Goal: Task Accomplishment & Management: Manage account settings

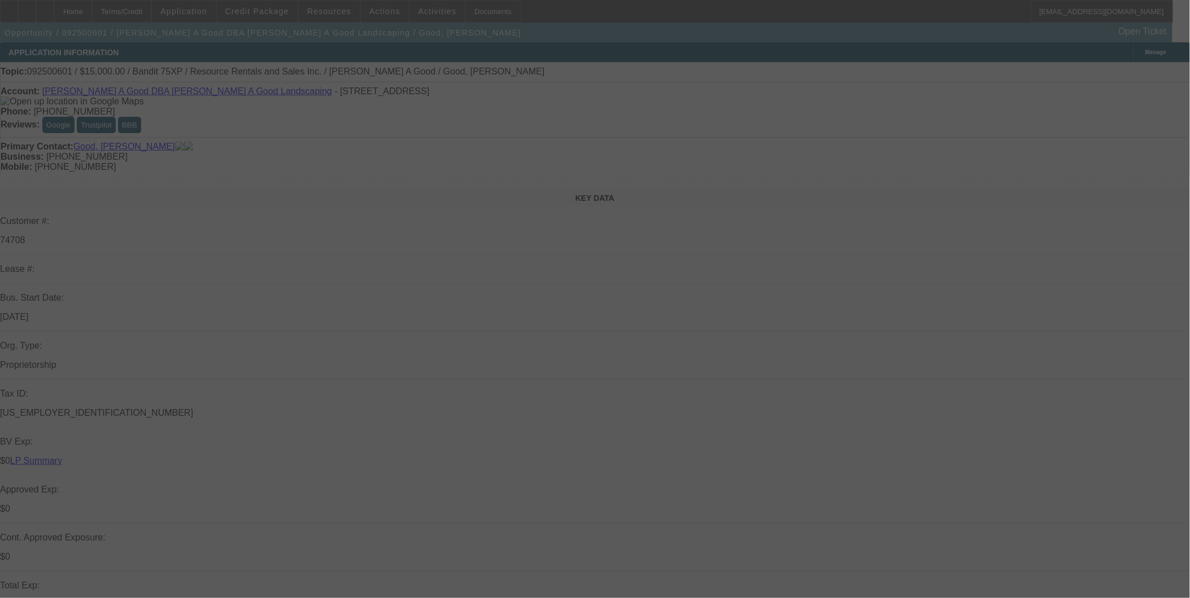
select select "0"
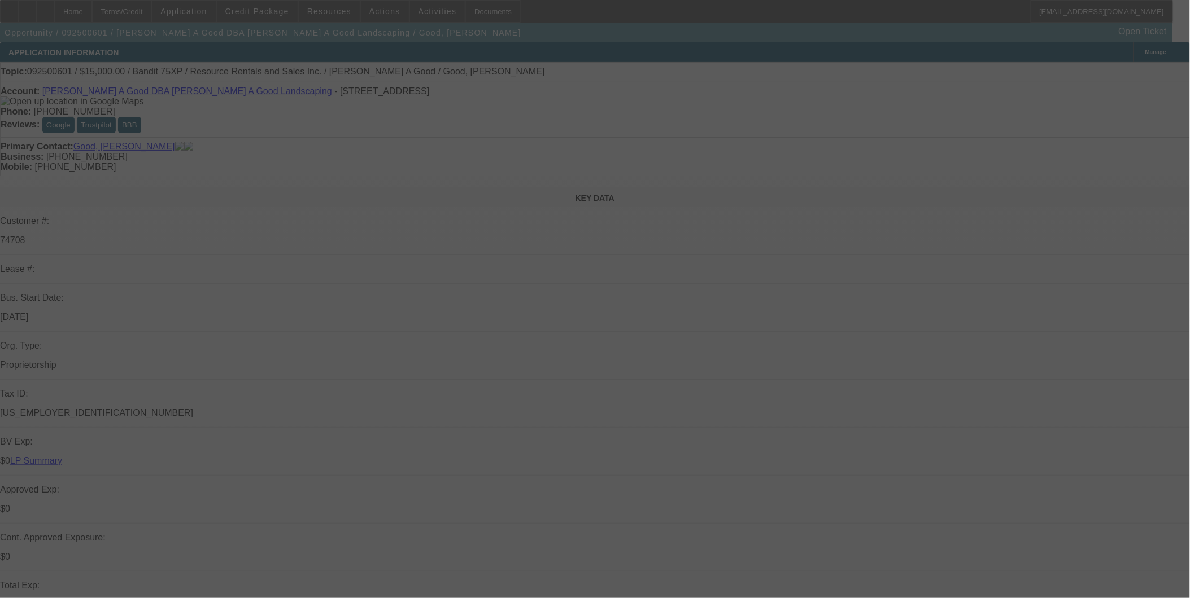
select select "0"
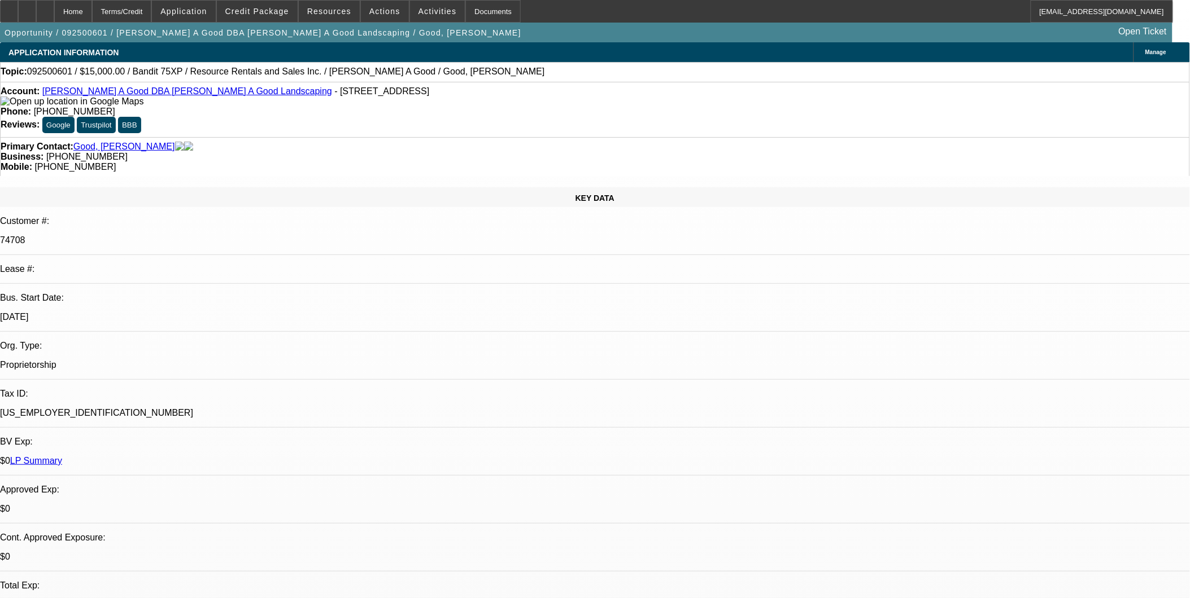
select select "1"
select select "3"
select select "6"
select select "1"
select select "3"
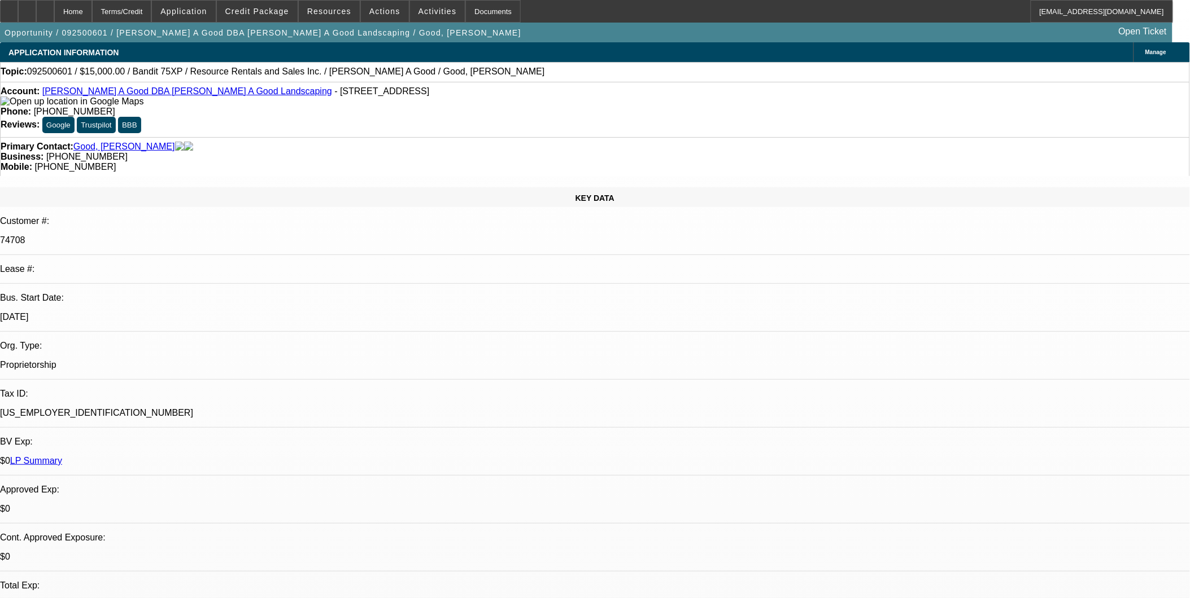
select select "2"
select select "1"
select select "3"
select select "2"
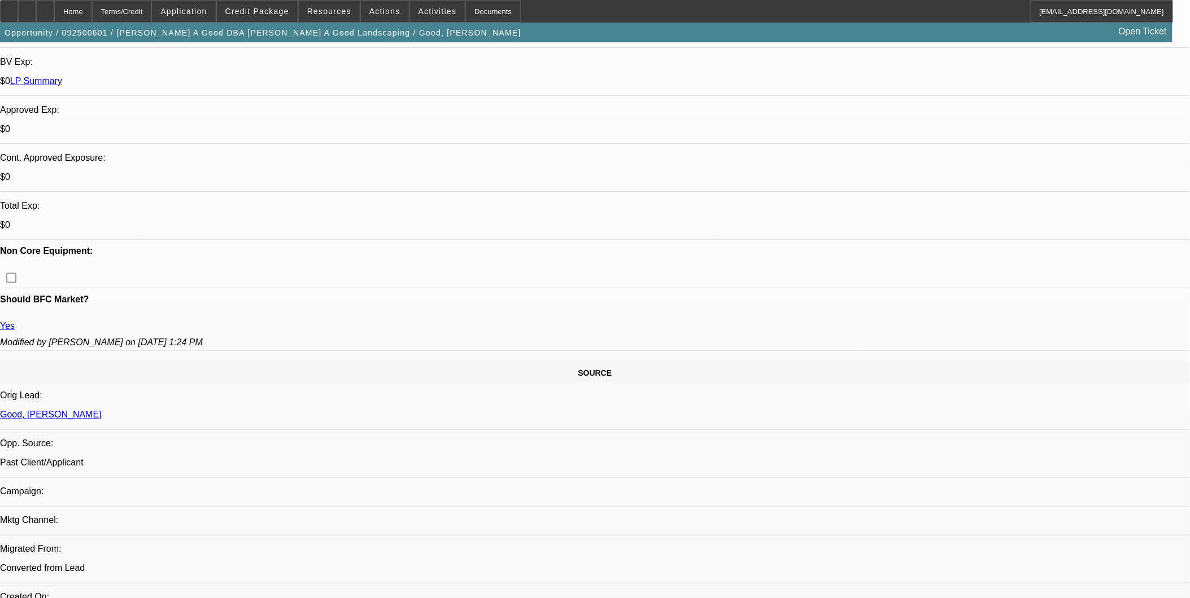
scroll to position [439, 0]
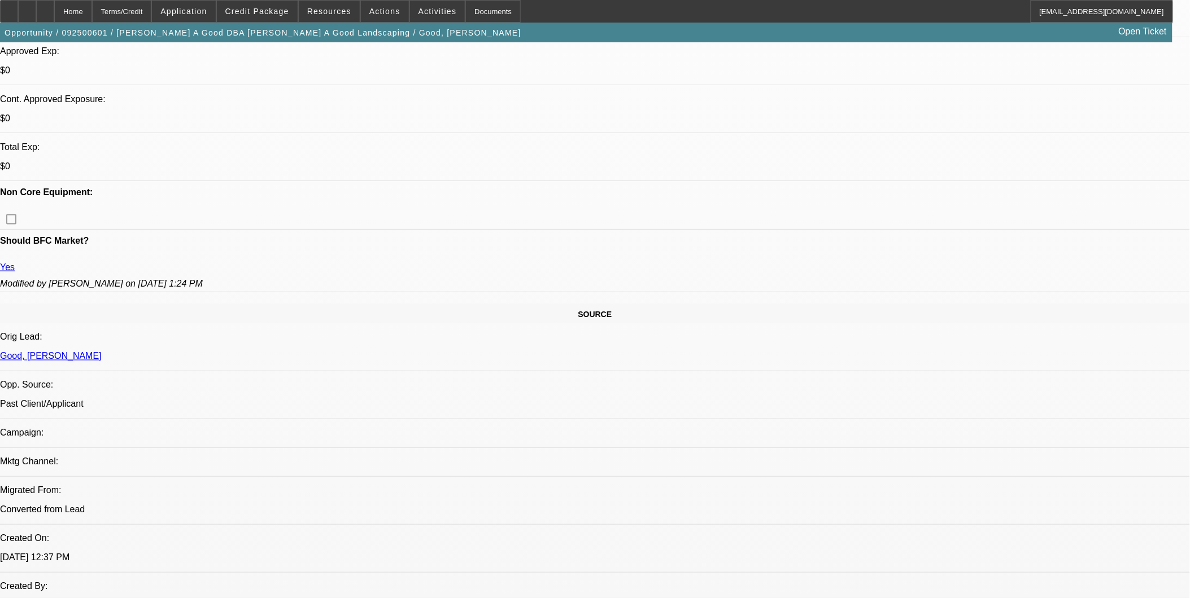
drag, startPoint x: 612, startPoint y: 342, endPoint x: 601, endPoint y: 341, distance: 11.3
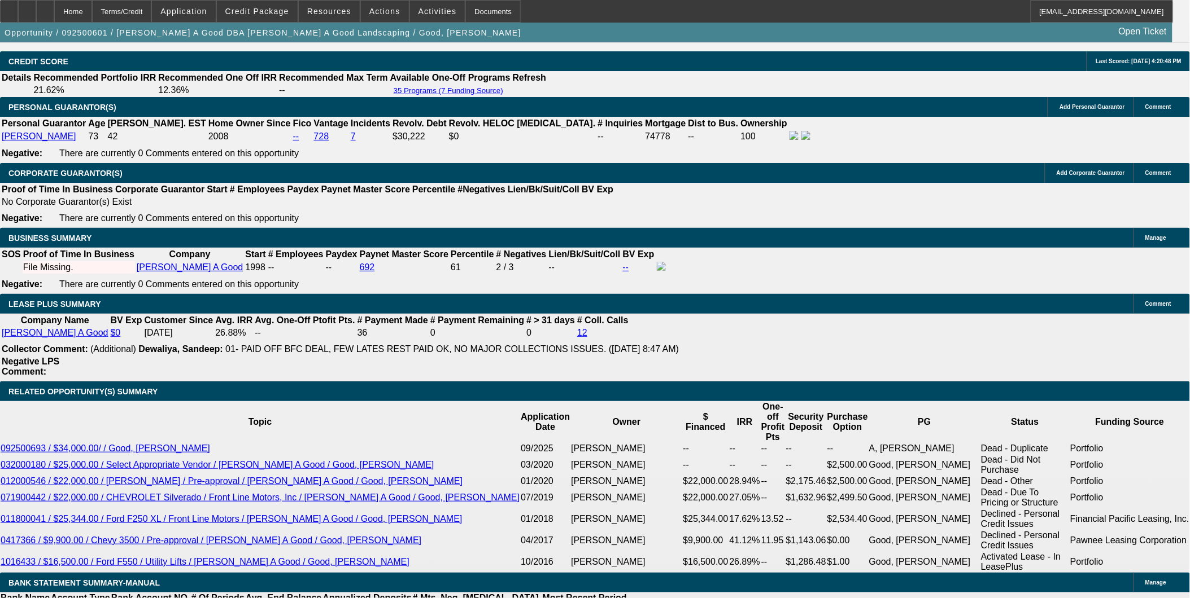
scroll to position [1630, 0]
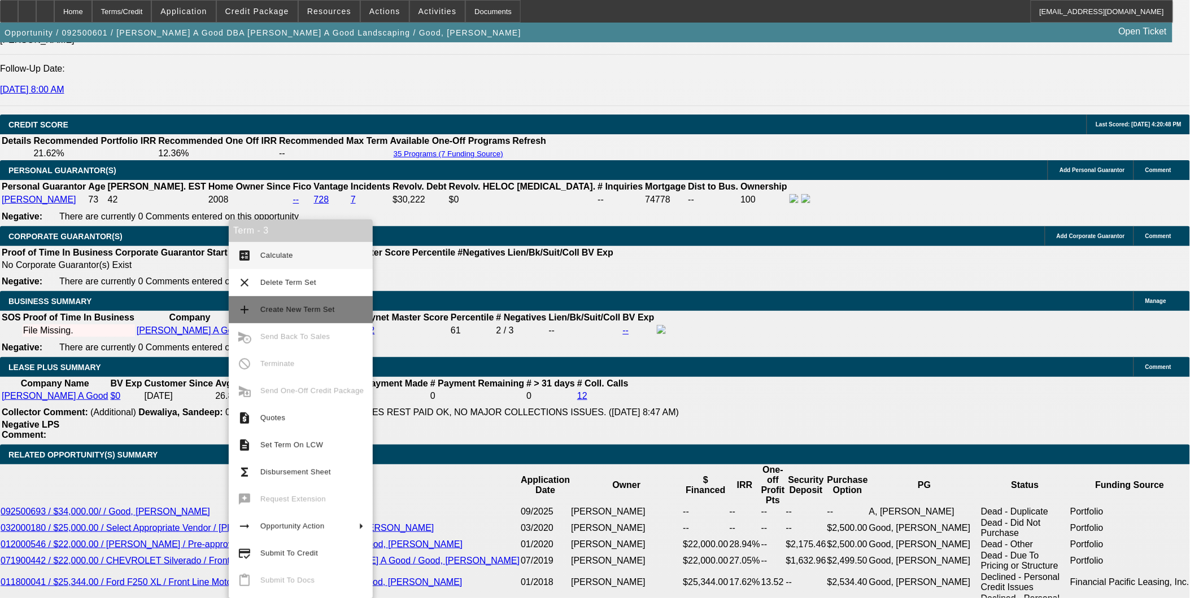
click at [291, 303] on span "Create New Term Set" at bounding box center [311, 310] width 103 height 14
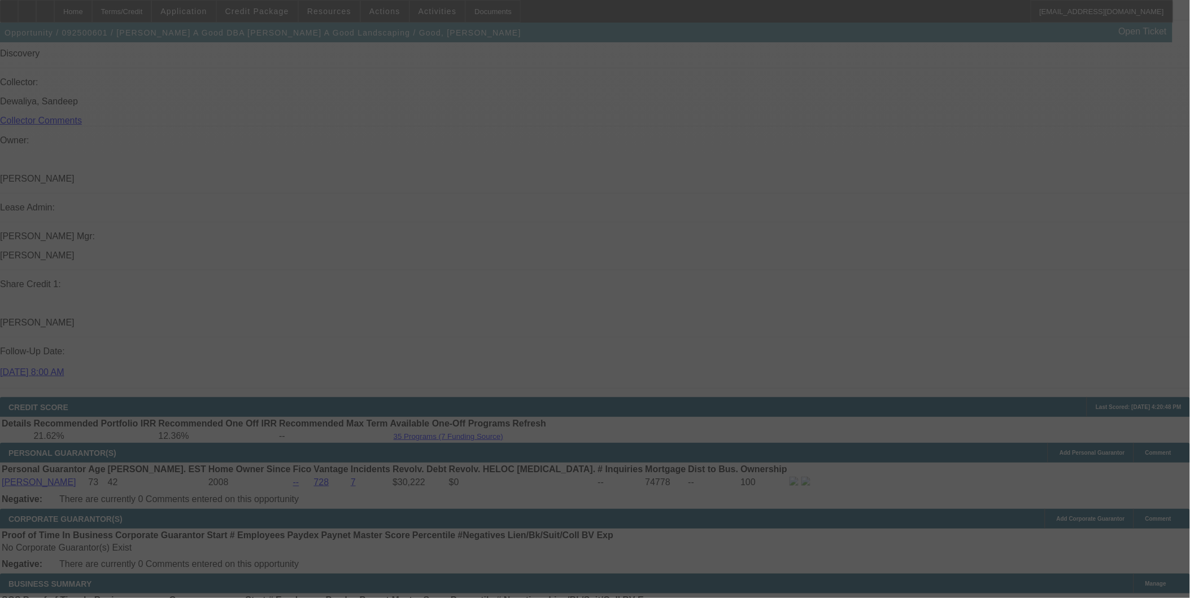
scroll to position [1365, 0]
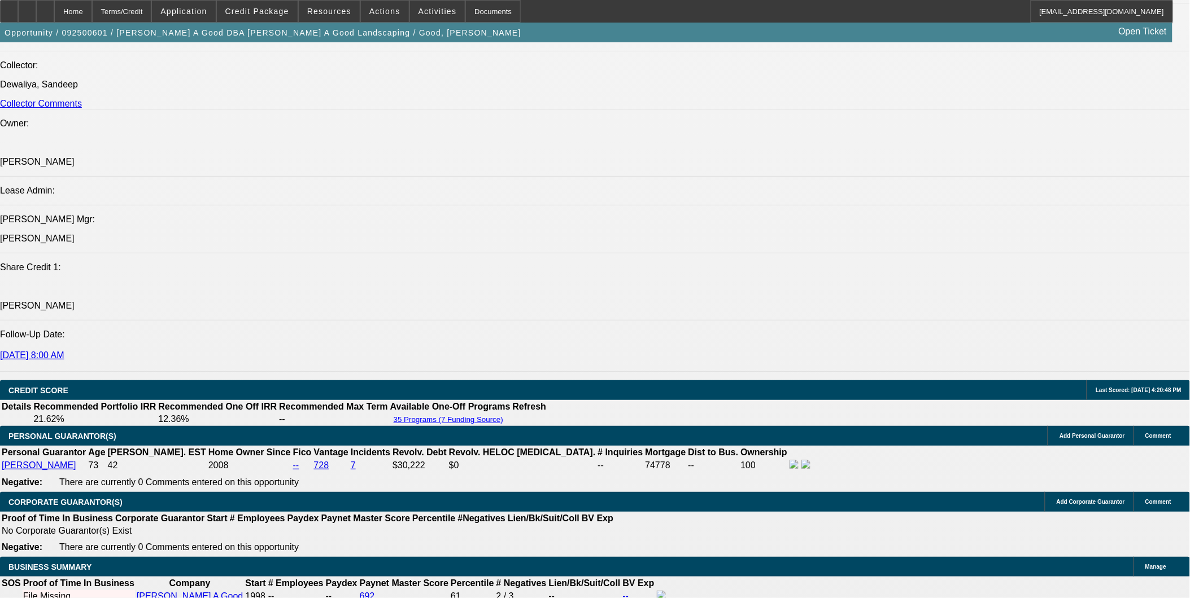
select select "0"
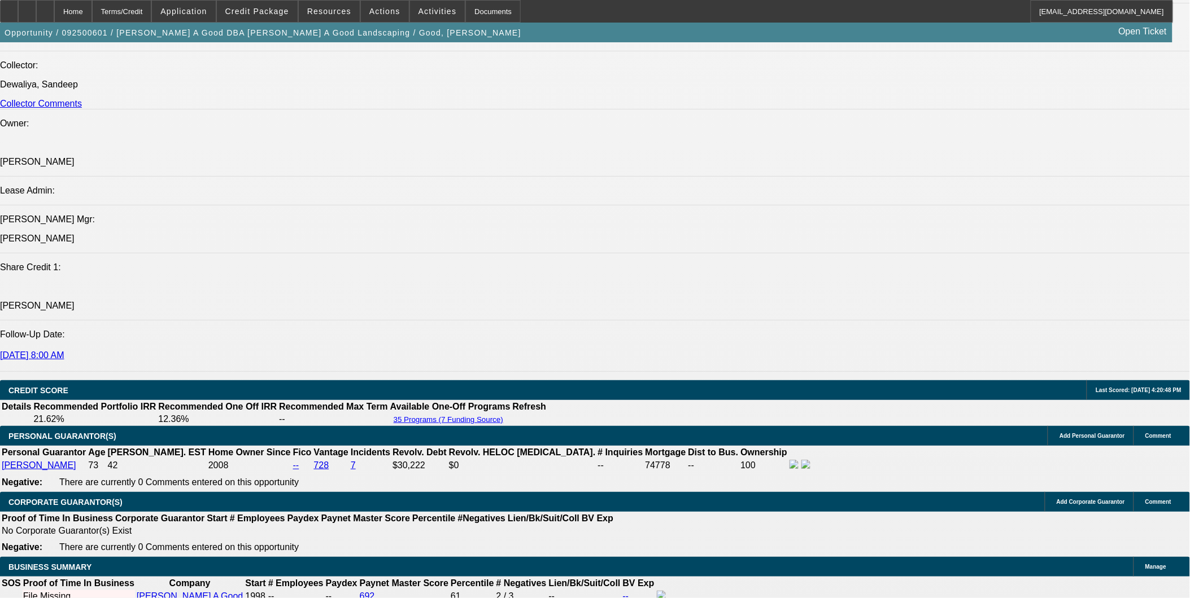
select select "0"
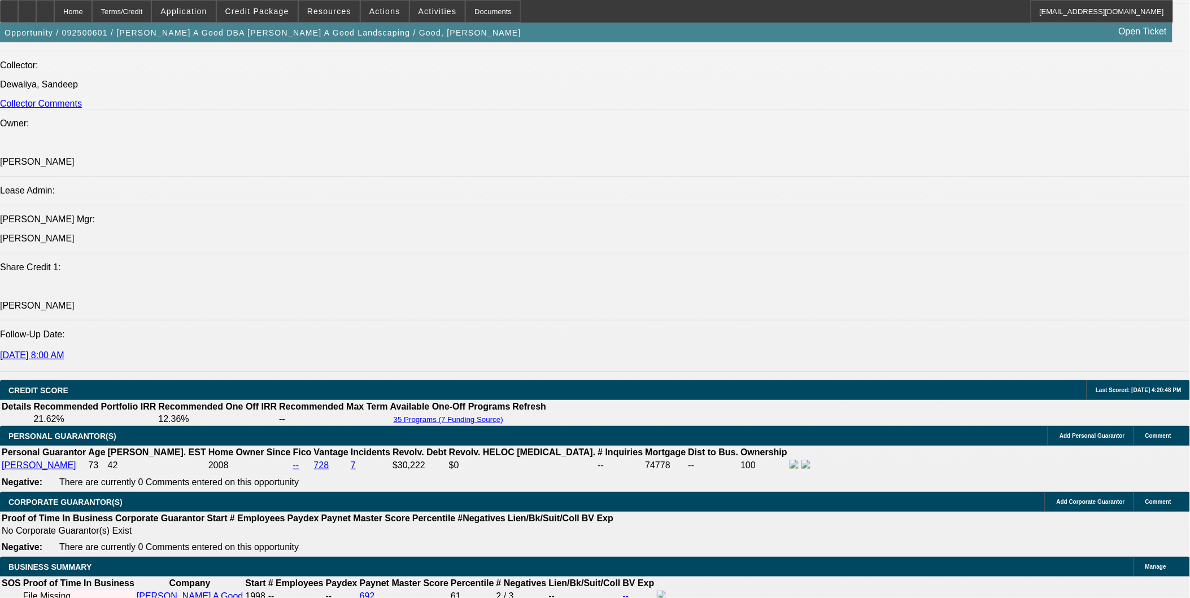
select select "0"
select select "1"
select select "3"
select select "6"
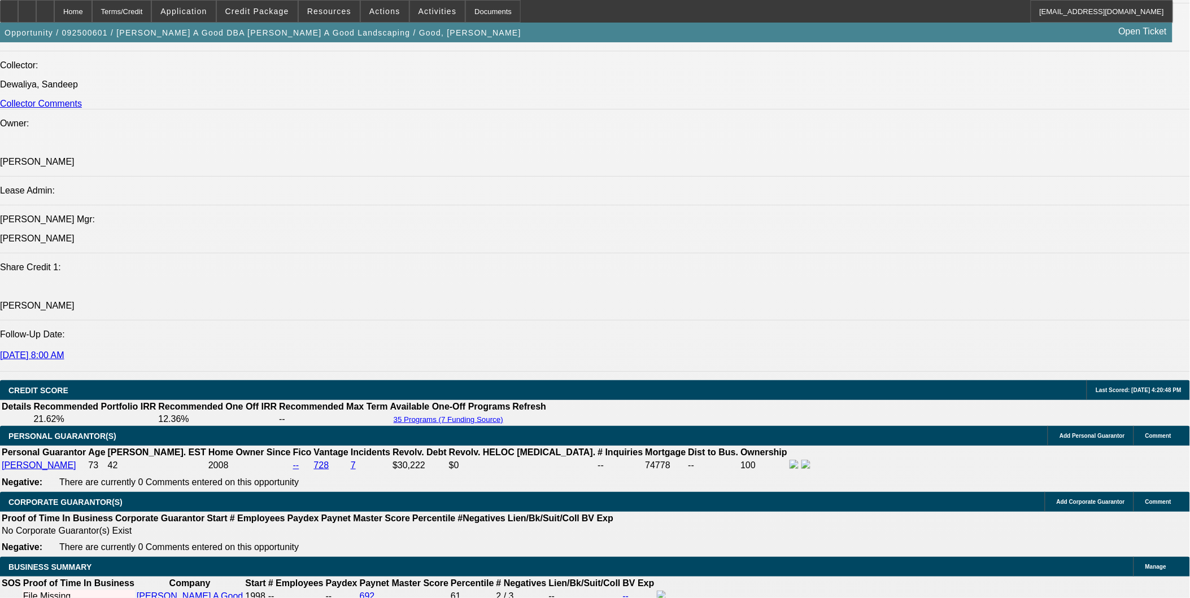
select select "1"
select select "3"
select select "6"
select select "1"
select select "3"
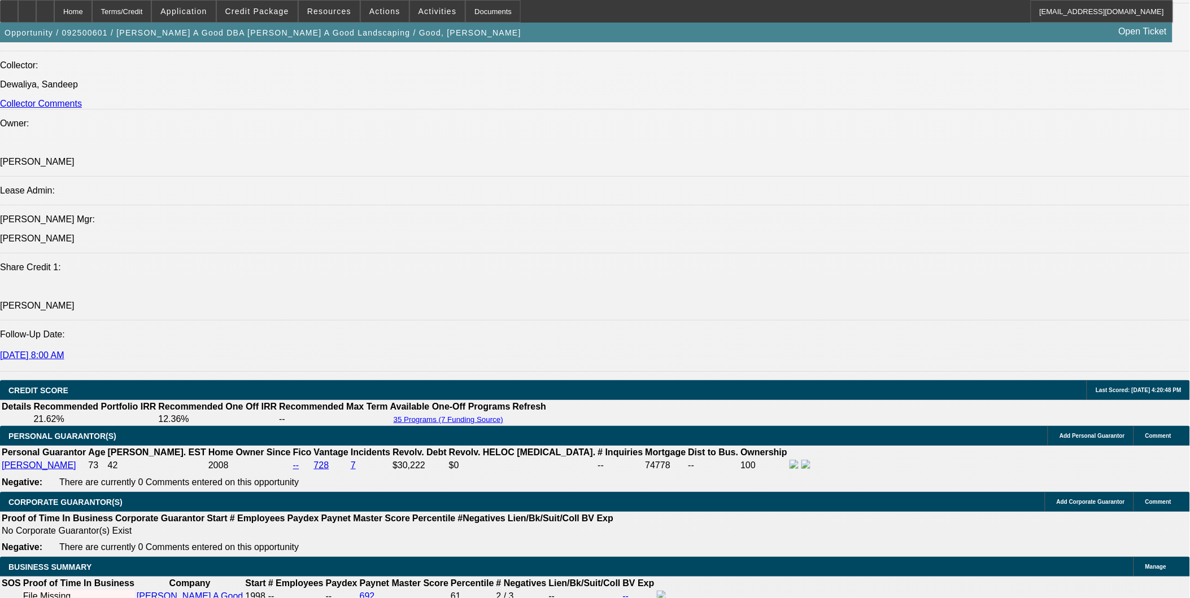
select select "2"
select select "1"
select select "3"
select select "2"
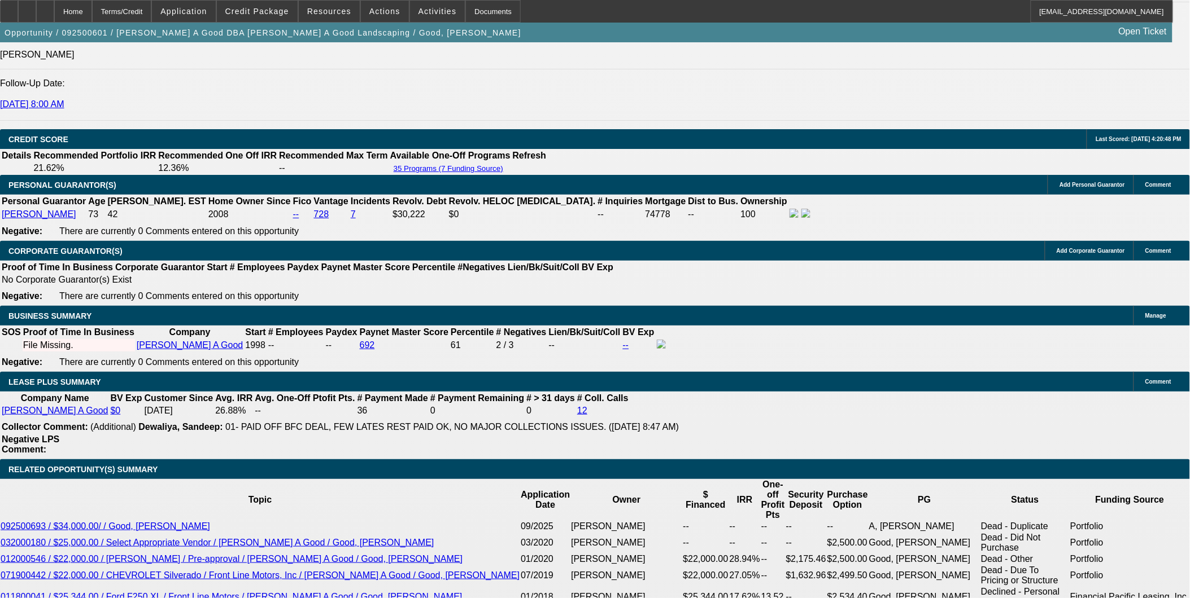
scroll to position [1681, 0]
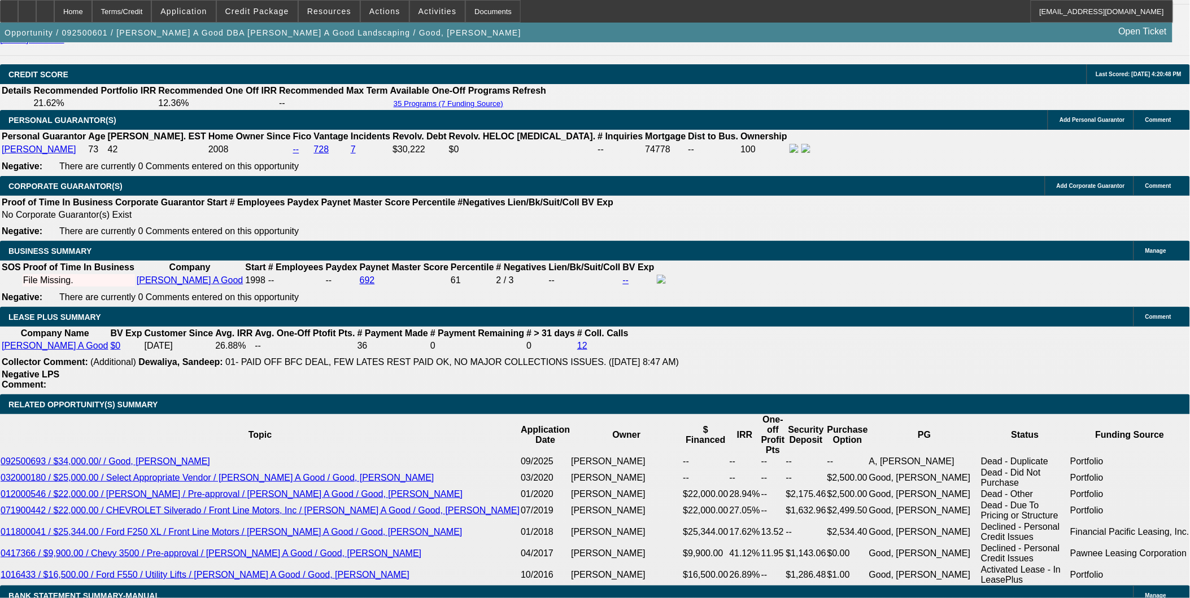
type input "UNKNOWN"
type input "15"
type input "$356.85"
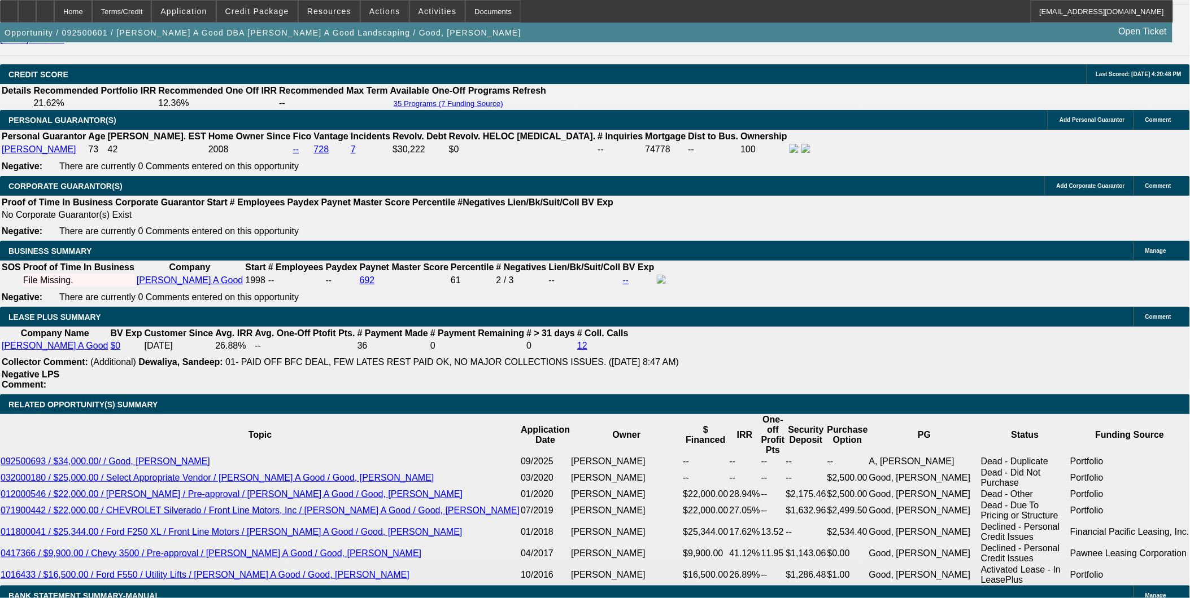
type input "15"
select select "2"
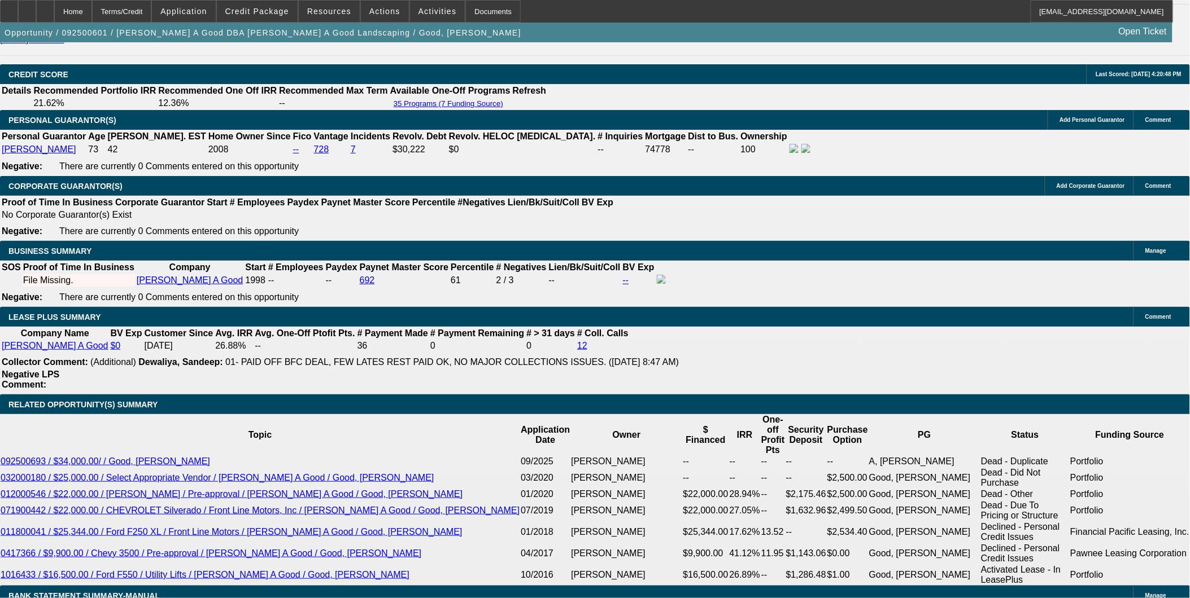
type input "$713.70"
select select "2"
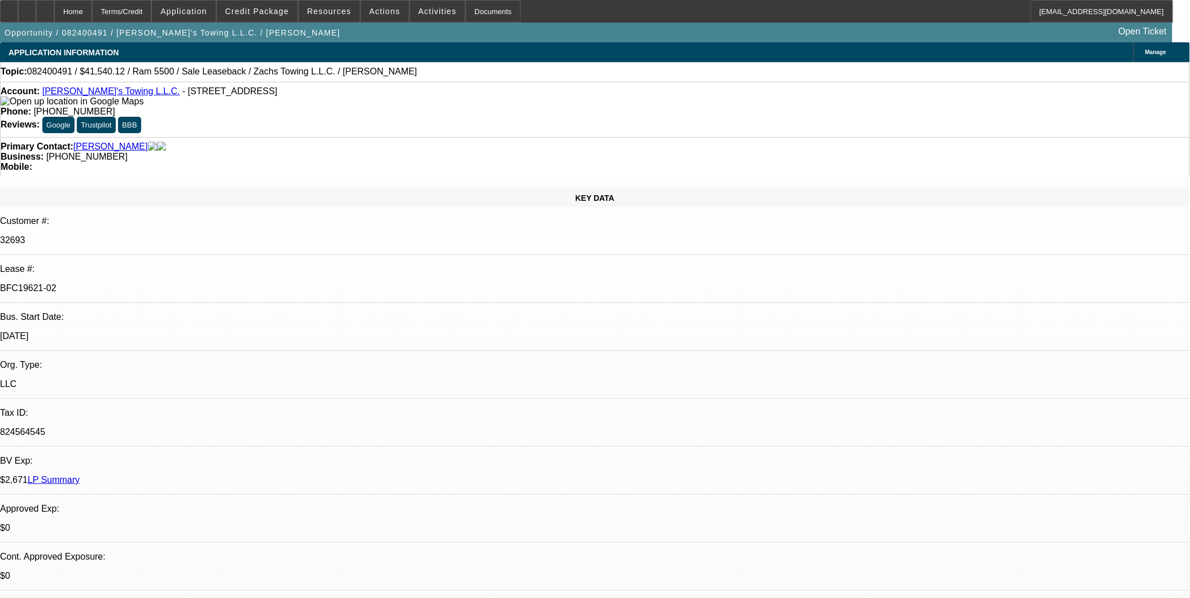
select select "0"
select select "2"
select select "0.1"
select select "0"
select select "2"
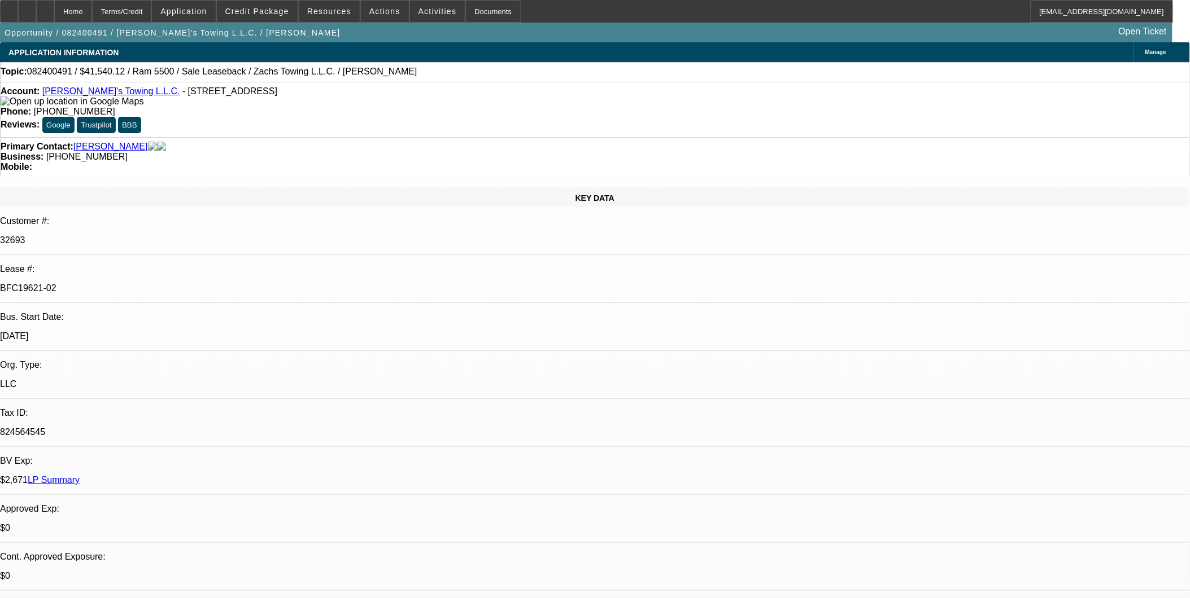
select select "0.1"
select select "0"
select select "2"
select select "0.1"
select select "0"
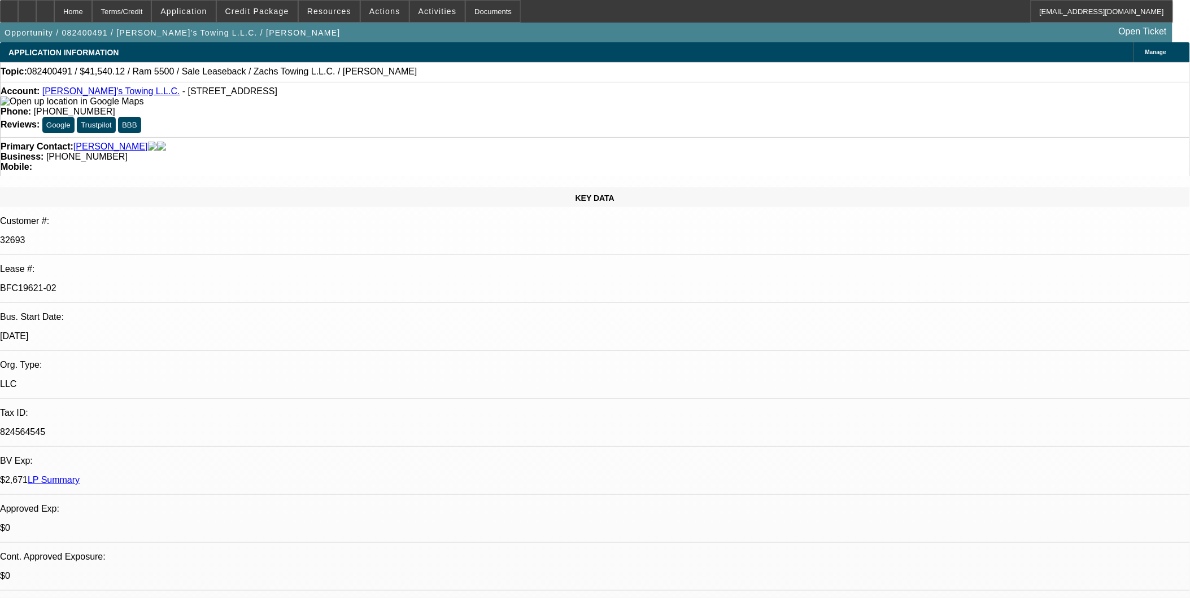
select select "2"
select select "0"
select select "1"
select select "2"
select select "4"
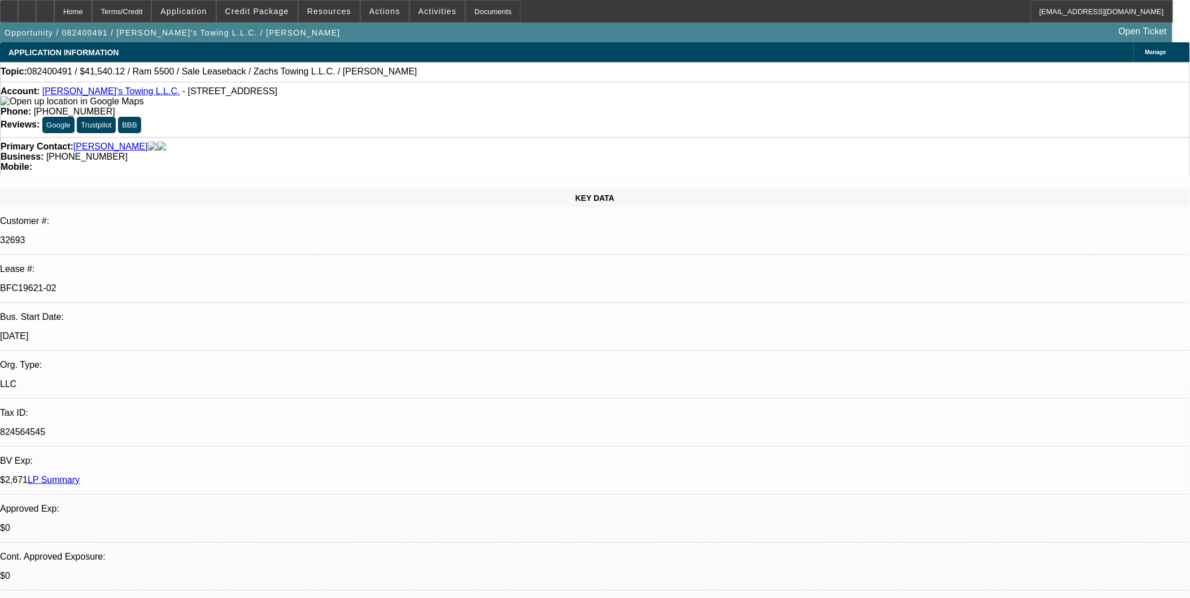
select select "1"
select select "2"
select select "4"
select select "1"
select select "2"
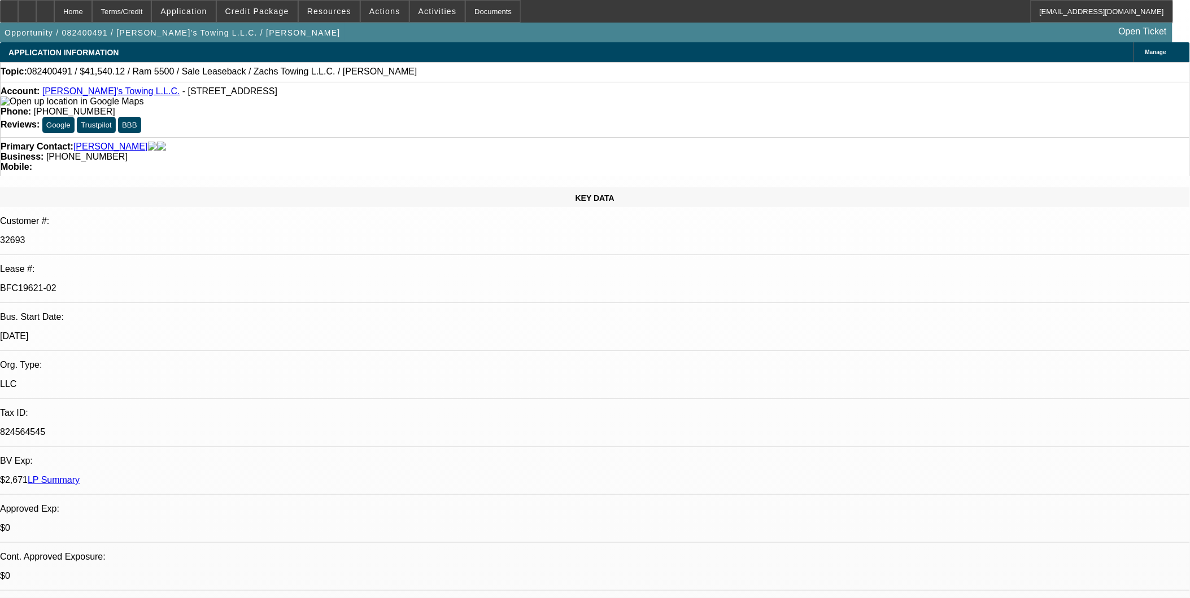
select select "4"
select select "1"
select select "2"
select select "6"
click at [322, 142] on div "Primary Contact: Frye, Zachary" at bounding box center [595, 147] width 1188 height 10
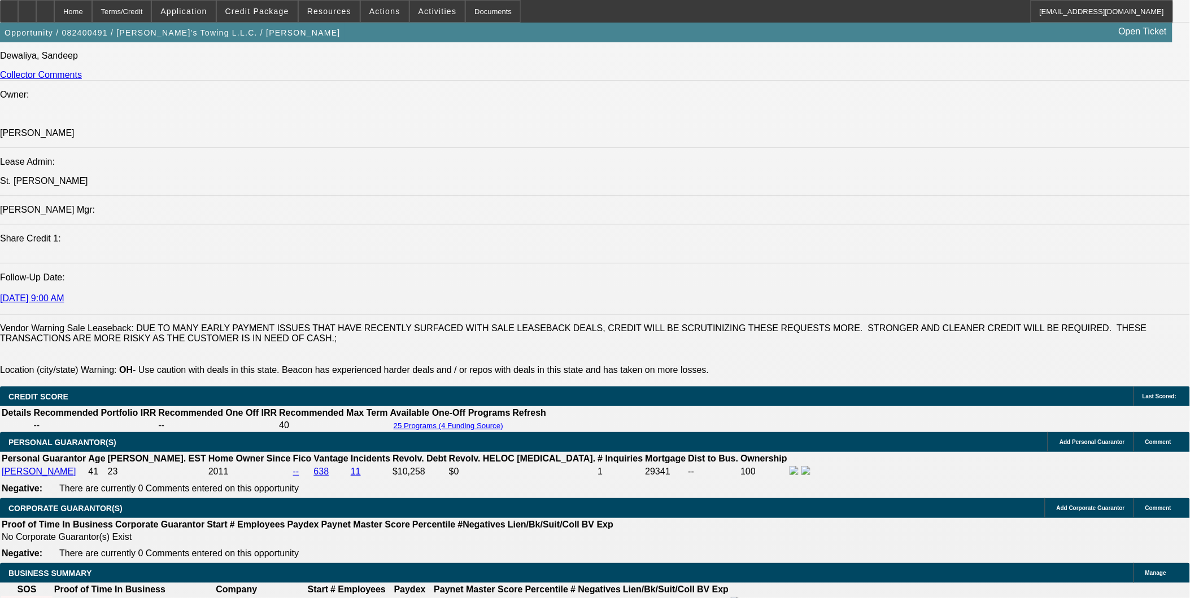
scroll to position [1442, 0]
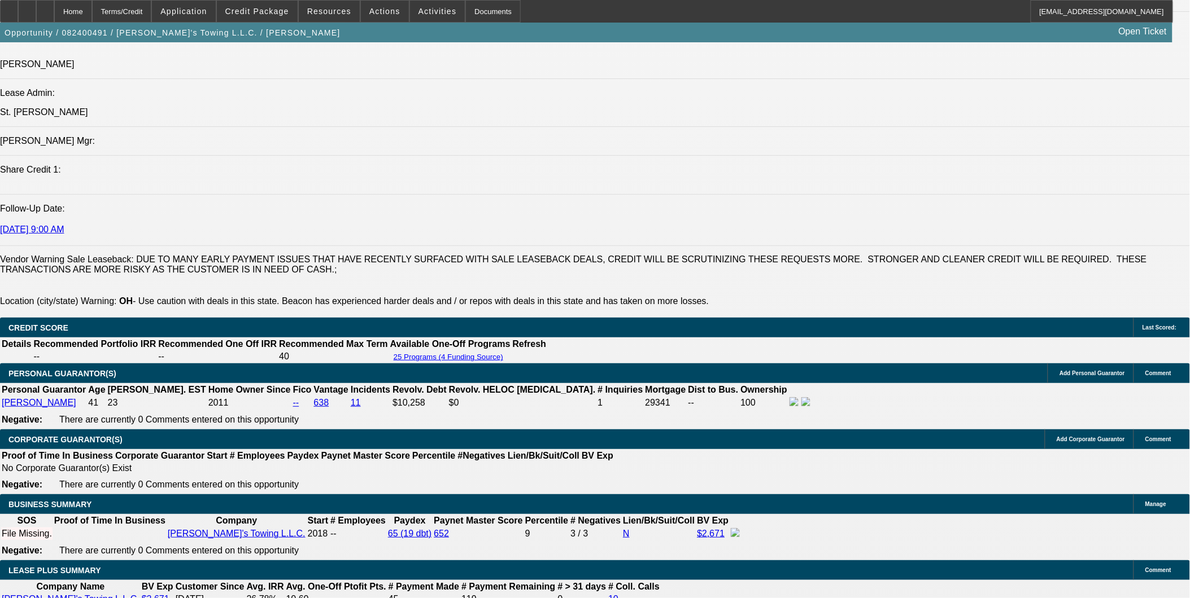
scroll to position [0, 0]
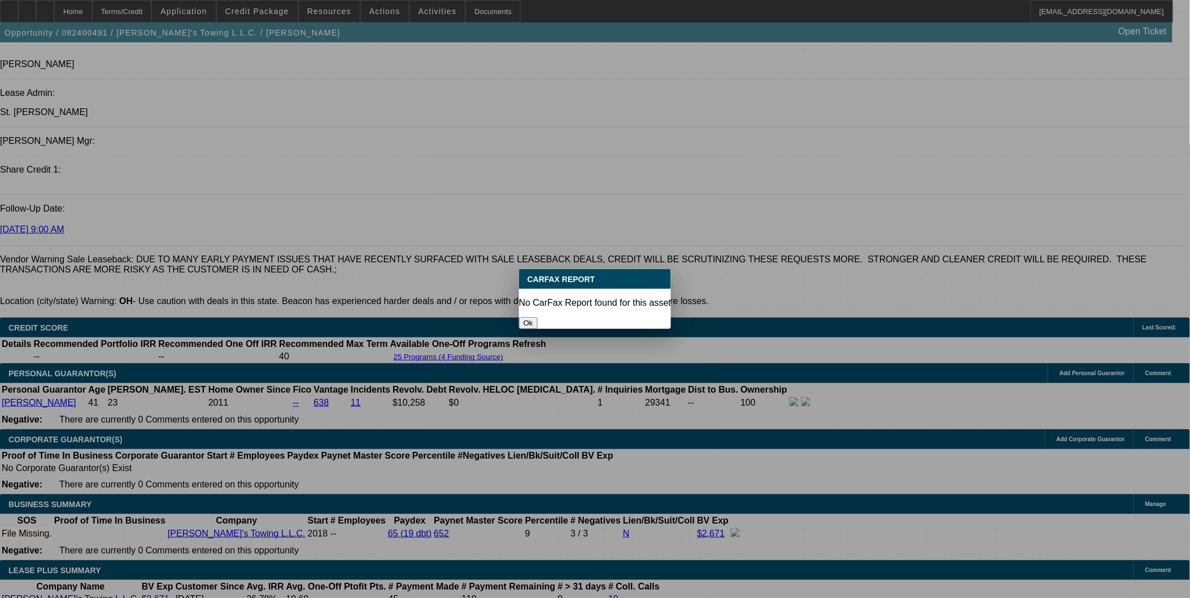
click at [537, 317] on button "Ok" at bounding box center [528, 323] width 19 height 12
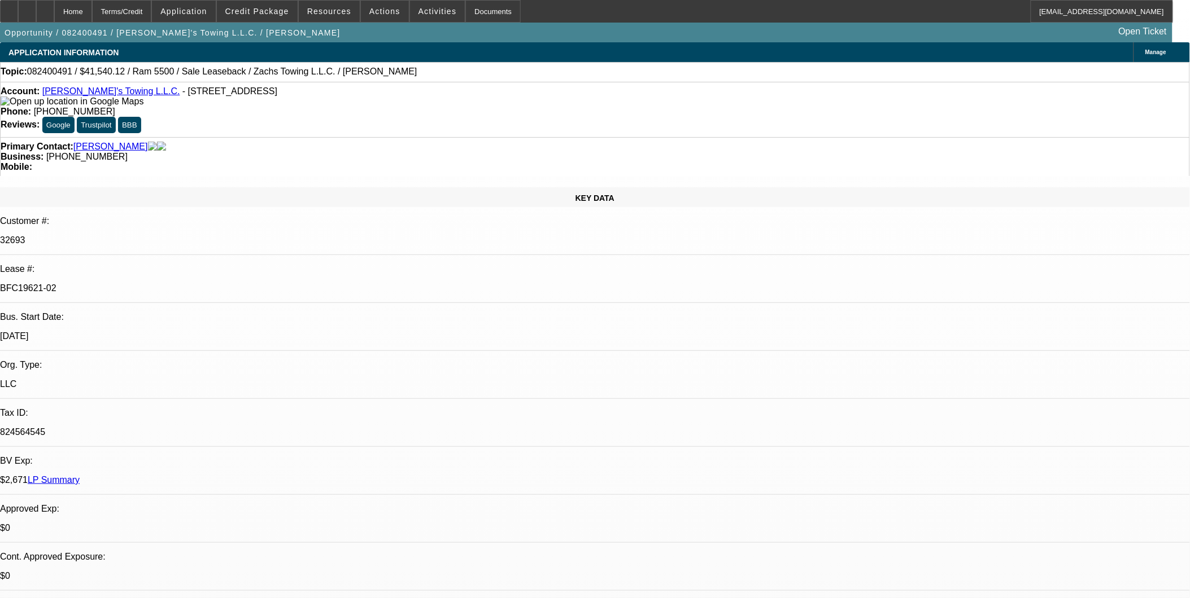
scroll to position [1442, 0]
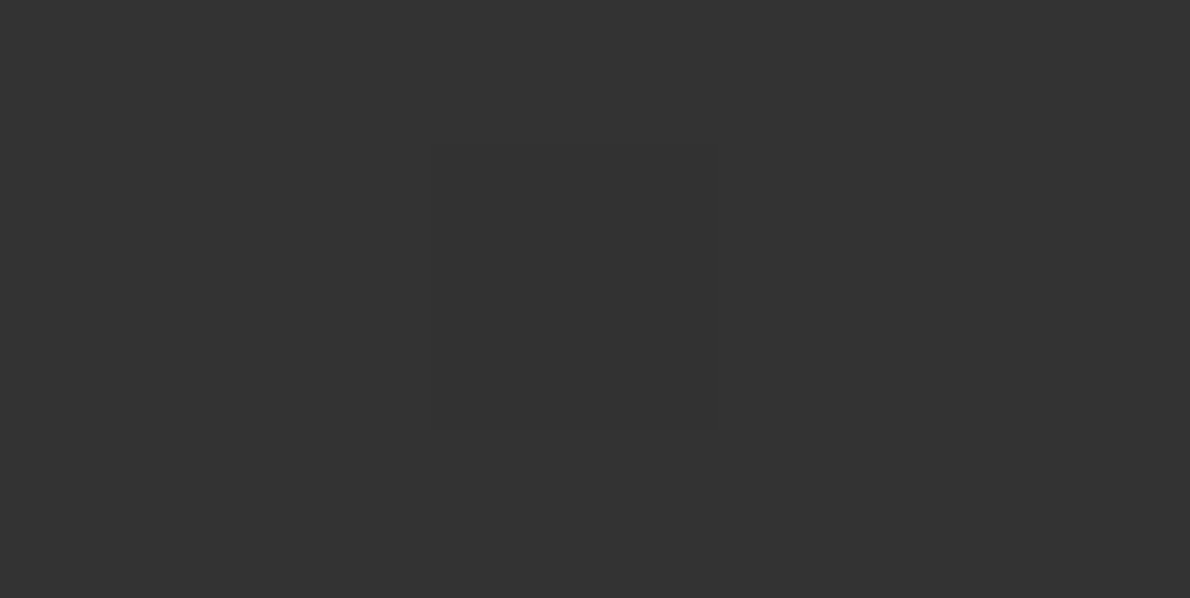
scroll to position [0, 0]
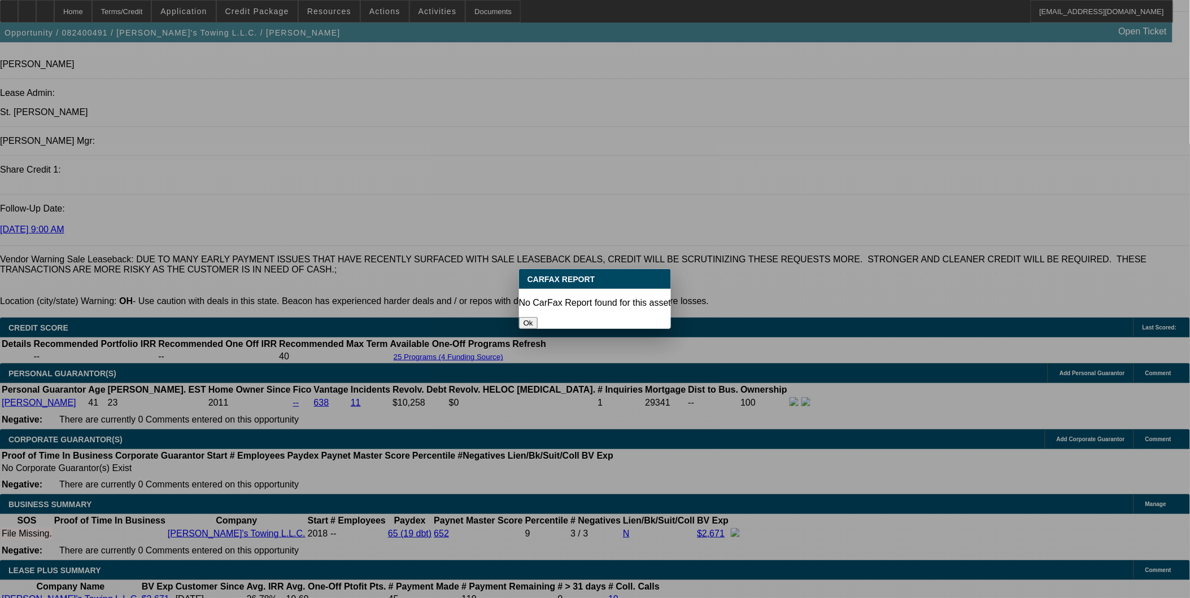
click at [600, 325] on div "Ok" at bounding box center [595, 323] width 152 height 12
click at [537, 317] on button "Ok" at bounding box center [528, 323] width 19 height 12
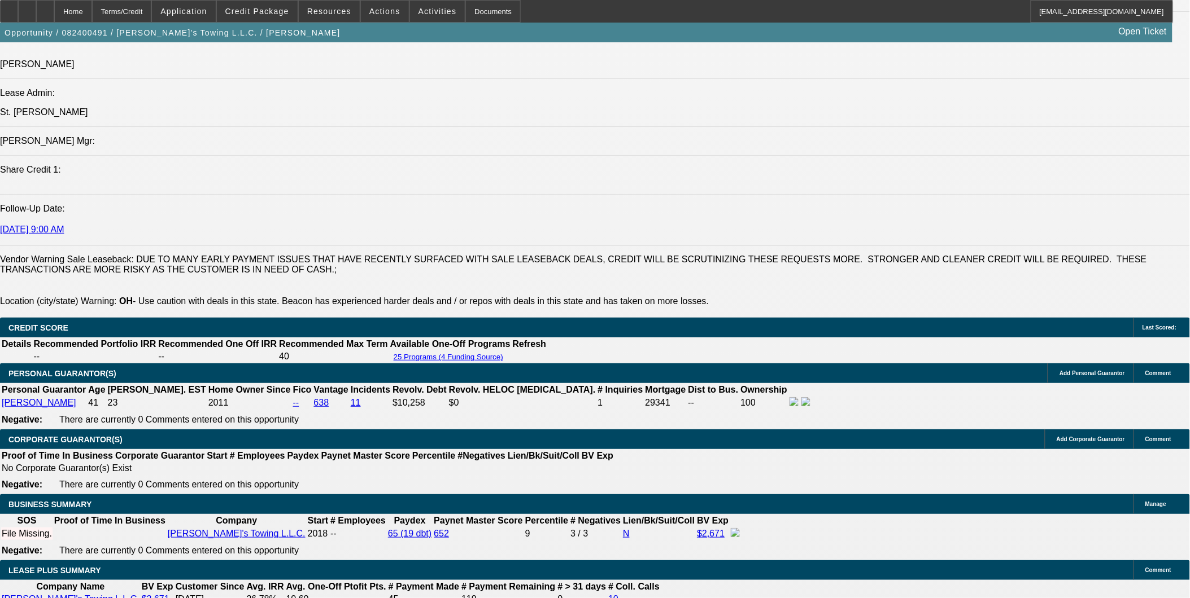
scroll to position [1442, 0]
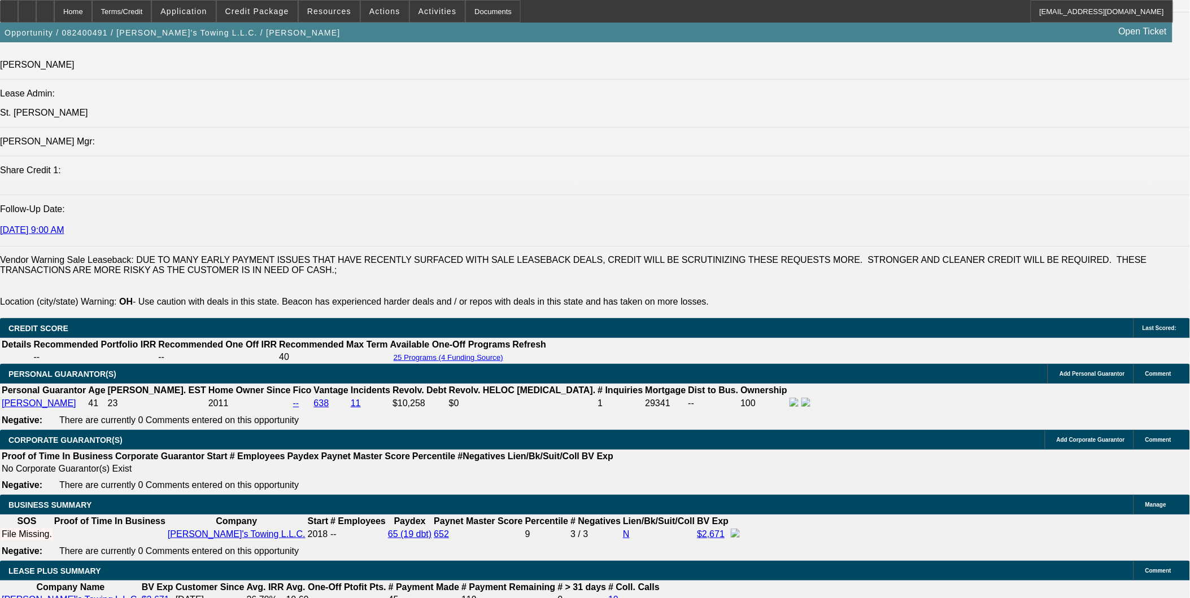
click at [278, 15] on span at bounding box center [257, 11] width 81 height 27
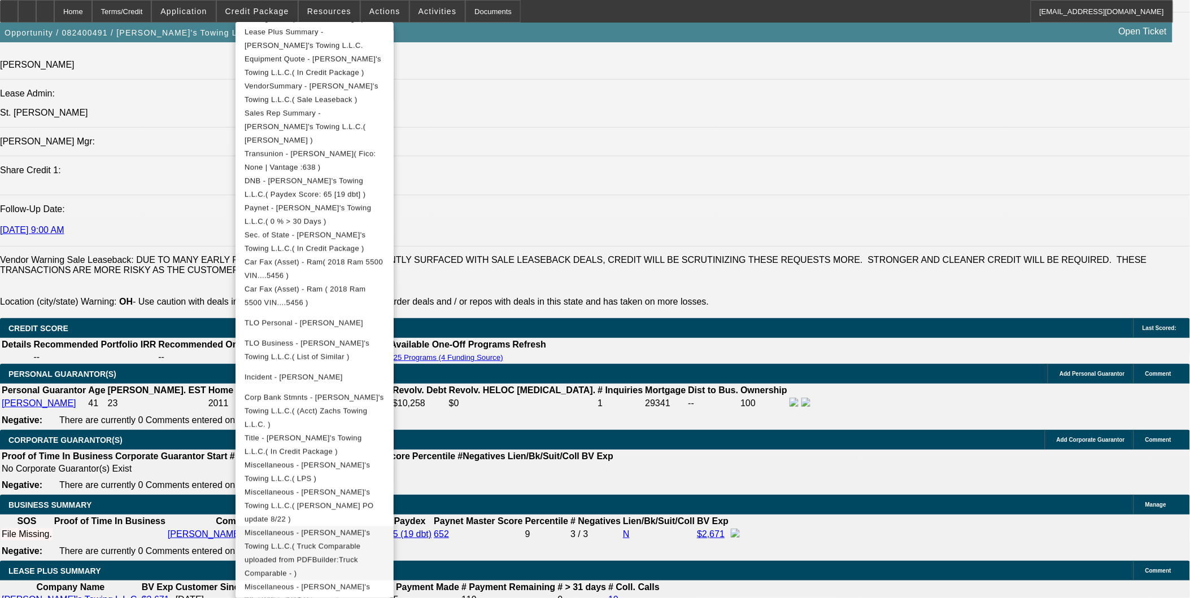
scroll to position [322, 0]
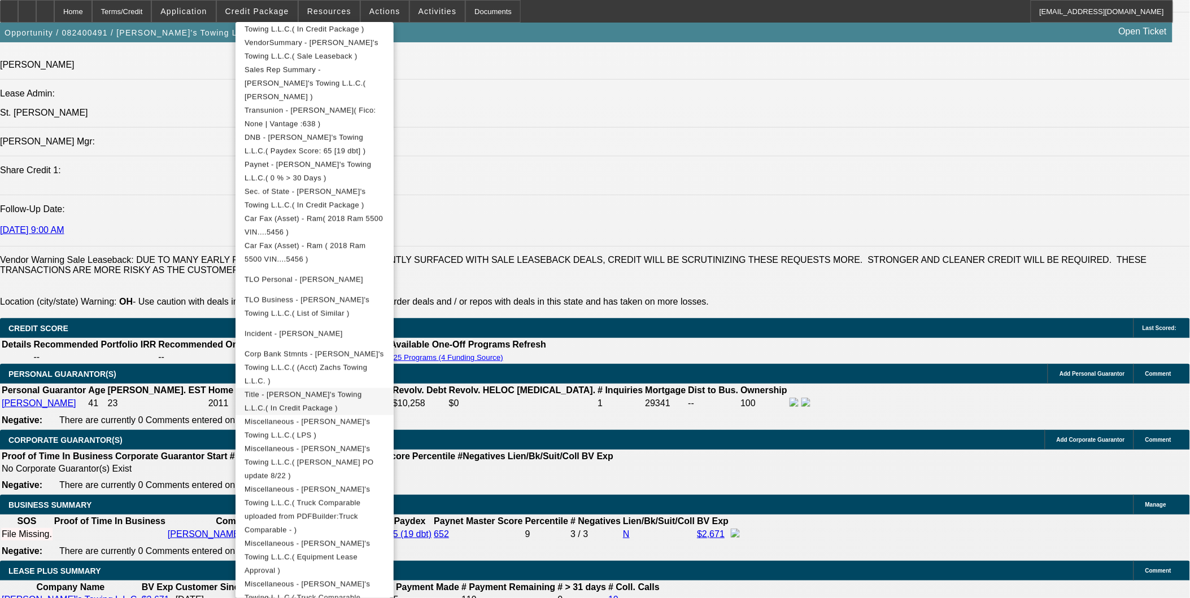
click at [362, 390] on span "Title - Zach's Towing L.L.C.( In Credit Package )" at bounding box center [302, 401] width 117 height 22
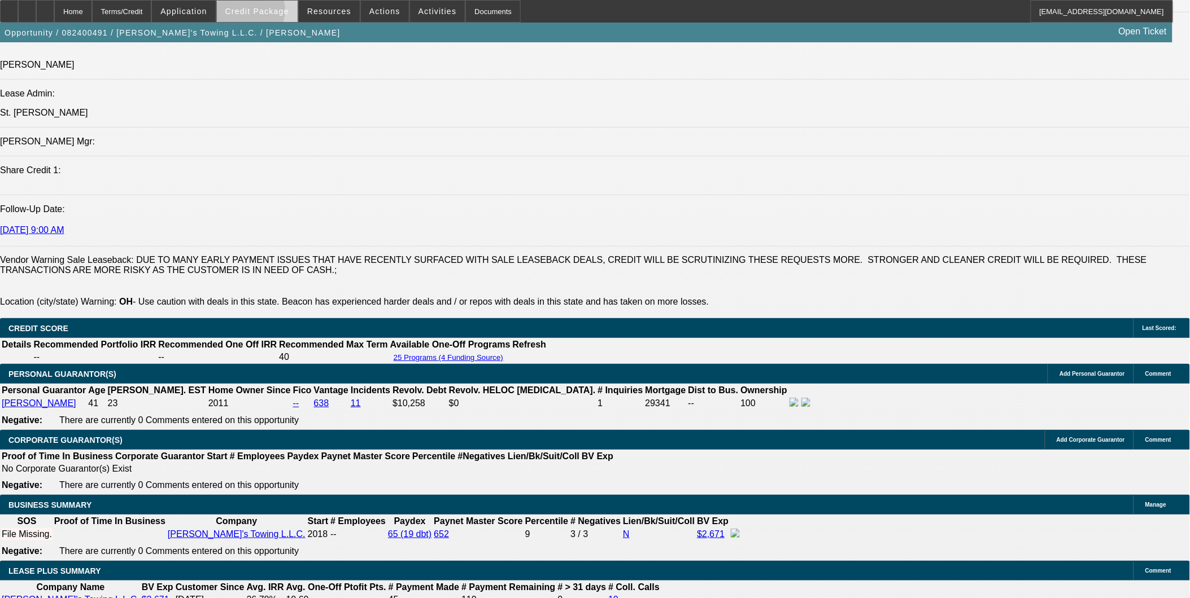
click at [264, 14] on span "Credit Package" at bounding box center [257, 11] width 64 height 9
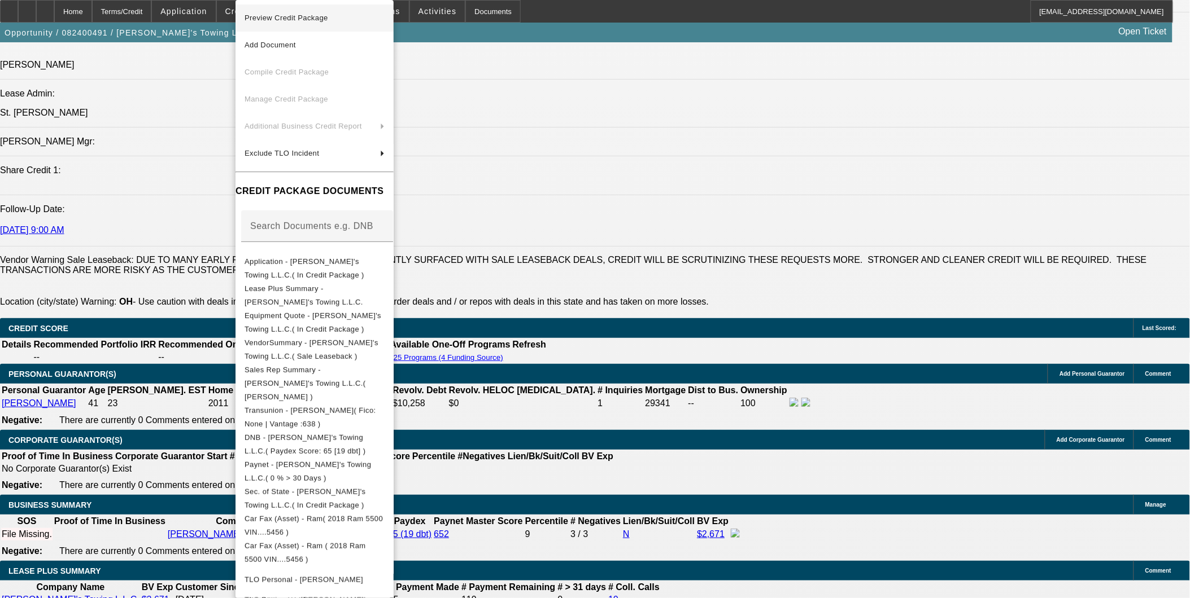
click at [328, 19] on span "Preview Credit Package" at bounding box center [286, 18] width 84 height 8
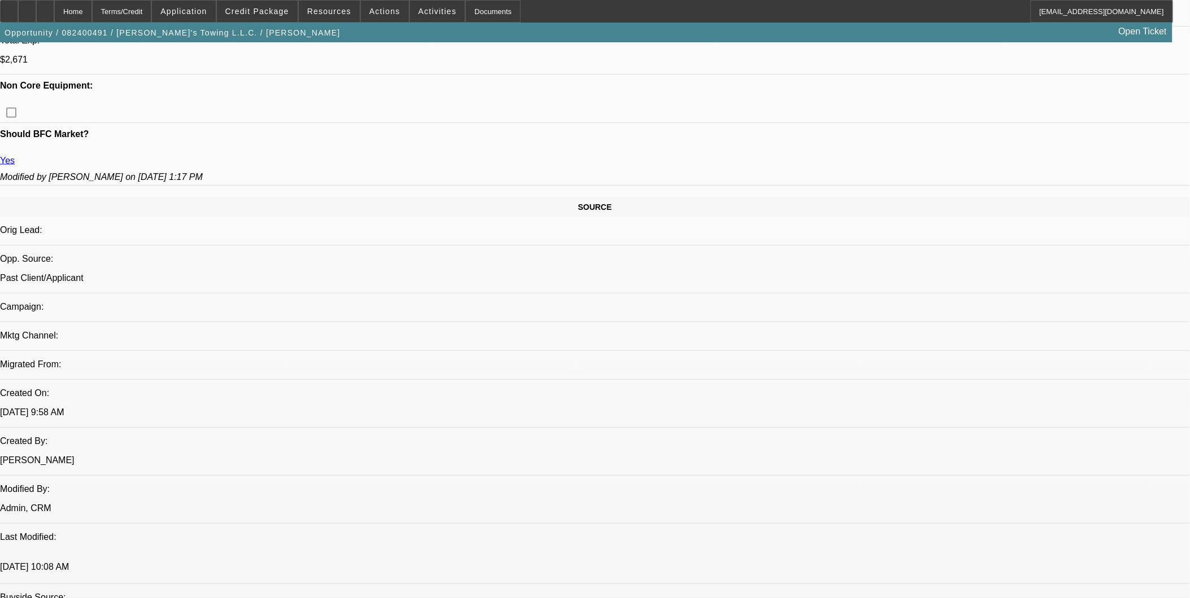
scroll to position [627, 0]
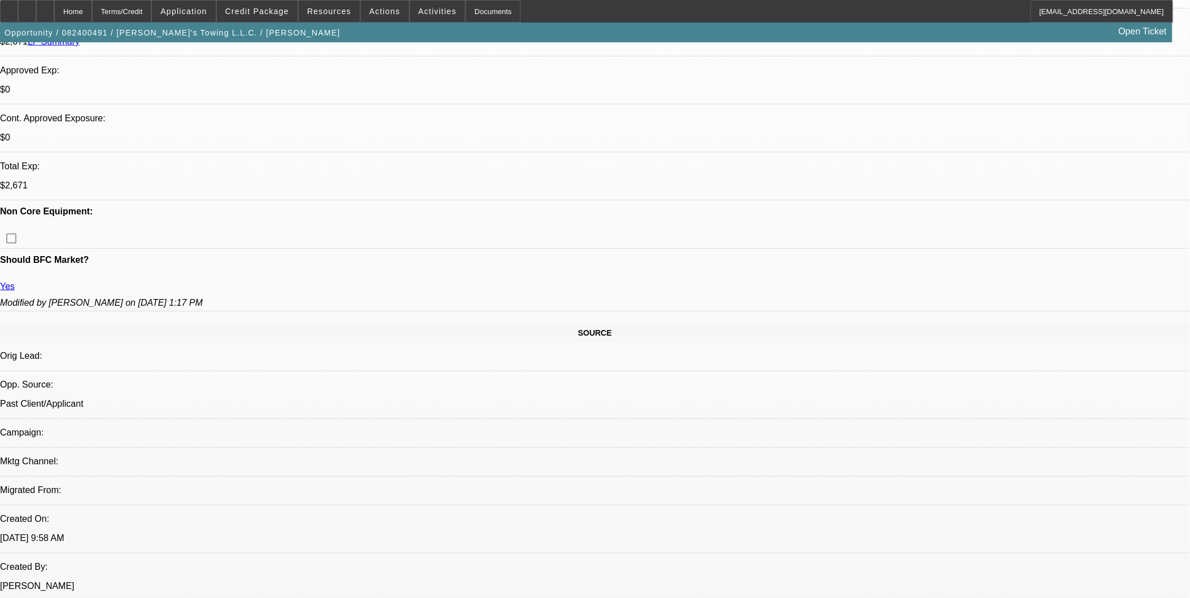
scroll to position [815, 0]
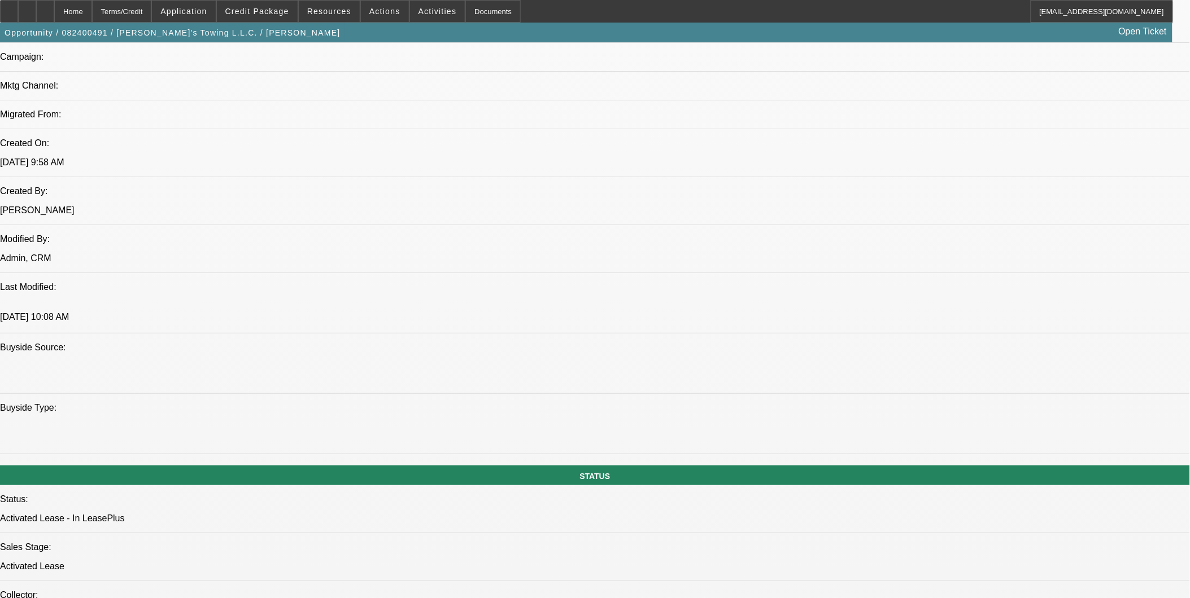
drag, startPoint x: 36, startPoint y: 237, endPoint x: 341, endPoint y: 261, distance: 305.8
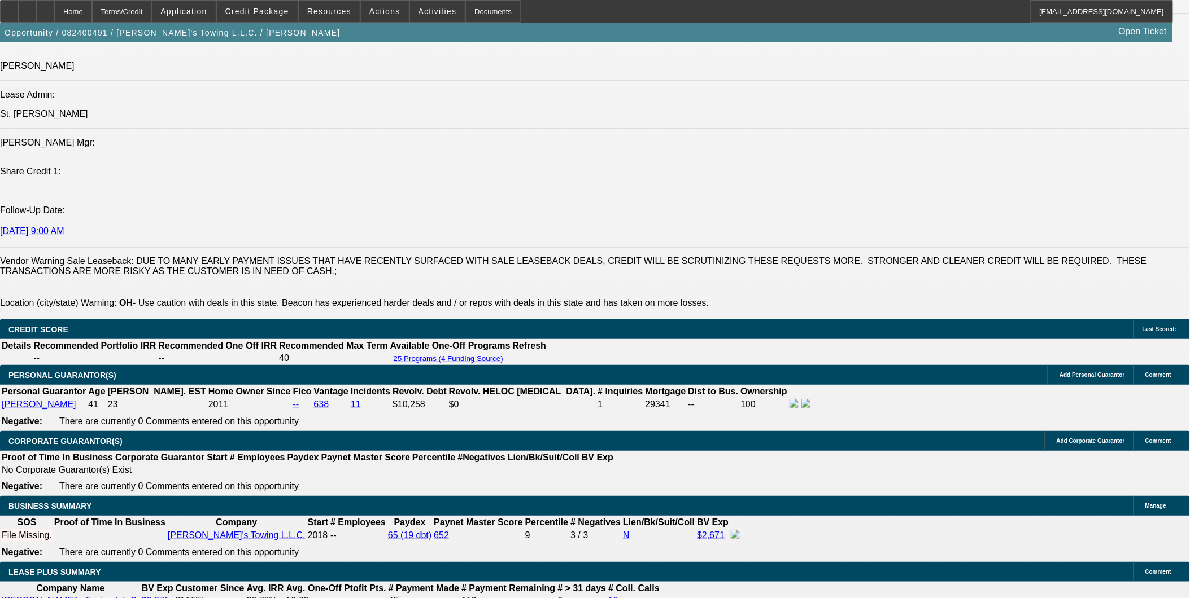
scroll to position [1442, 0]
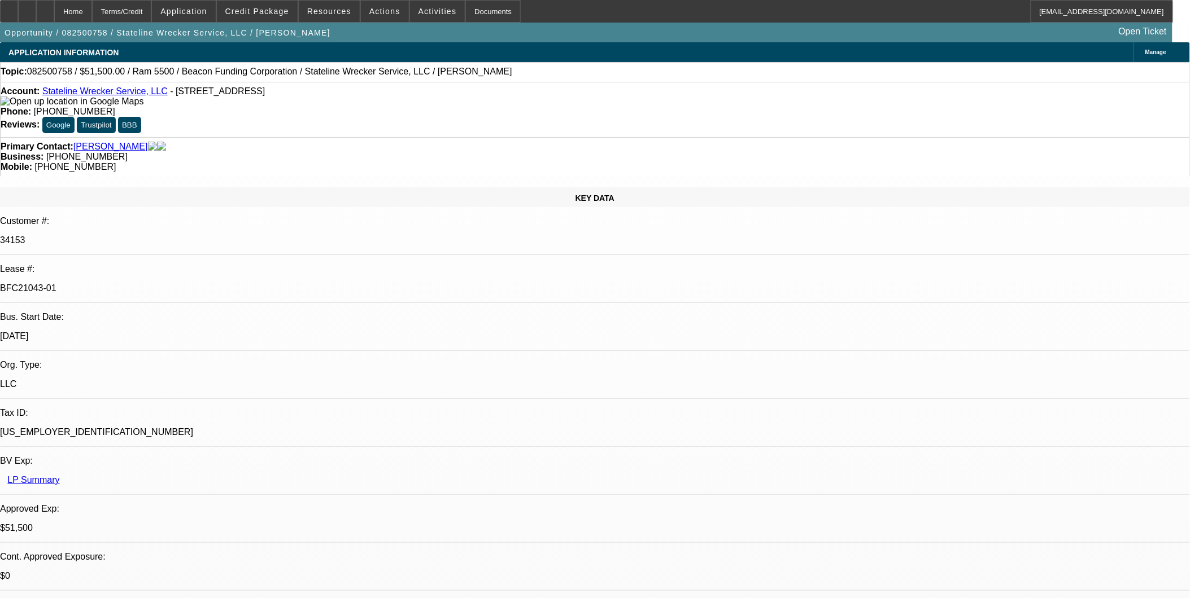
select select "0"
select select "2"
select select "0.1"
select select "0"
select select "2"
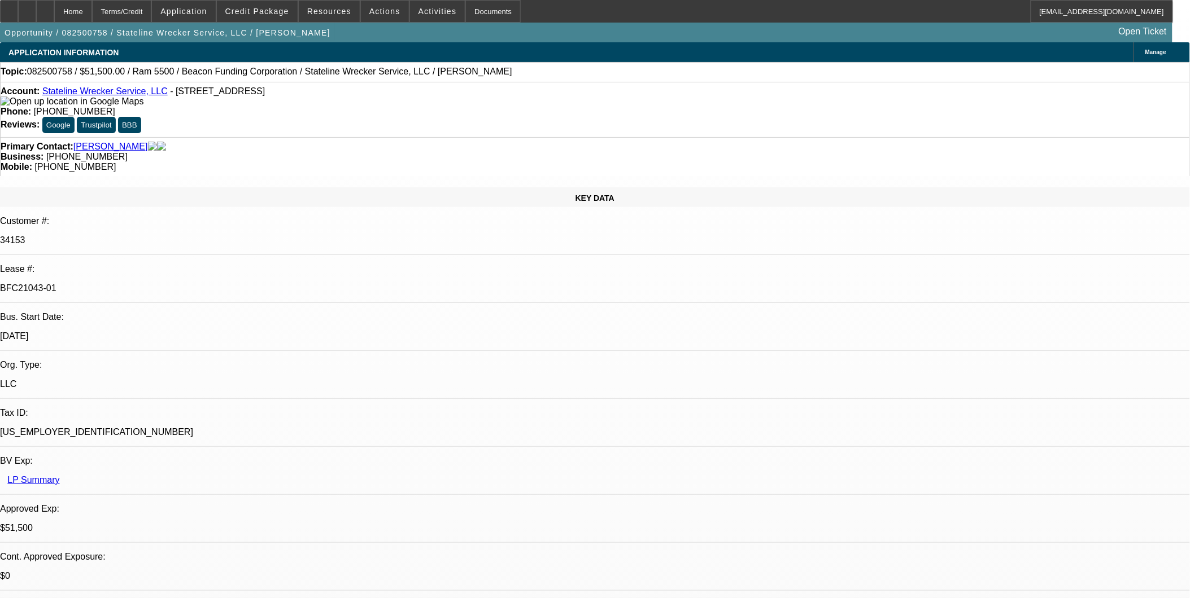
select select "0.1"
select select "0"
select select "2"
select select "0.1"
select select "0"
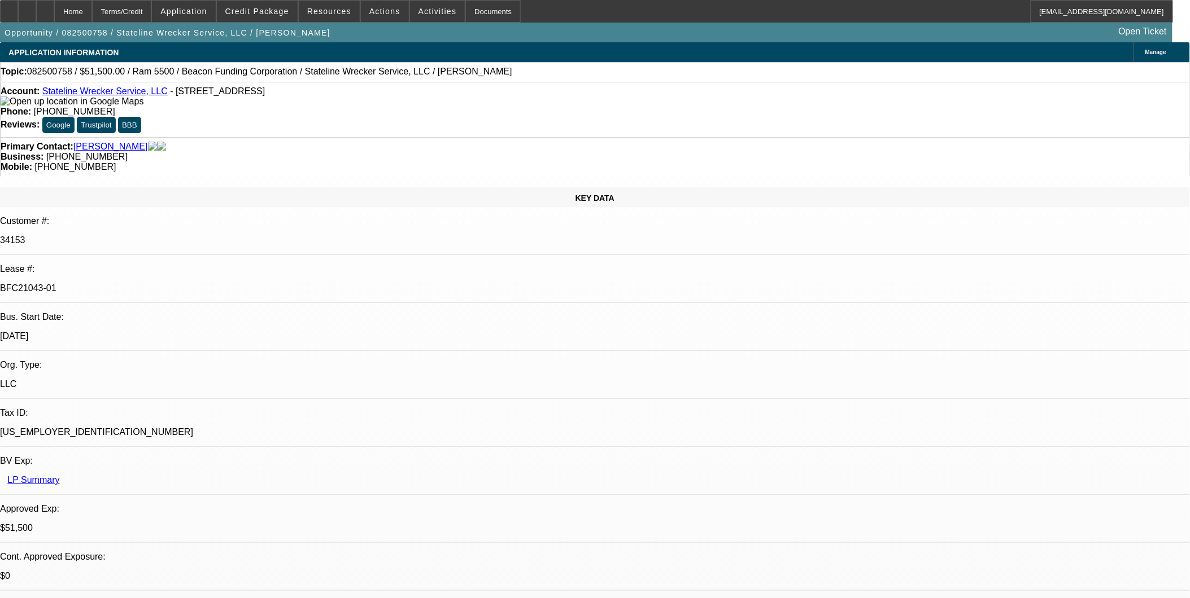
select select "2"
select select "0.1"
select select "1"
select select "2"
select select "4"
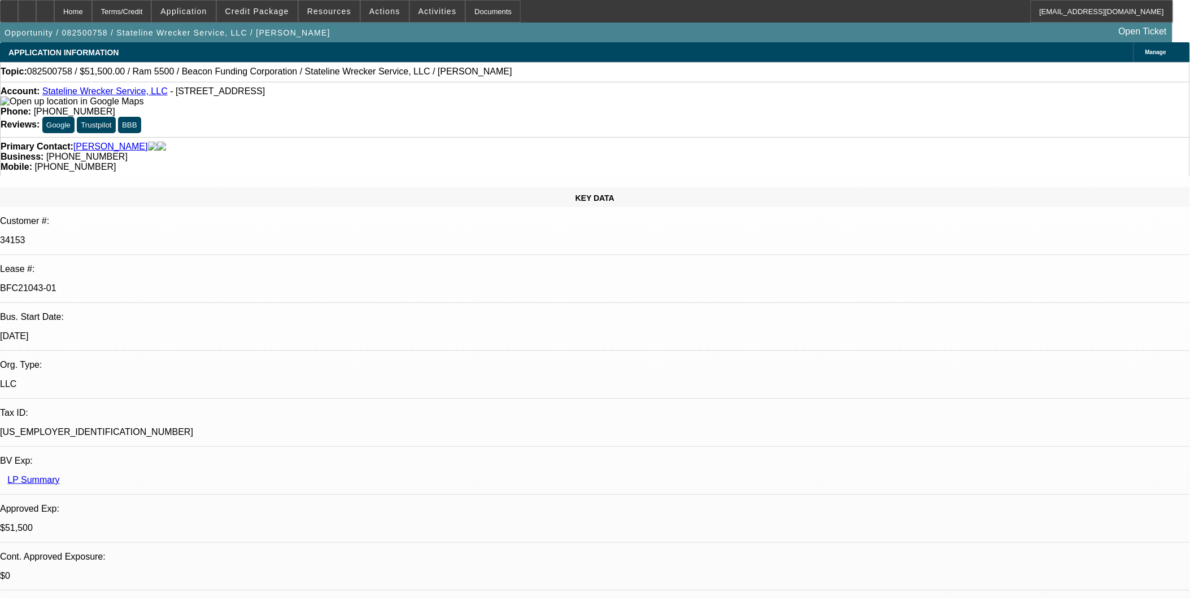
select select "1"
select select "2"
select select "4"
select select "1"
select select "2"
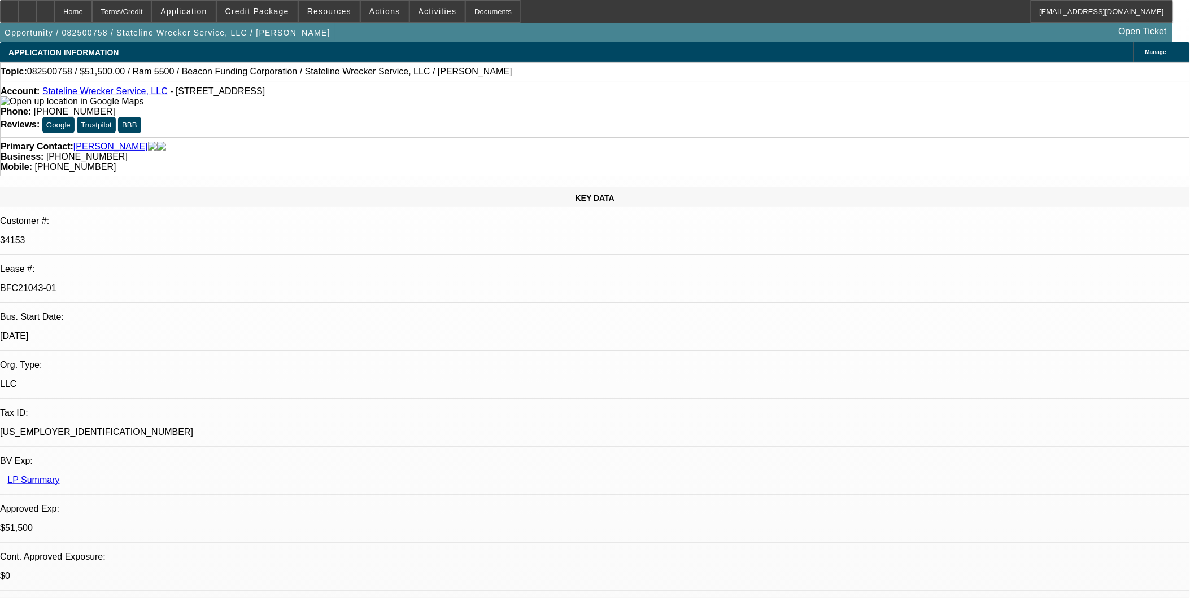
select select "4"
select select "1"
select select "2"
select select "4"
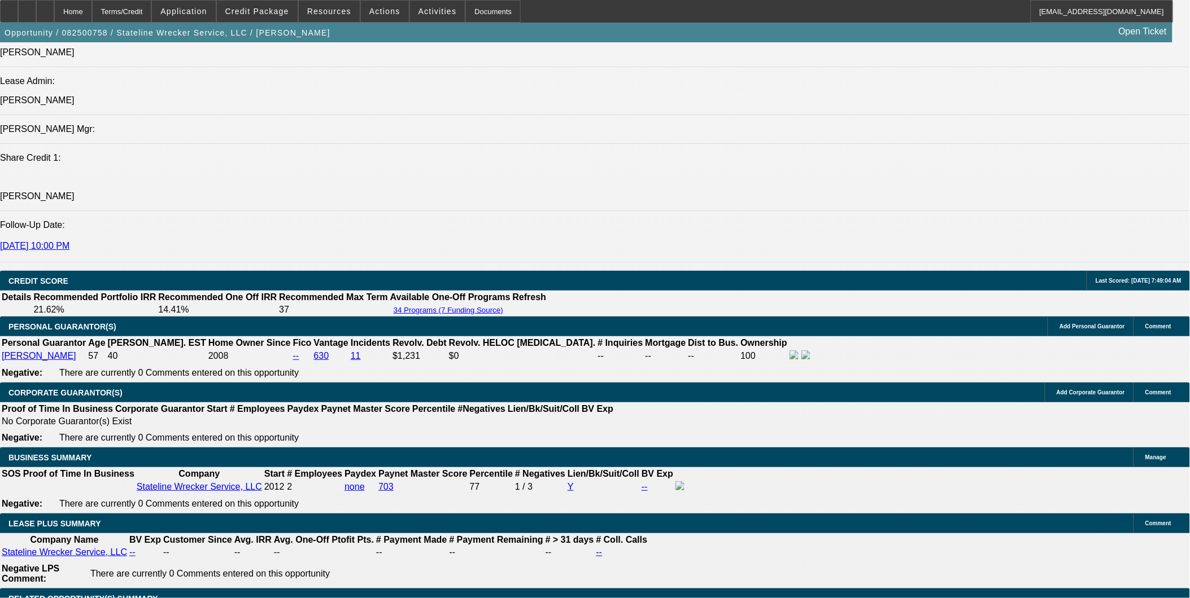
scroll to position [1442, 0]
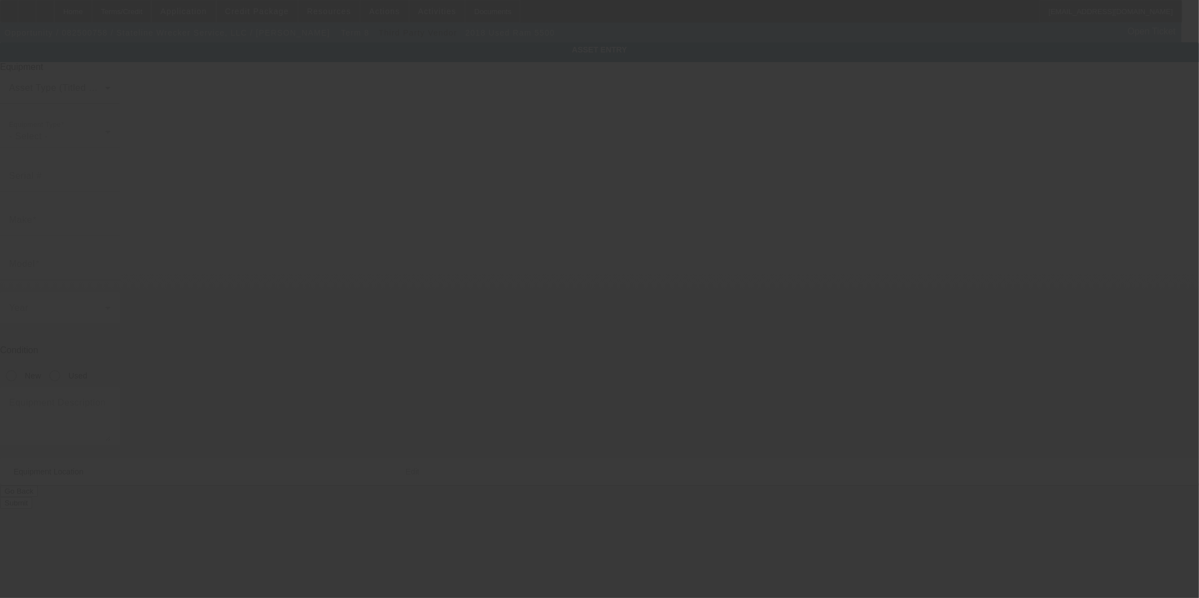
type input "3C7WRMDL1JG335456"
type input "Ram"
type input "5500"
radio input "true"
type textarea "with"
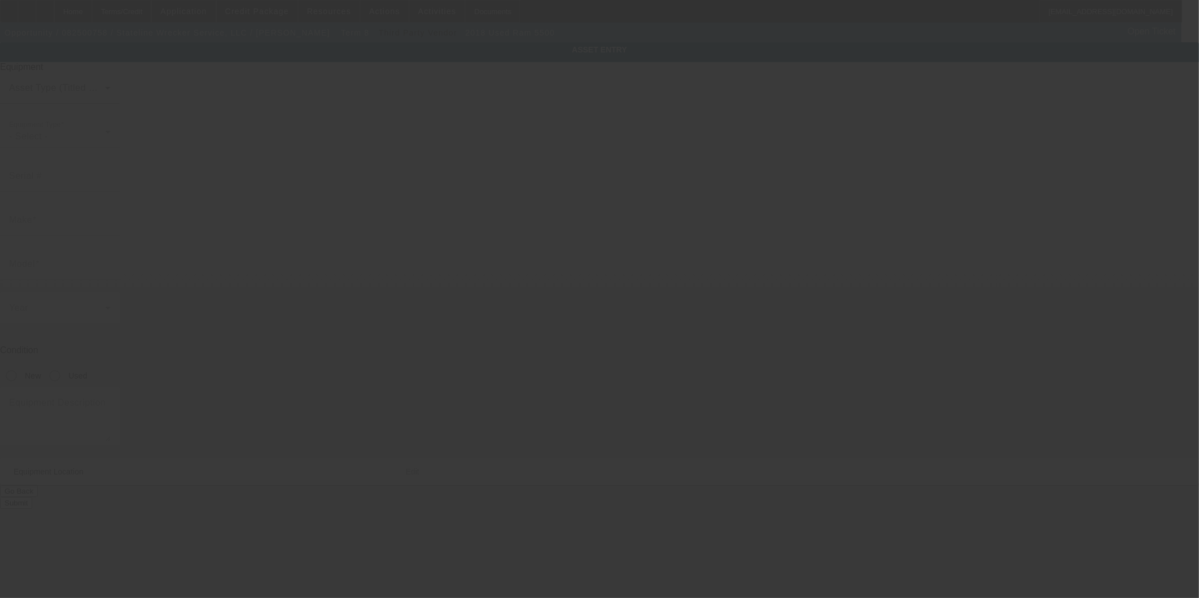
type input "815 Tyler Ave"
type input "North Augusta"
type input "29841"
type input "Aiken"
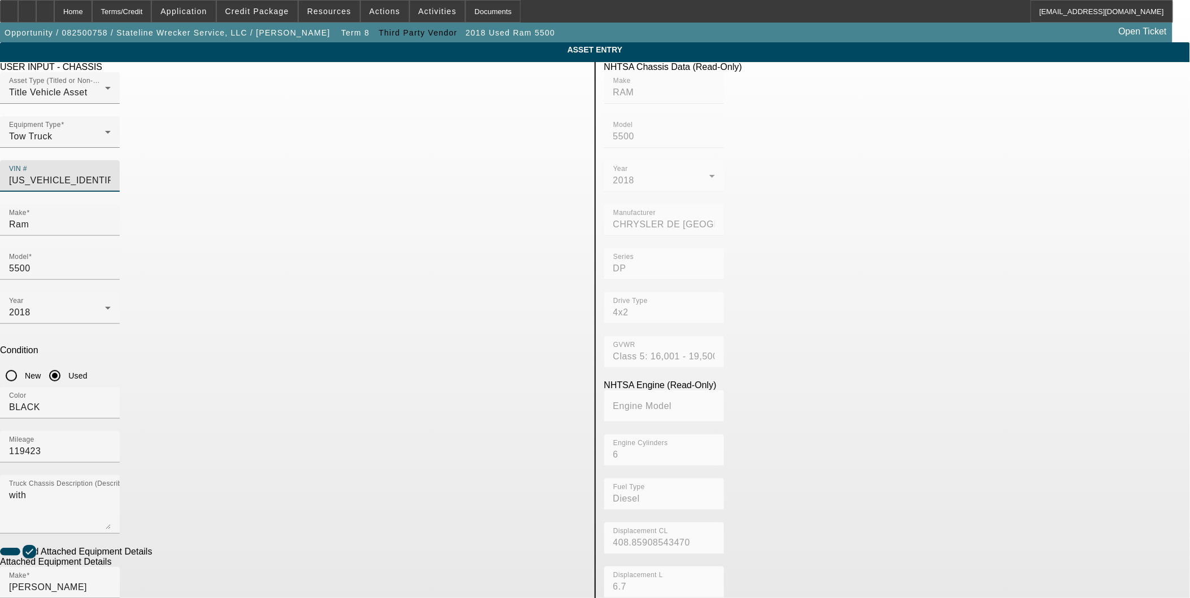
click at [111, 174] on input "3C7WRMDL1JG335456" at bounding box center [60, 181] width 102 height 14
click at [1035, 178] on app-asset-collateral-manage "ASSET ENTRY Delete asset USER INPUT - CHASSIS Asset Type (Titled or Non-Titled)…" at bounding box center [595, 481] width 1190 height 878
click at [111, 174] on input "3C7WRMDL1JG335456" at bounding box center [60, 181] width 102 height 14
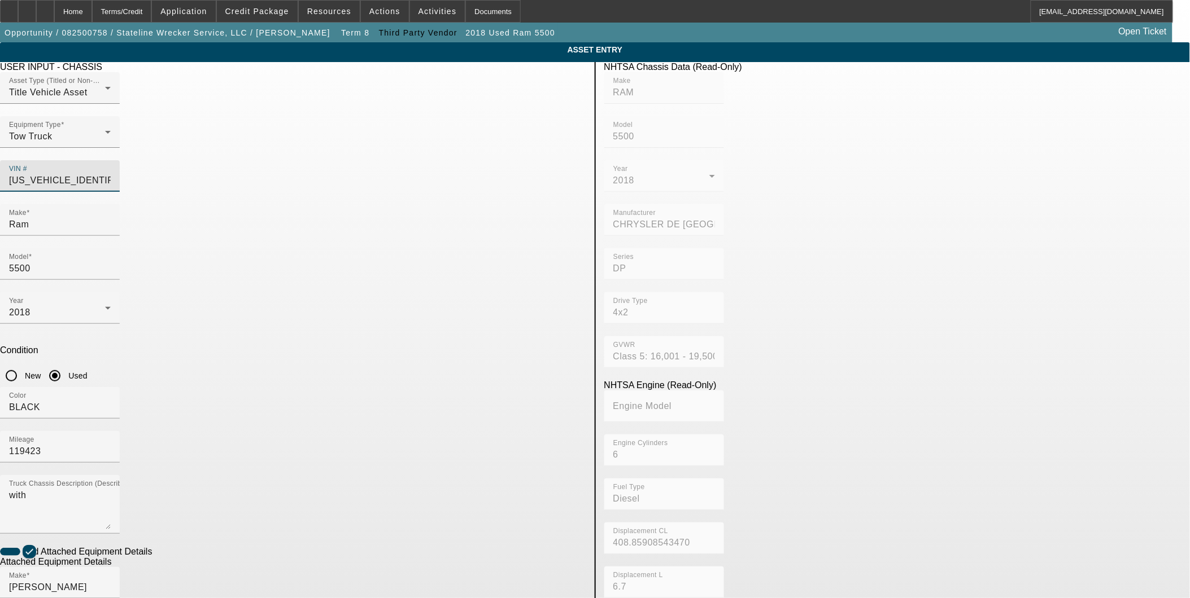
click at [111, 174] on input "3C7WRMDL1JG335456" at bounding box center [60, 181] width 102 height 14
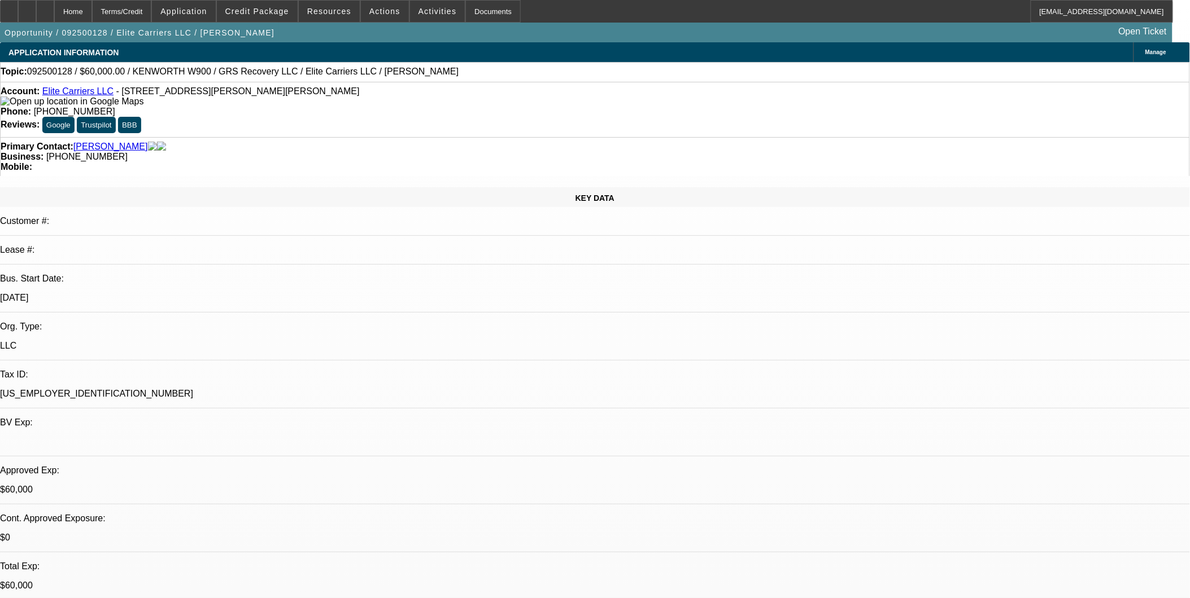
select select "0"
select select "2"
select select "0.1"
select select "0"
select select "2"
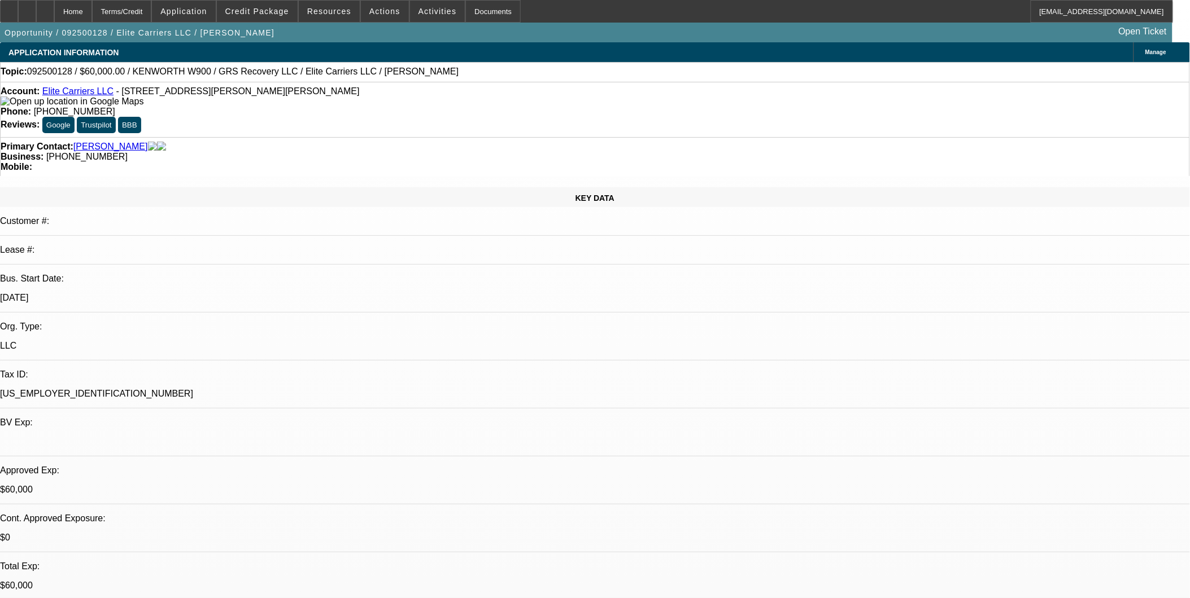
select select "0.1"
select select "0"
select select "2"
select select "0.1"
select select "0"
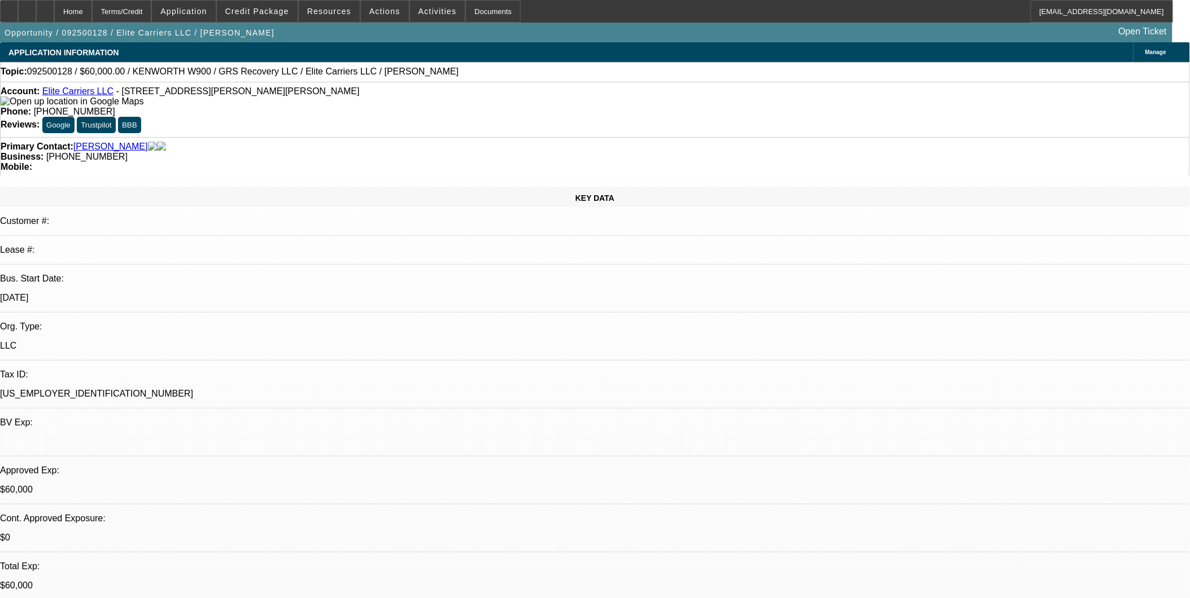
select select "2"
select select "0.1"
select select "1"
select select "2"
select select "4"
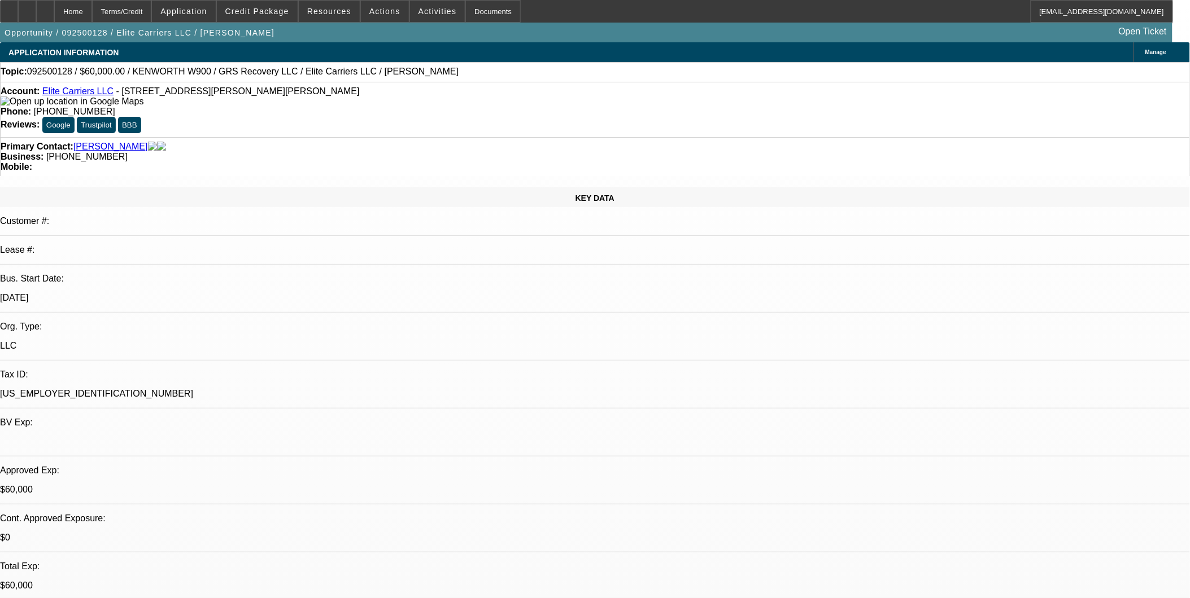
select select "1"
select select "2"
select select "4"
select select "1"
select select "2"
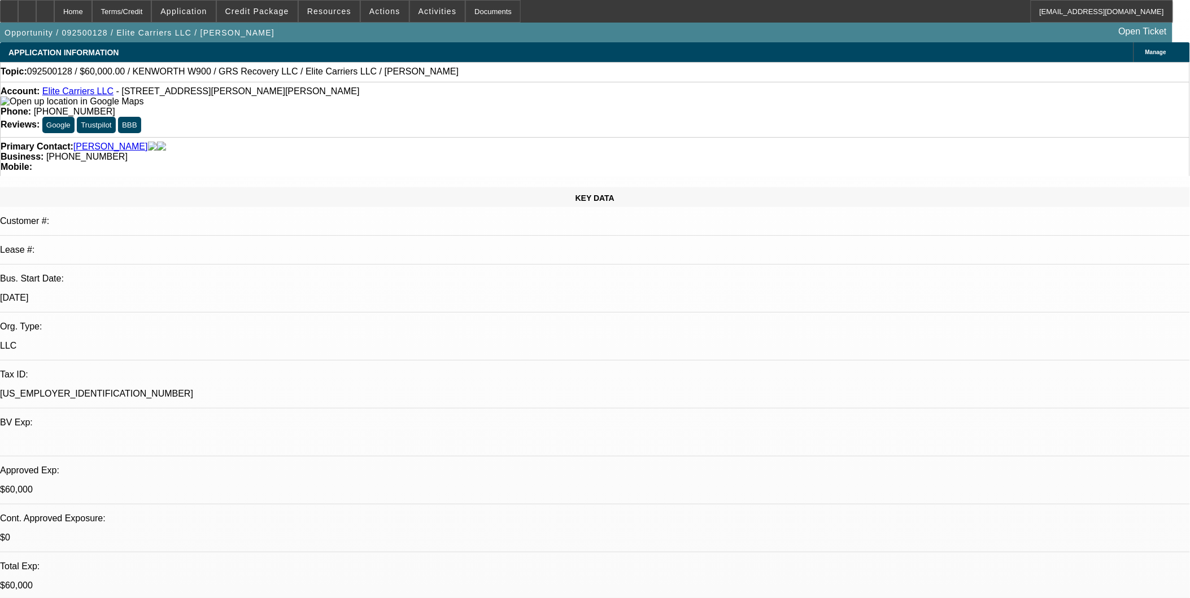
select select "4"
select select "1"
select select "2"
select select "4"
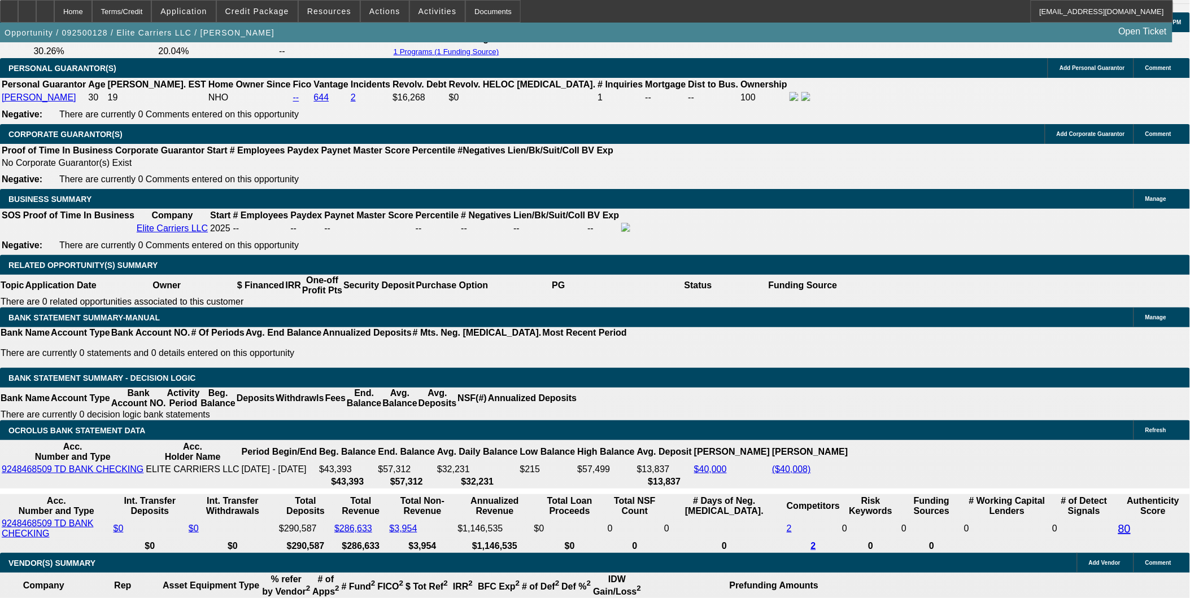
scroll to position [1568, 0]
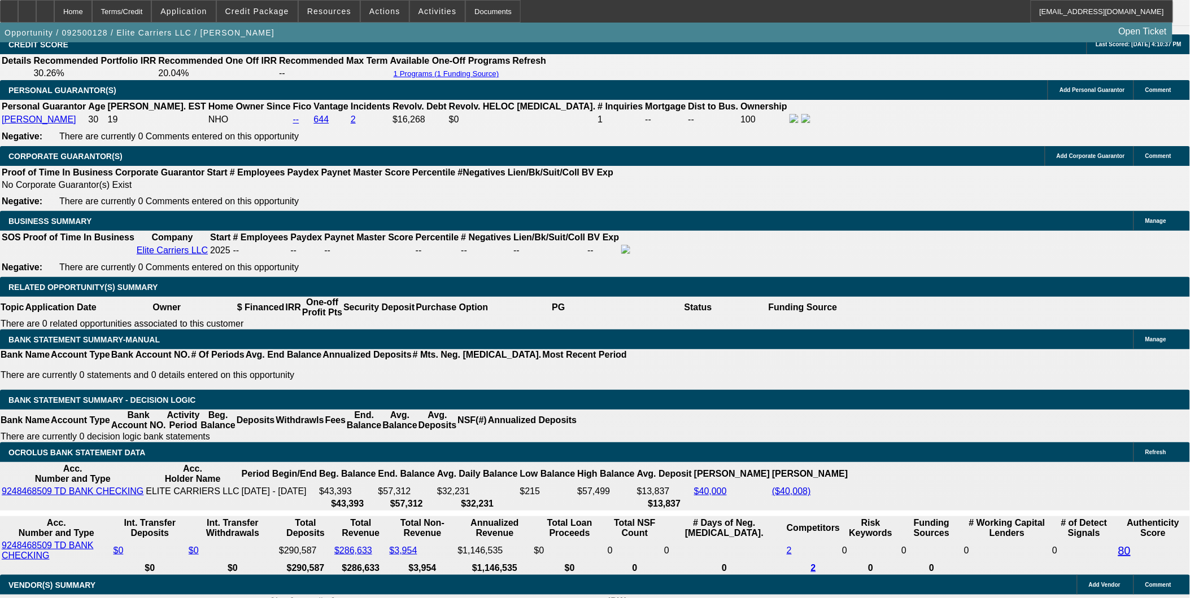
select select "0"
select select "2"
select select "0.1"
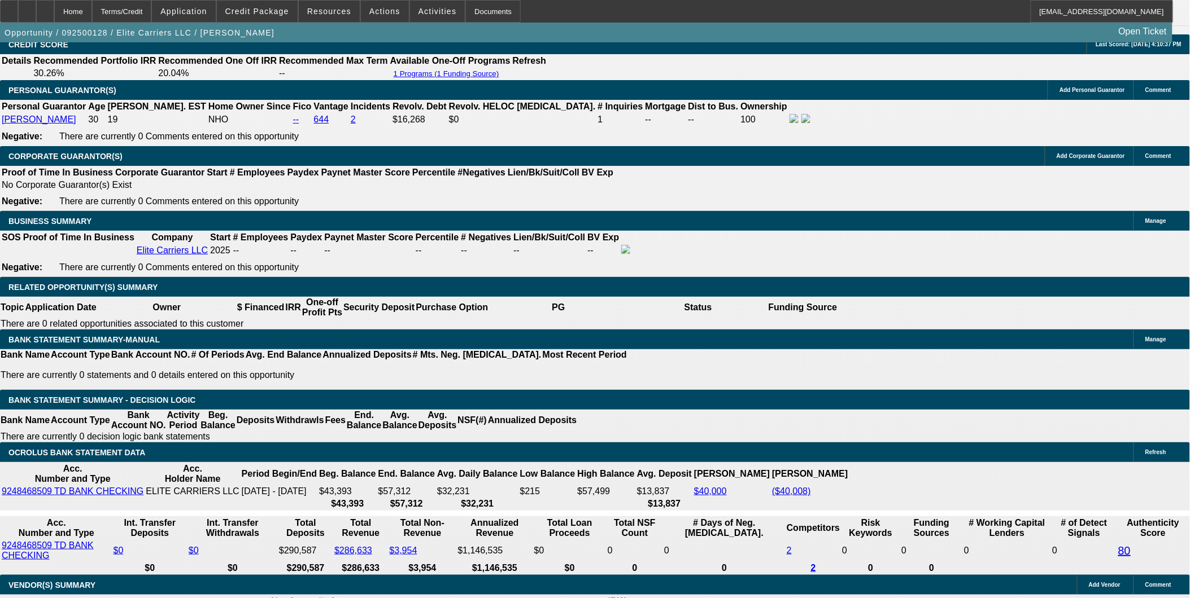
select select "4"
select select "0"
select select "2"
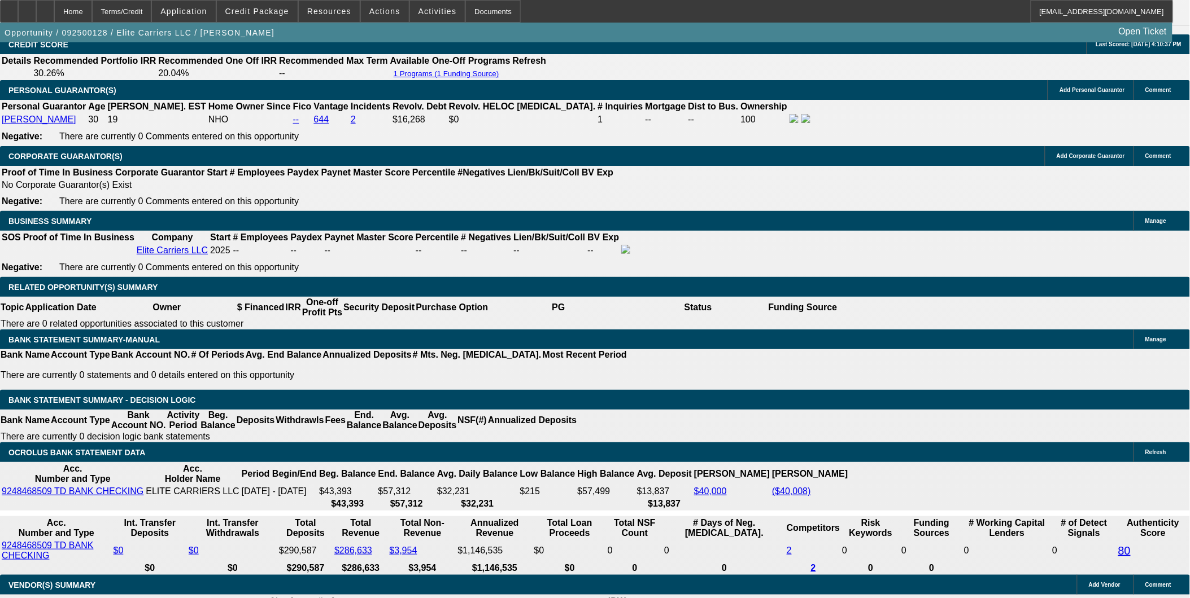
select select "0.1"
select select "4"
select select "0"
select select "2"
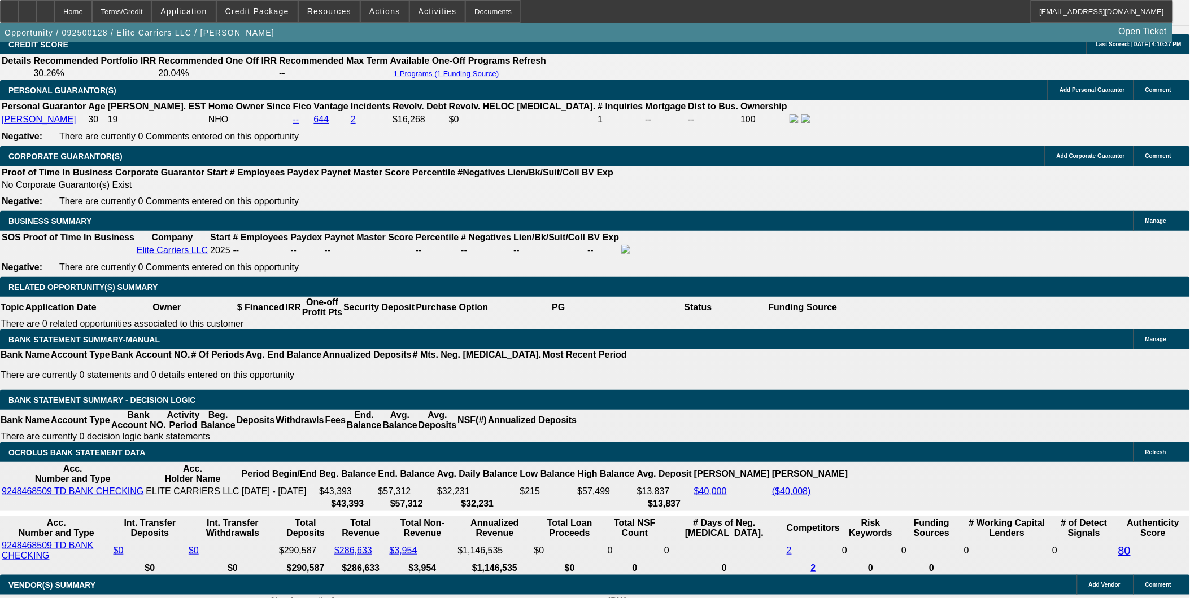
select select "0.1"
select select "4"
select select "0"
select select "2"
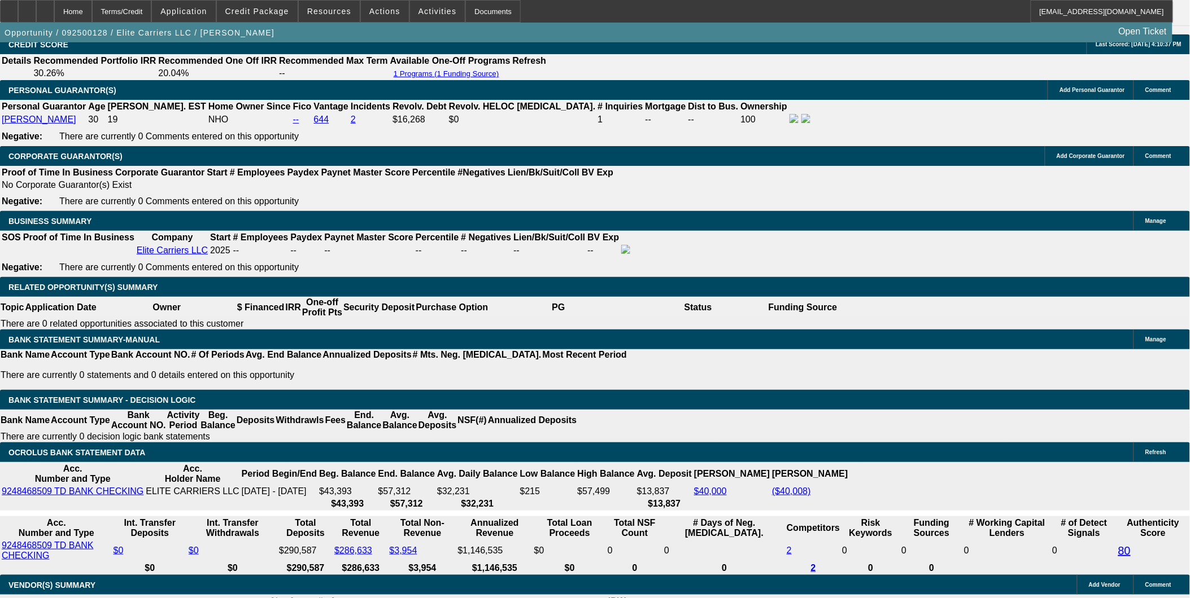
select select "0.1"
select select "4"
select select "0"
select select "2"
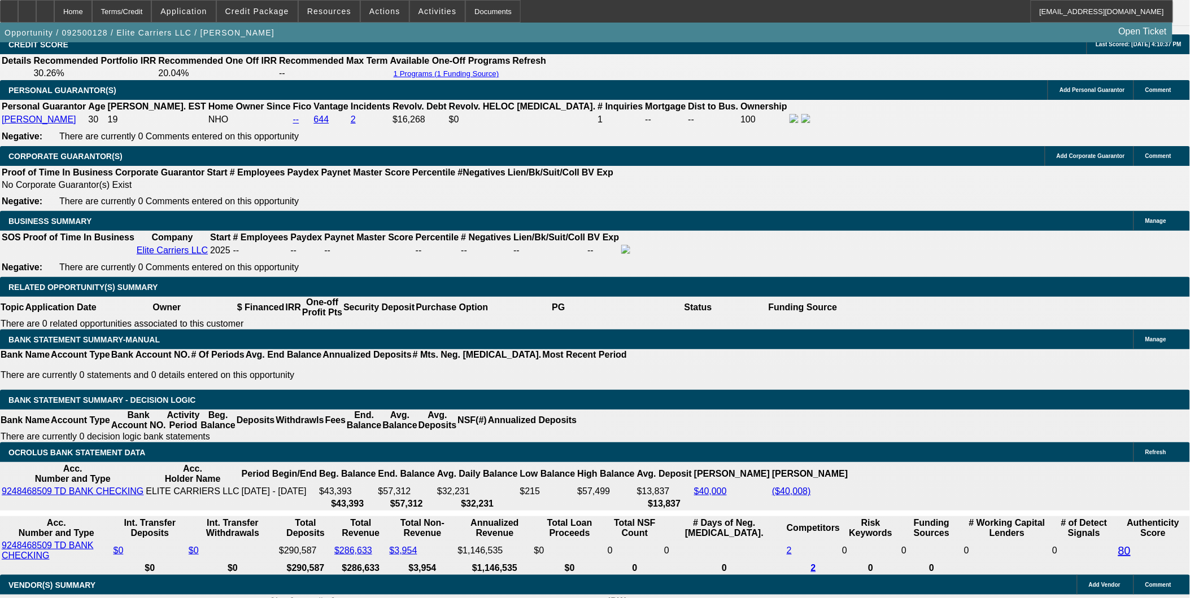
select select "0.1"
select select "4"
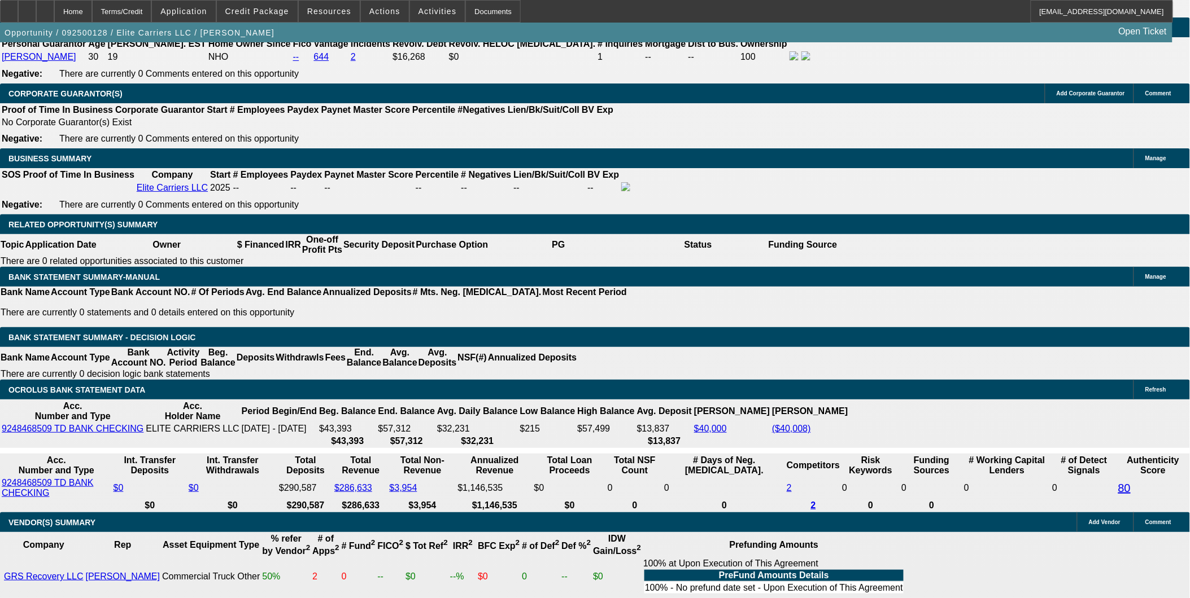
scroll to position [0, 0]
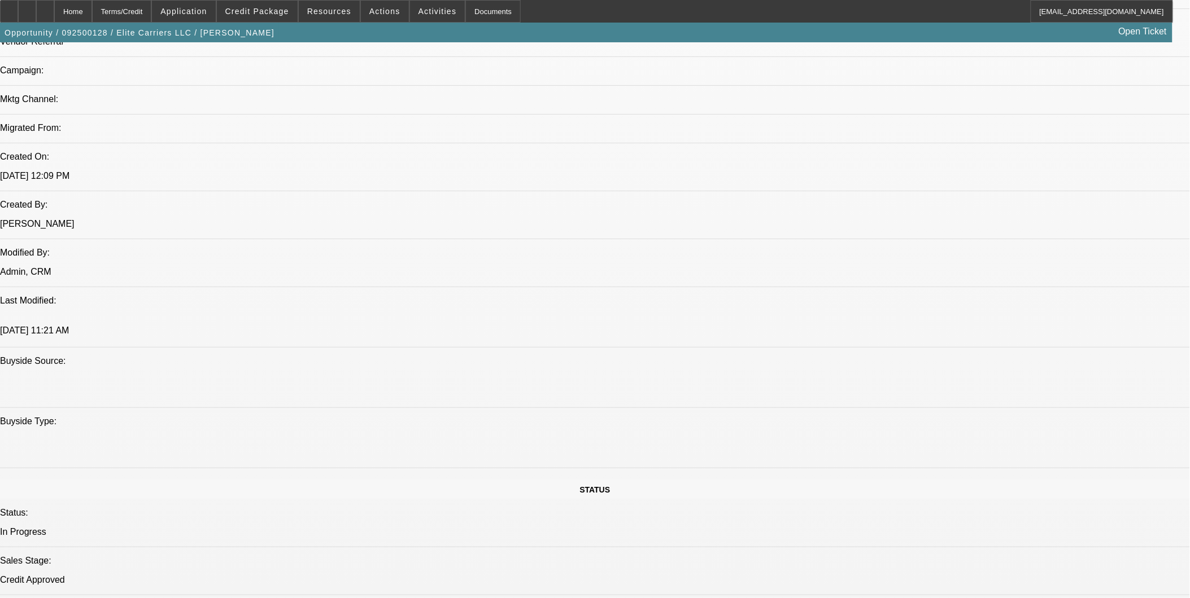
scroll to position [753, 0]
drag, startPoint x: 272, startPoint y: 221, endPoint x: 312, endPoint y: 230, distance: 41.1
drag, startPoint x: 533, startPoint y: 228, endPoint x: 504, endPoint y: 225, distance: 29.6
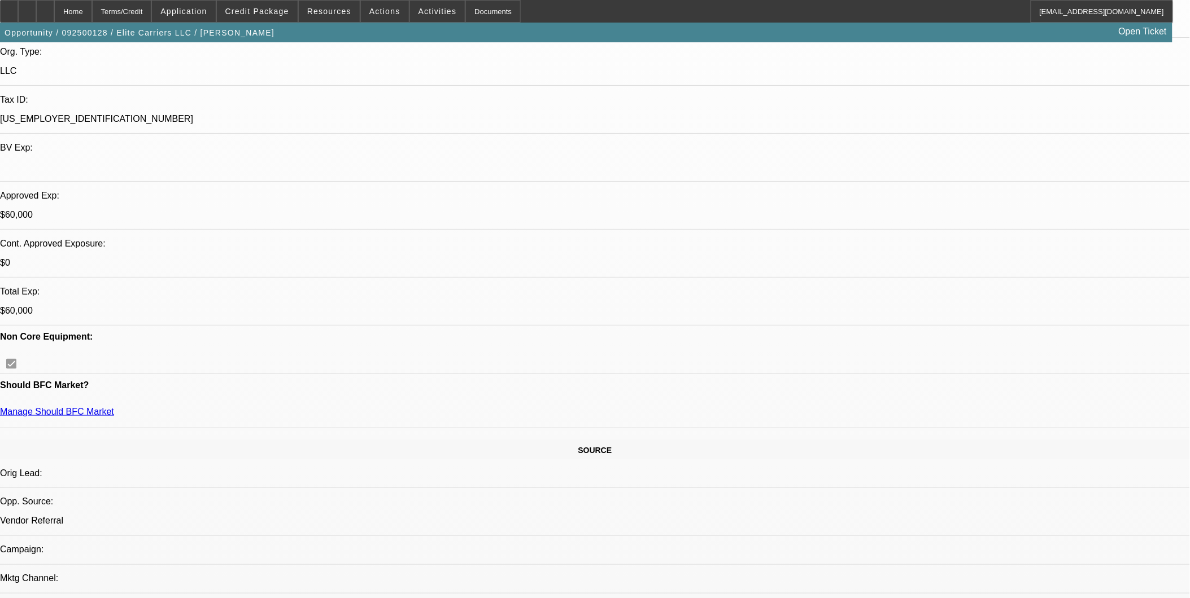
scroll to position [251, 0]
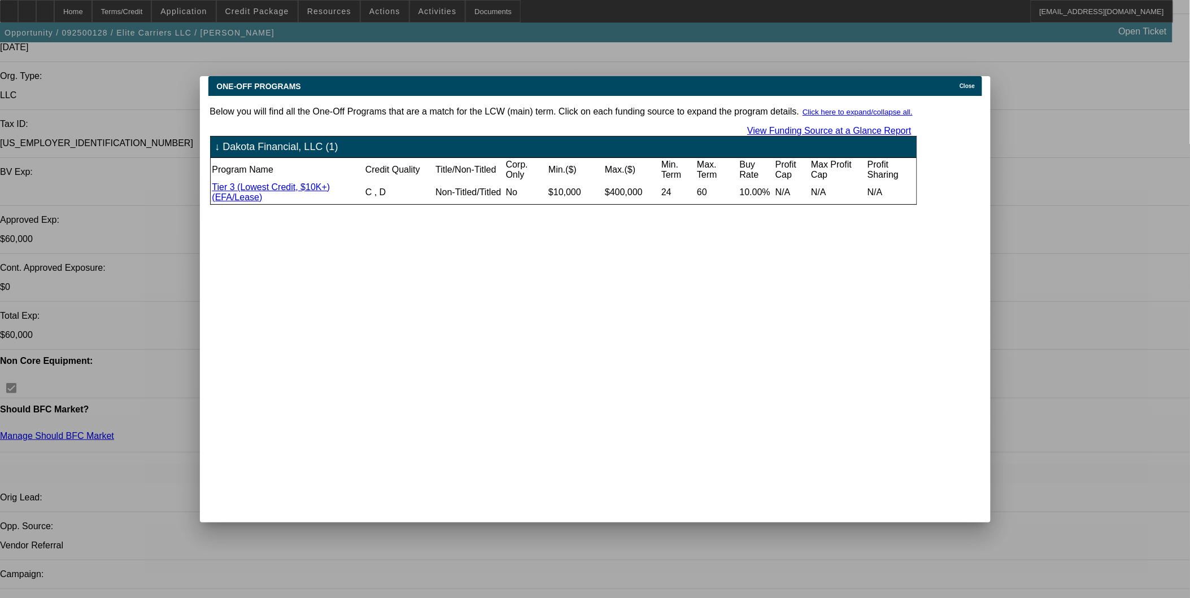
click at [973, 76] on div "Close" at bounding box center [968, 82] width 25 height 13
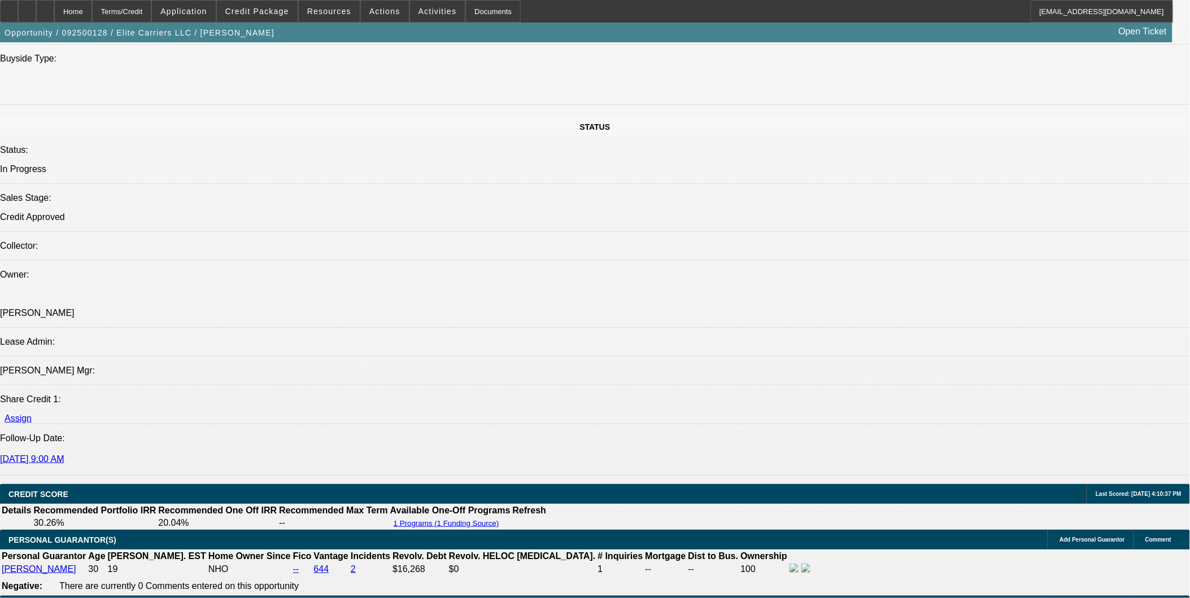
scroll to position [1066, 0]
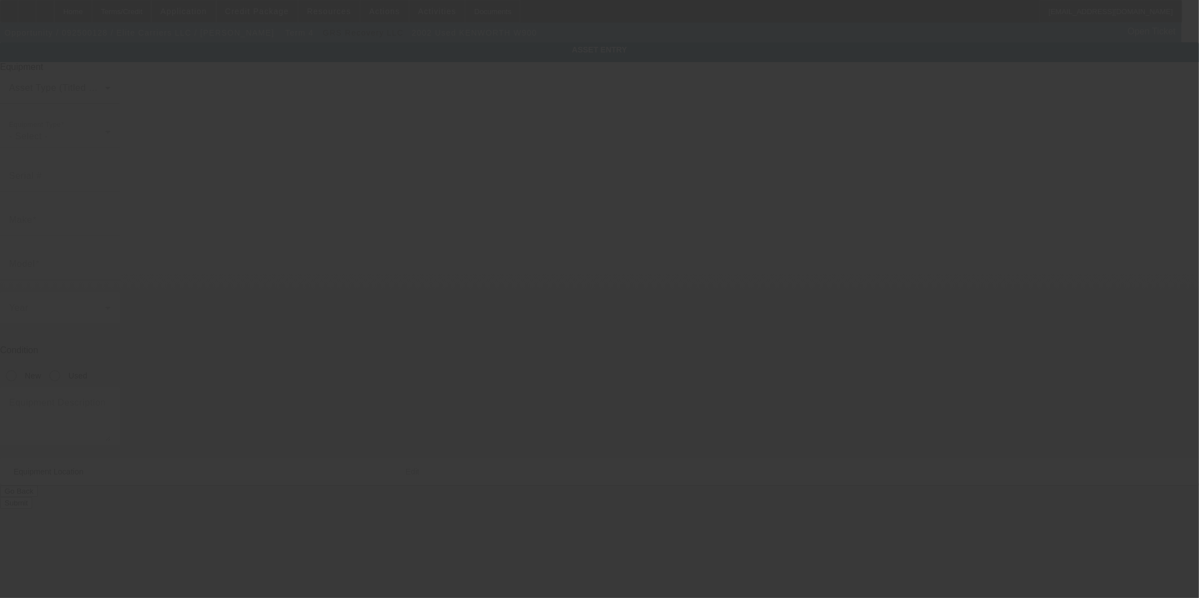
type input "1NKWXBEXX2J899761"
type input "Kenworth"
type input "W900"
radio input "true"
type textarea "dump truck"
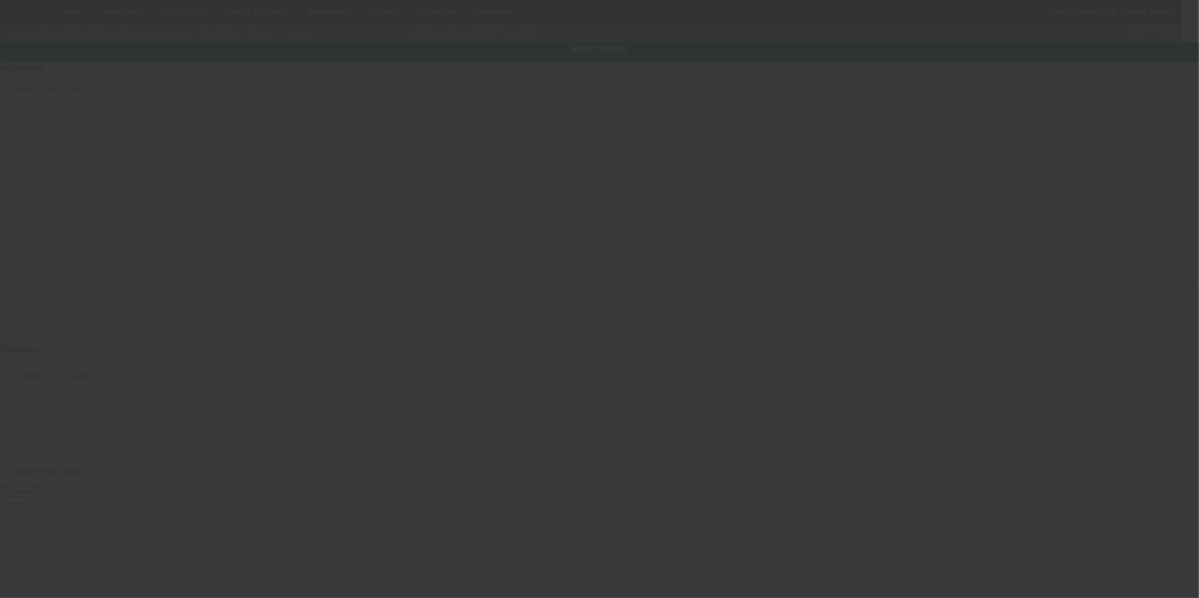
type input "38 Locke Rd"
type input "Hampton"
type input "03842"
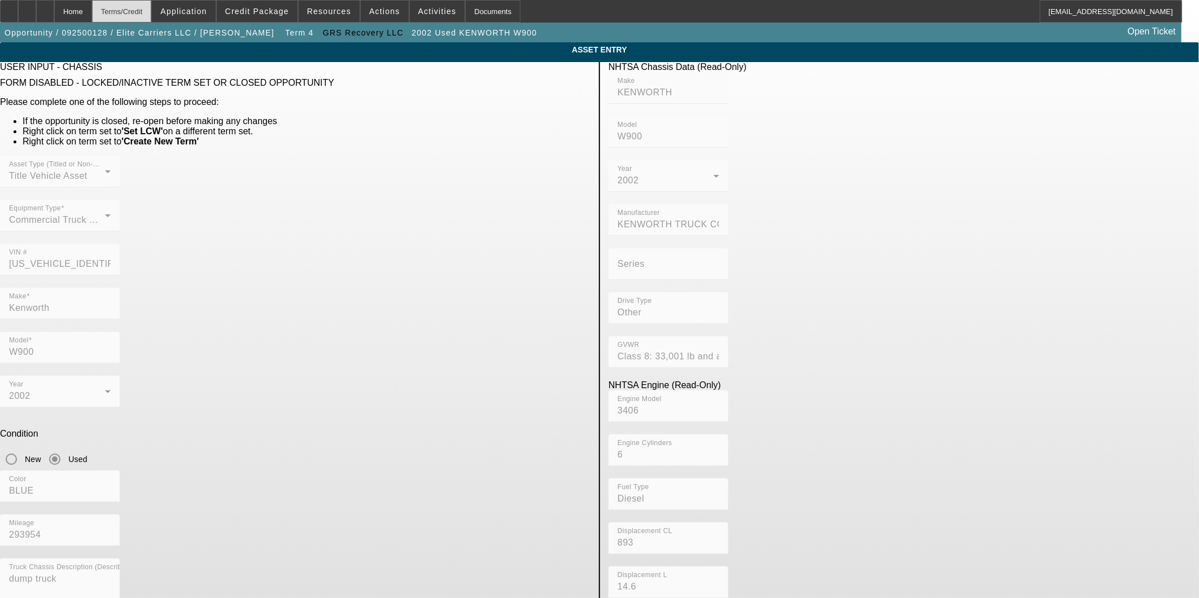
click at [138, 10] on div "Terms/Credit" at bounding box center [122, 11] width 60 height 23
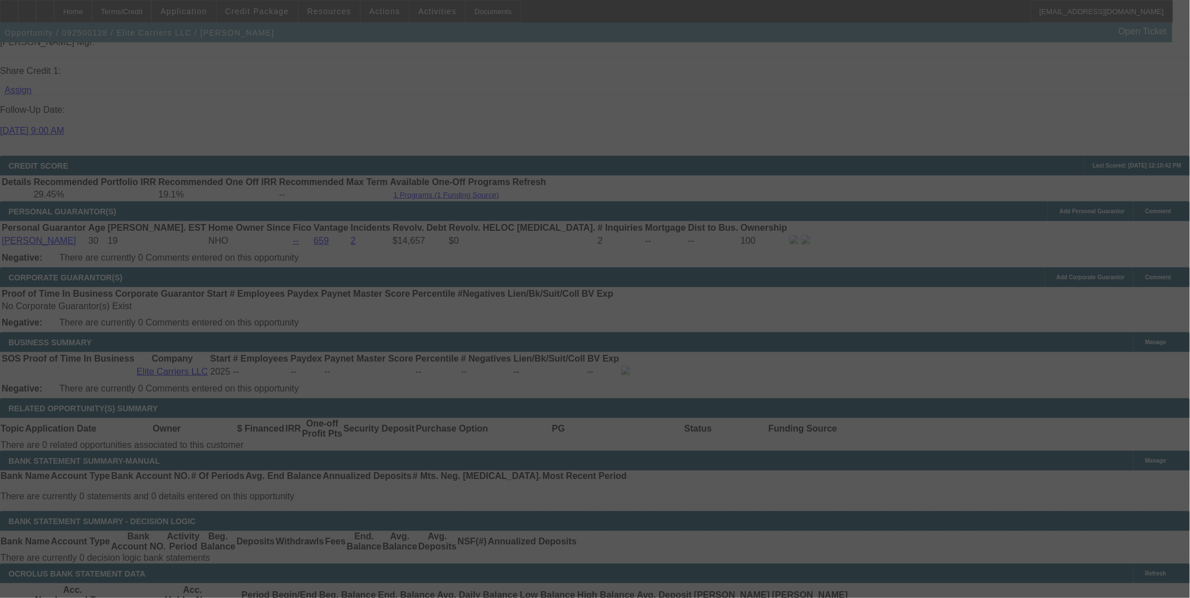
scroll to position [1442, 0]
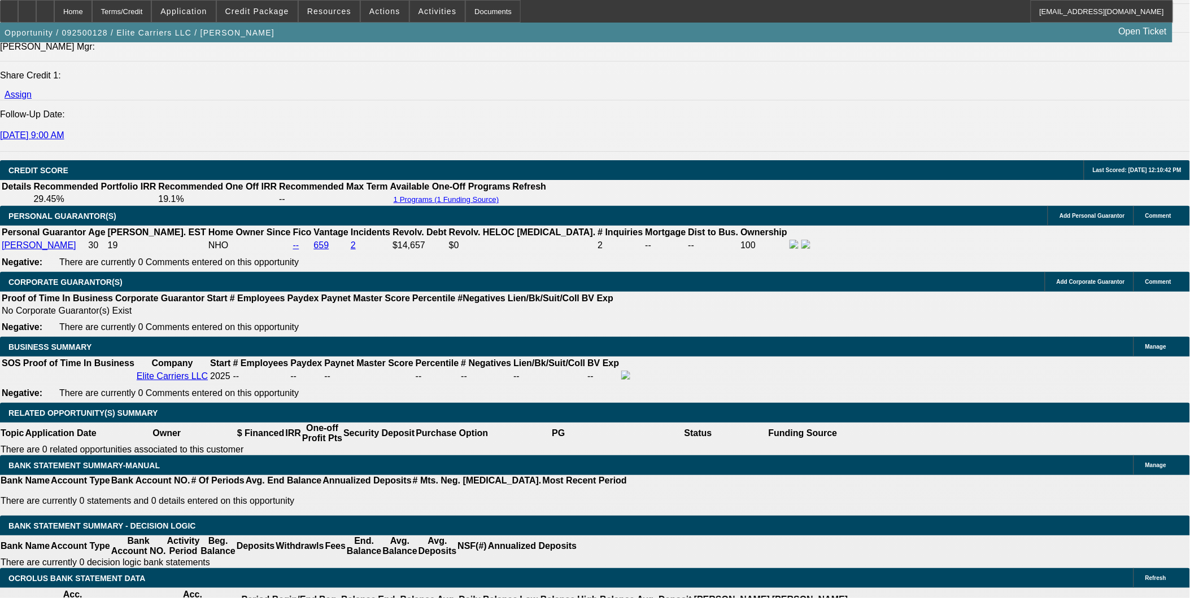
select select "0"
select select "2"
select select "0.1"
select select "4"
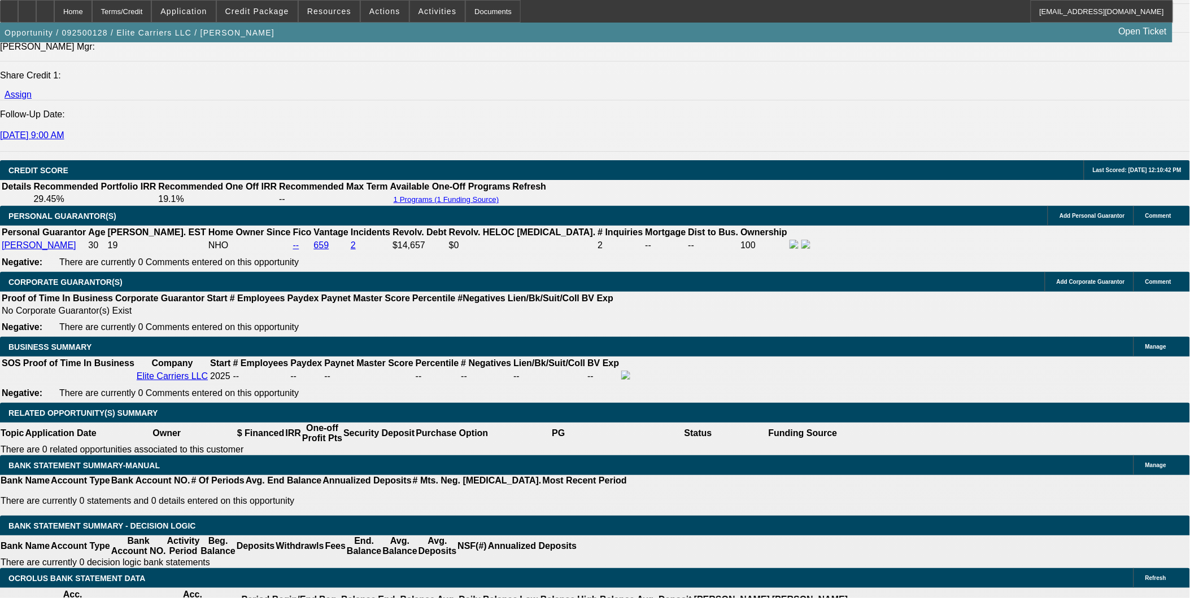
select select "0"
select select "2"
select select "0.1"
select select "4"
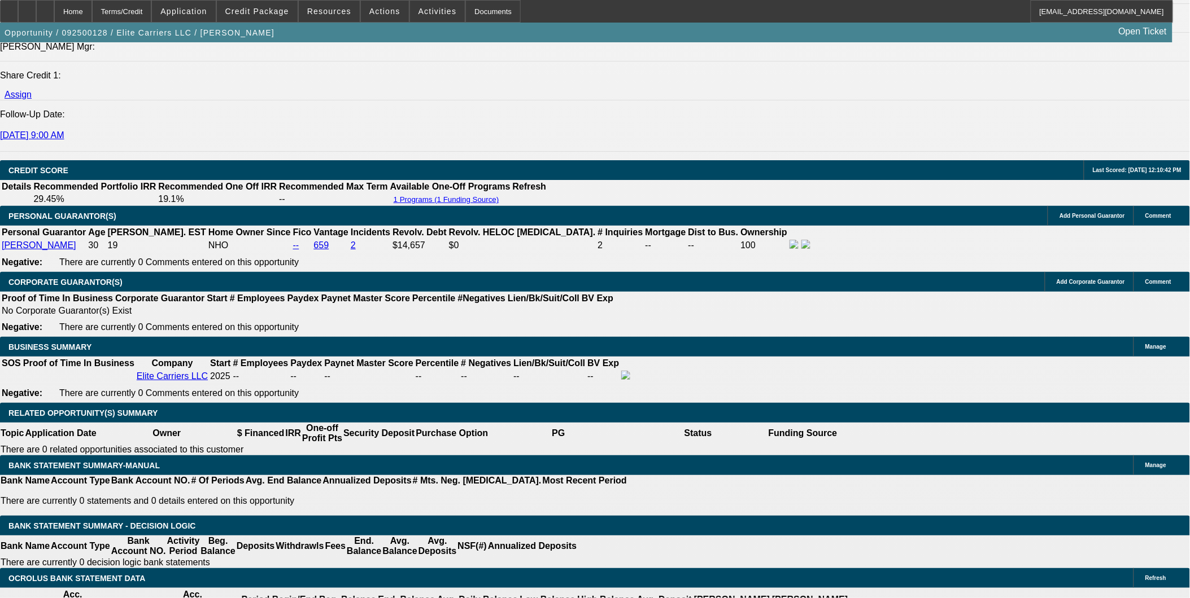
select select "0"
select select "2"
select select "0.1"
select select "4"
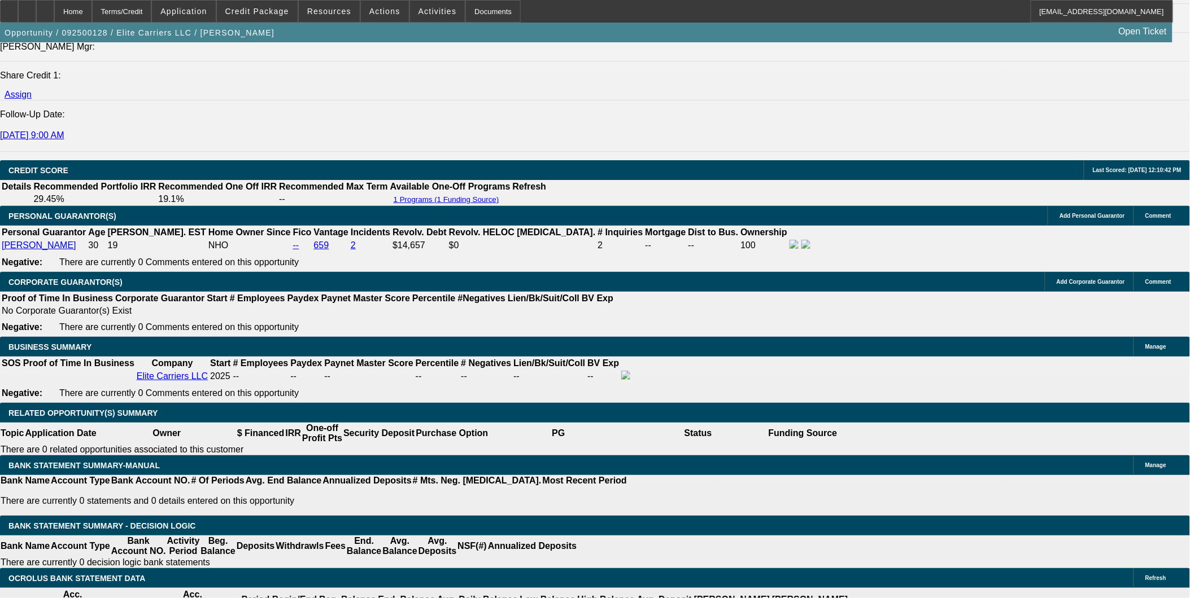
select select "0"
select select "2"
select select "0.1"
select select "4"
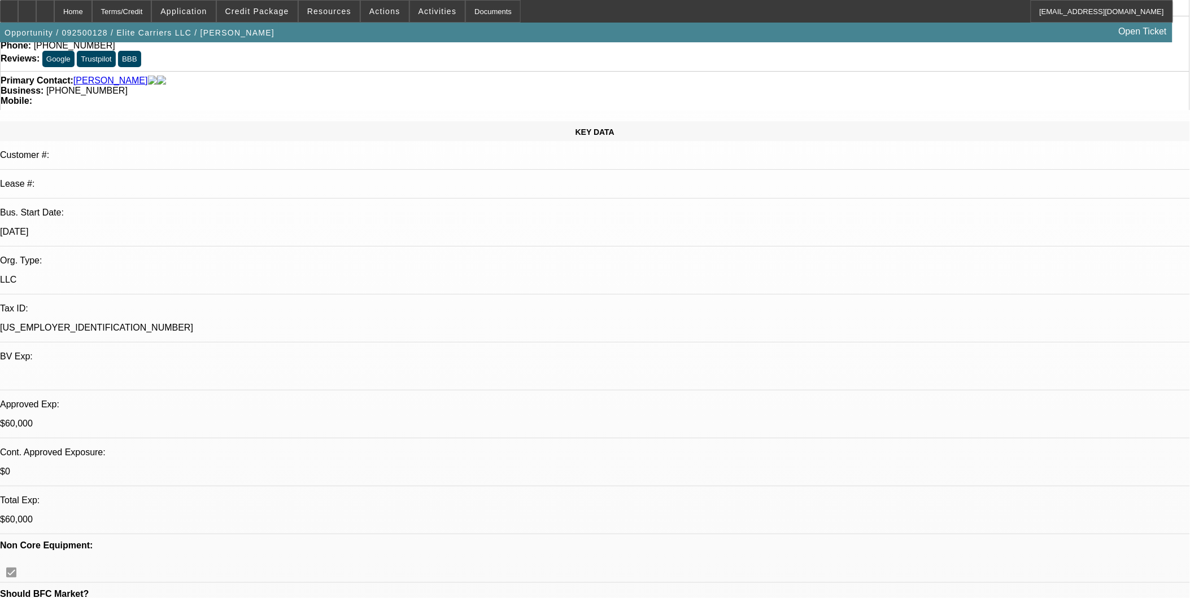
scroll to position [88, 0]
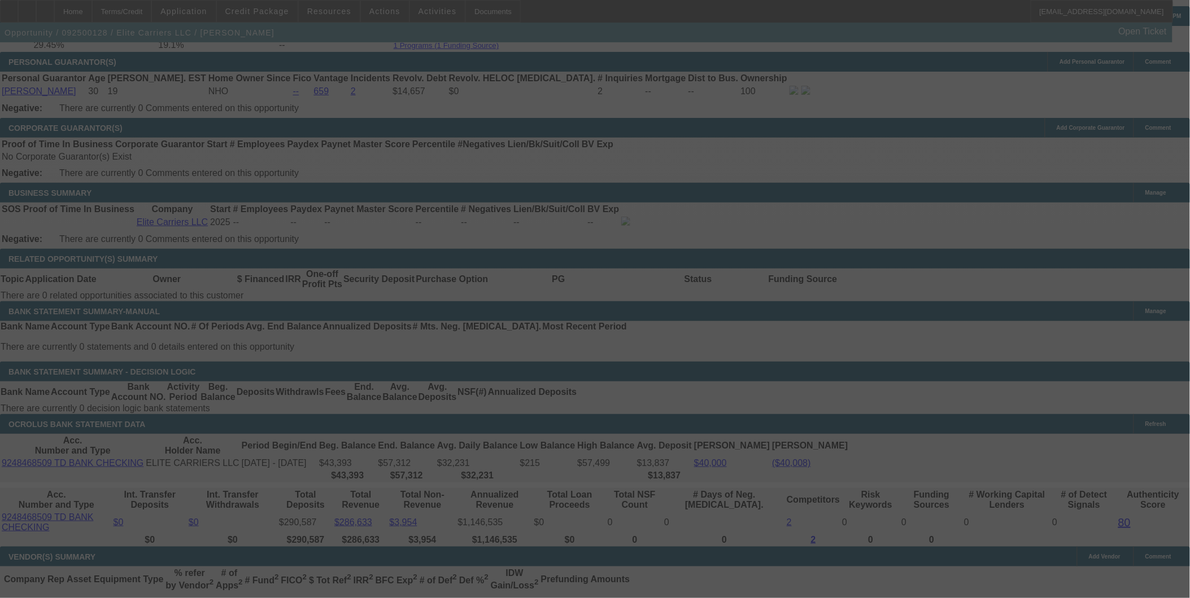
scroll to position [1591, 0]
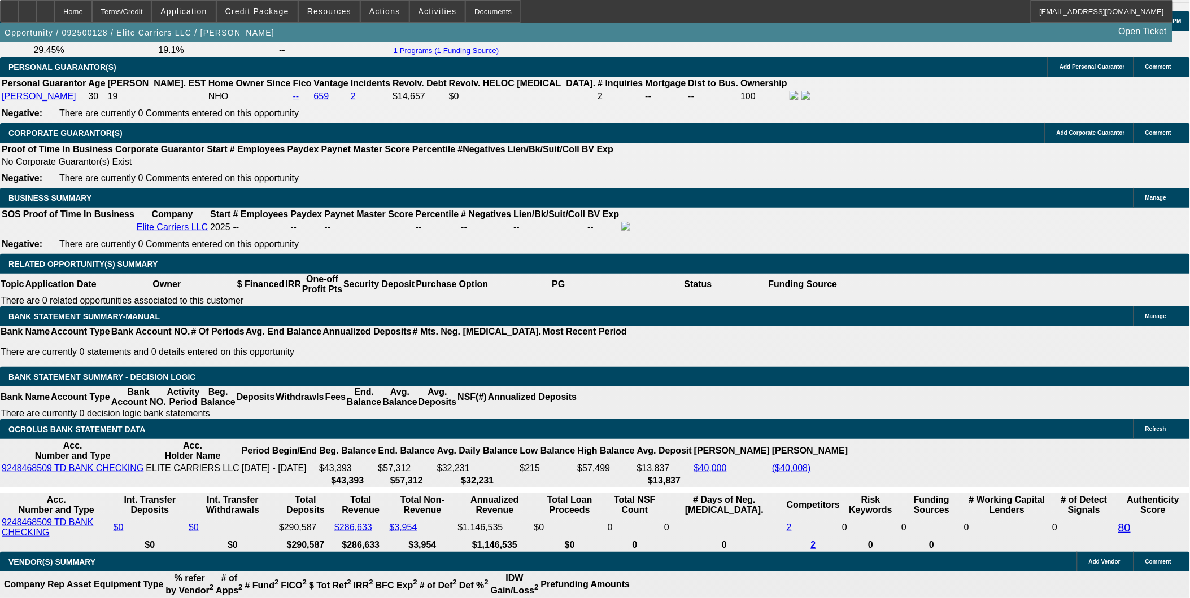
select select "0"
select select "2"
select select "0.1"
select select "0"
select select "2"
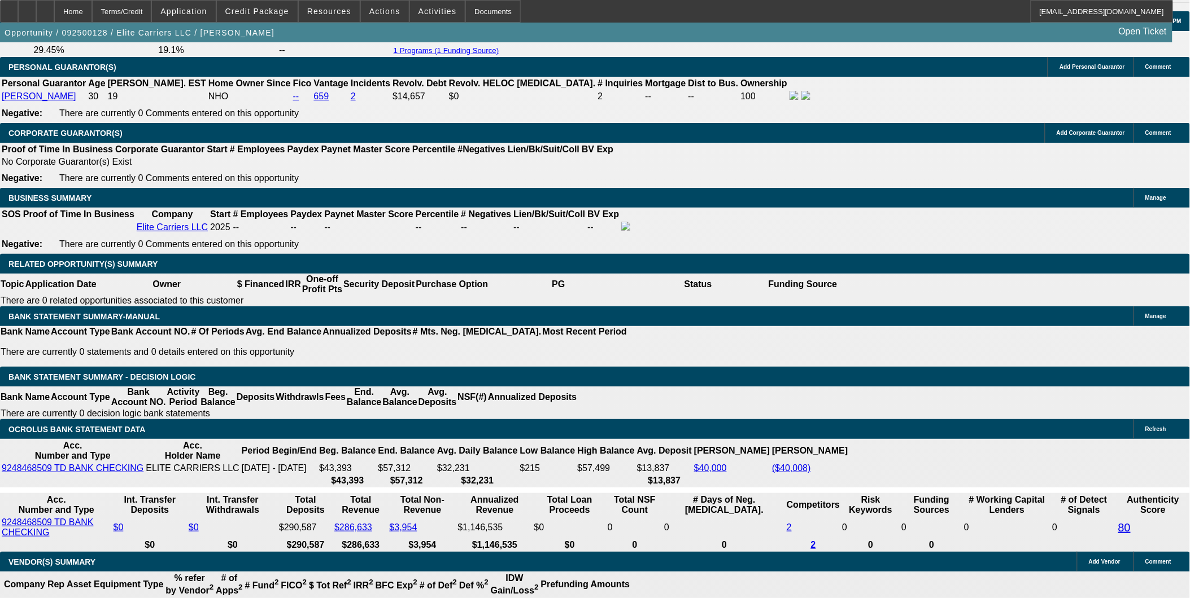
select select "0.1"
select select "0"
select select "2"
select select "0.1"
select select "0"
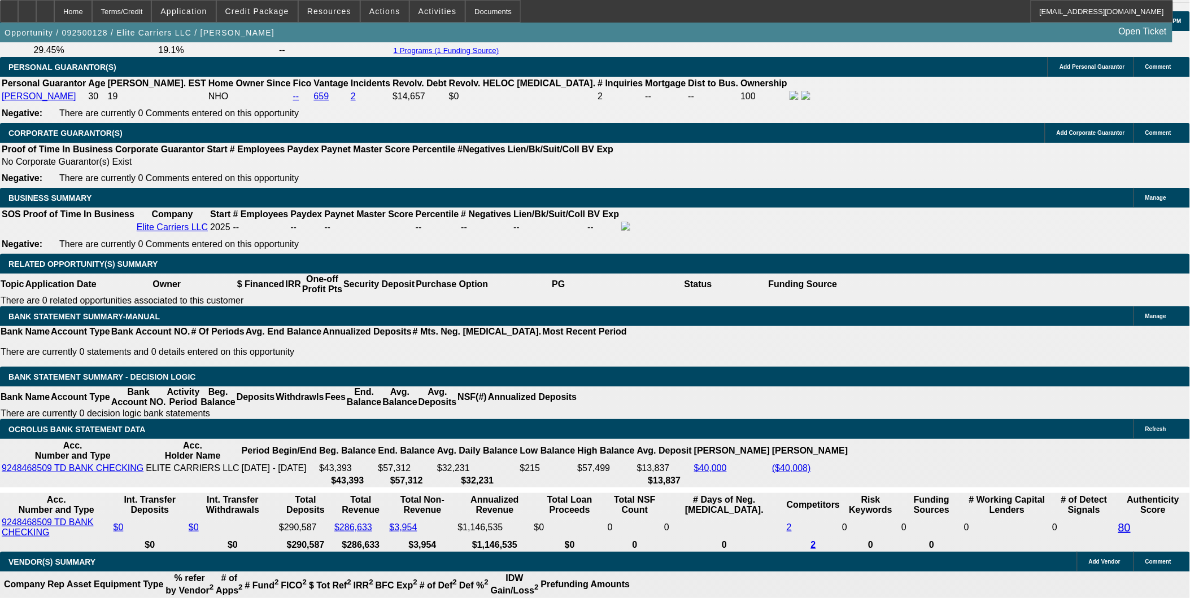
select select "2"
select select "0.1"
select select "1"
select select "2"
select select "4"
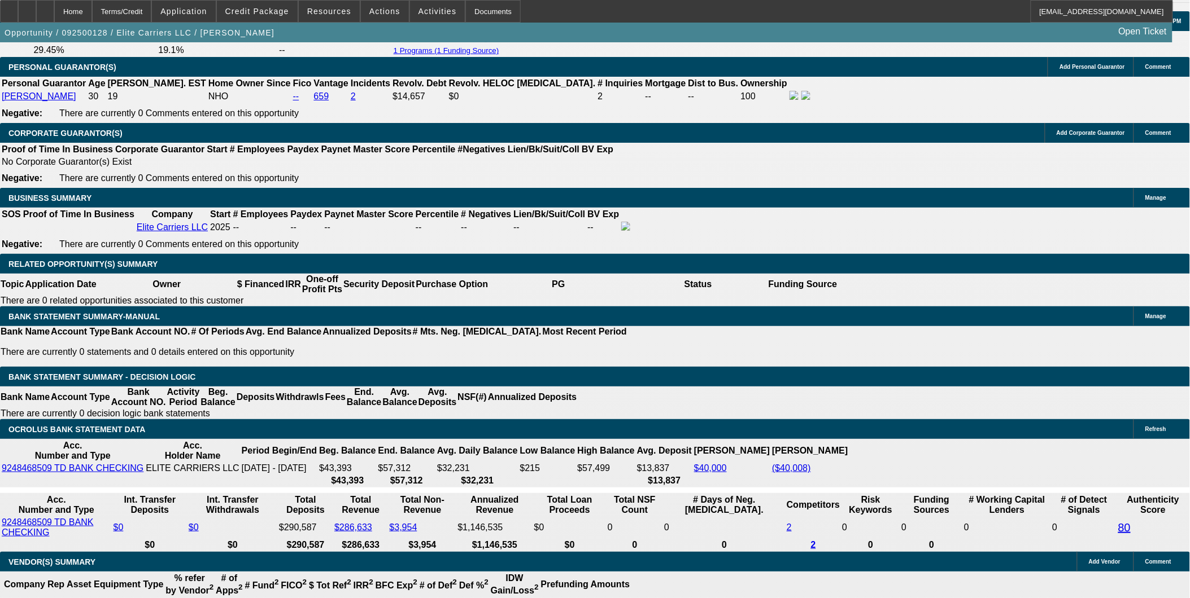
select select "1"
select select "2"
select select "4"
select select "1"
select select "2"
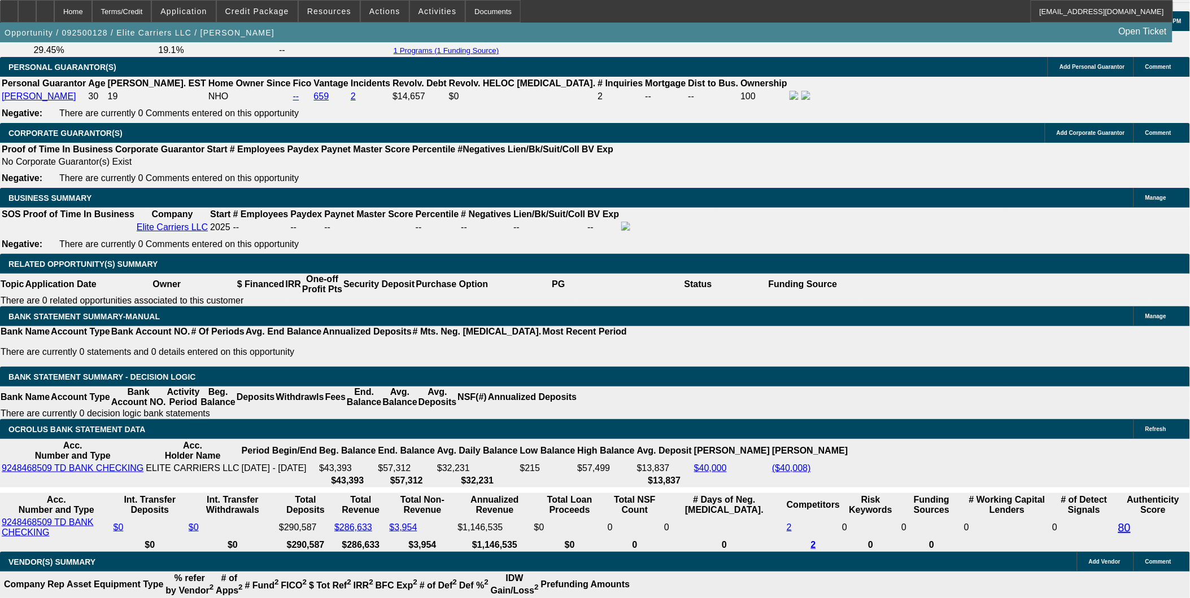
select select "4"
select select "1"
select select "2"
select select "4"
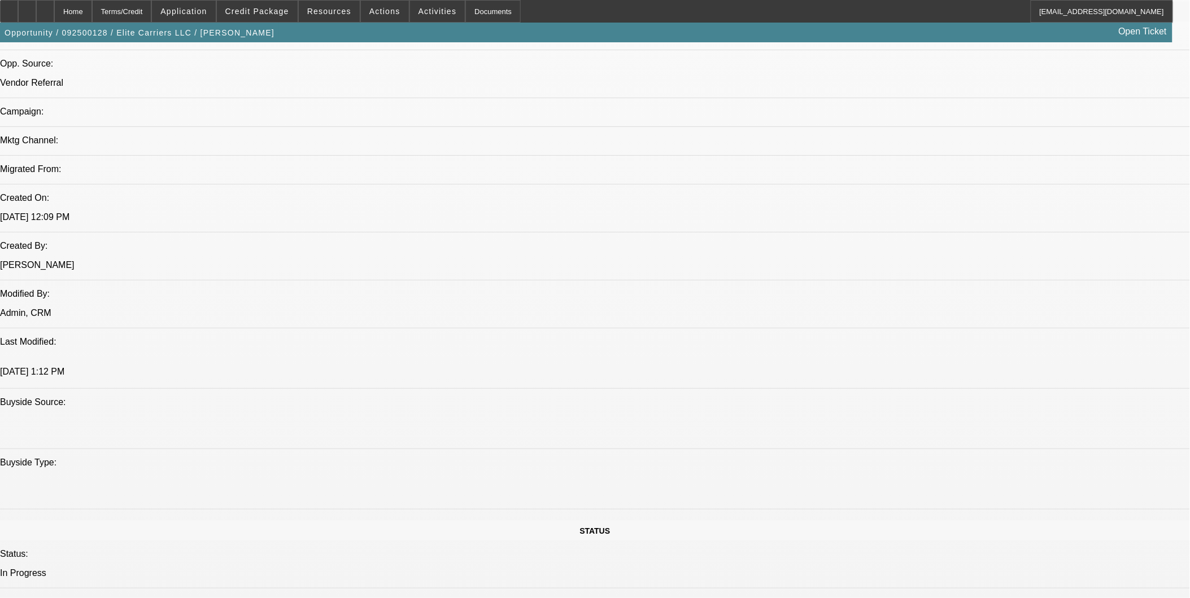
scroll to position [336, 0]
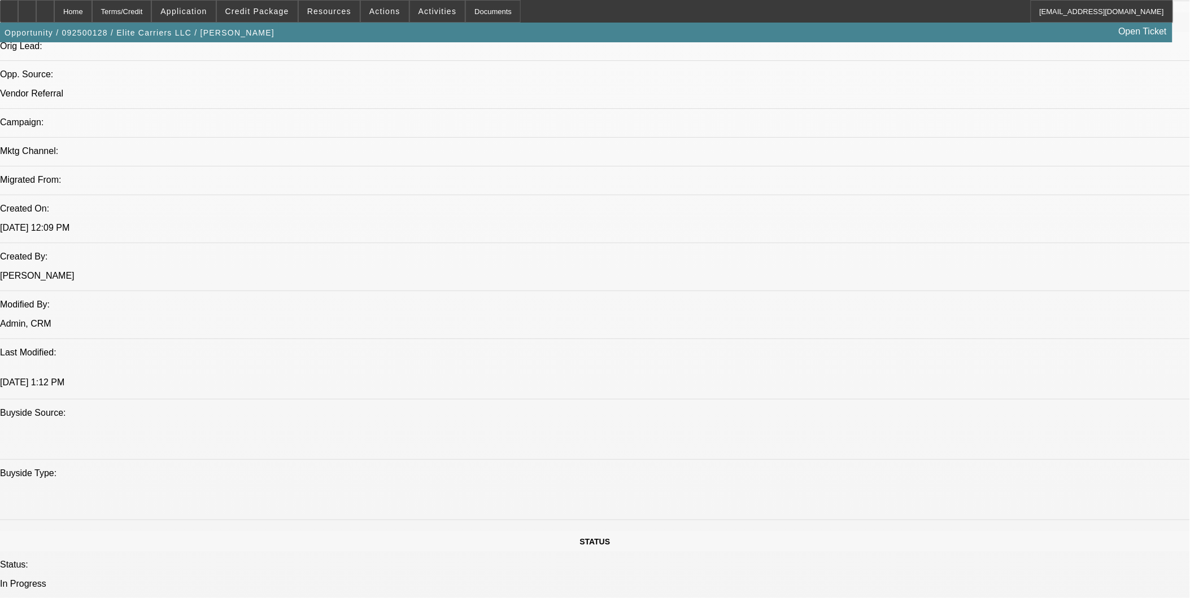
scroll to position [713, 0]
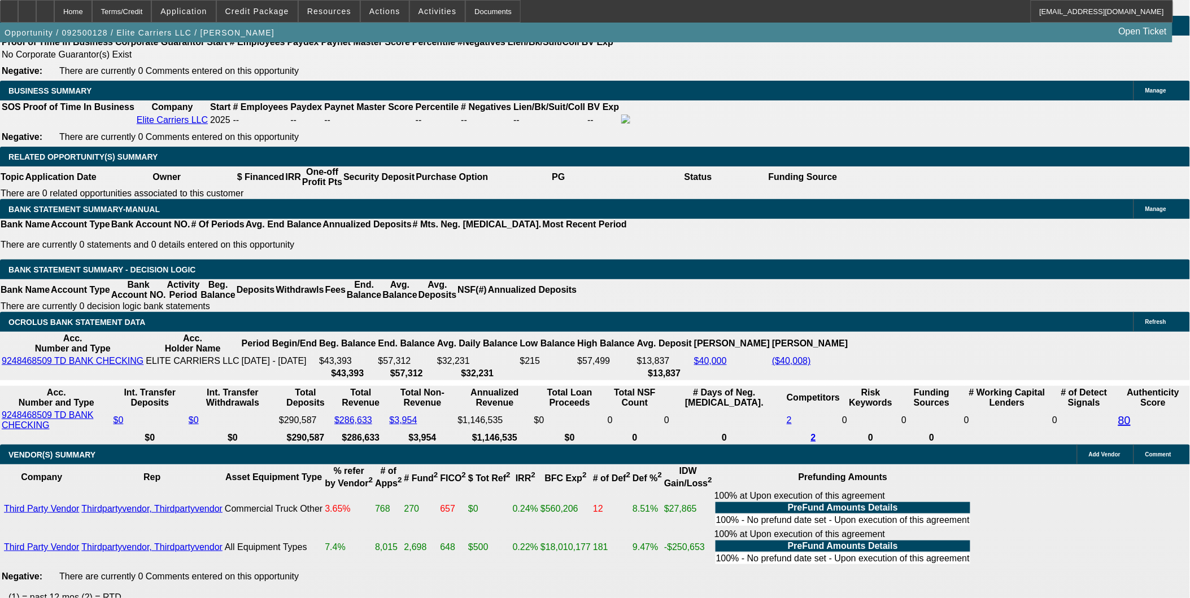
scroll to position [1717, 0]
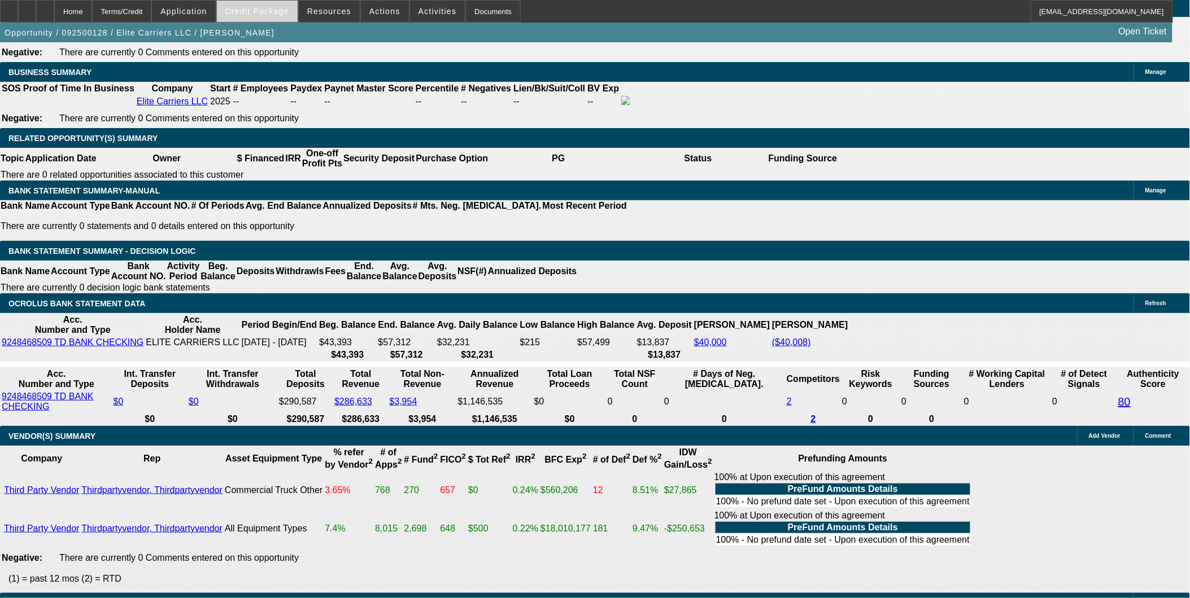
click at [263, 15] on span at bounding box center [257, 11] width 81 height 27
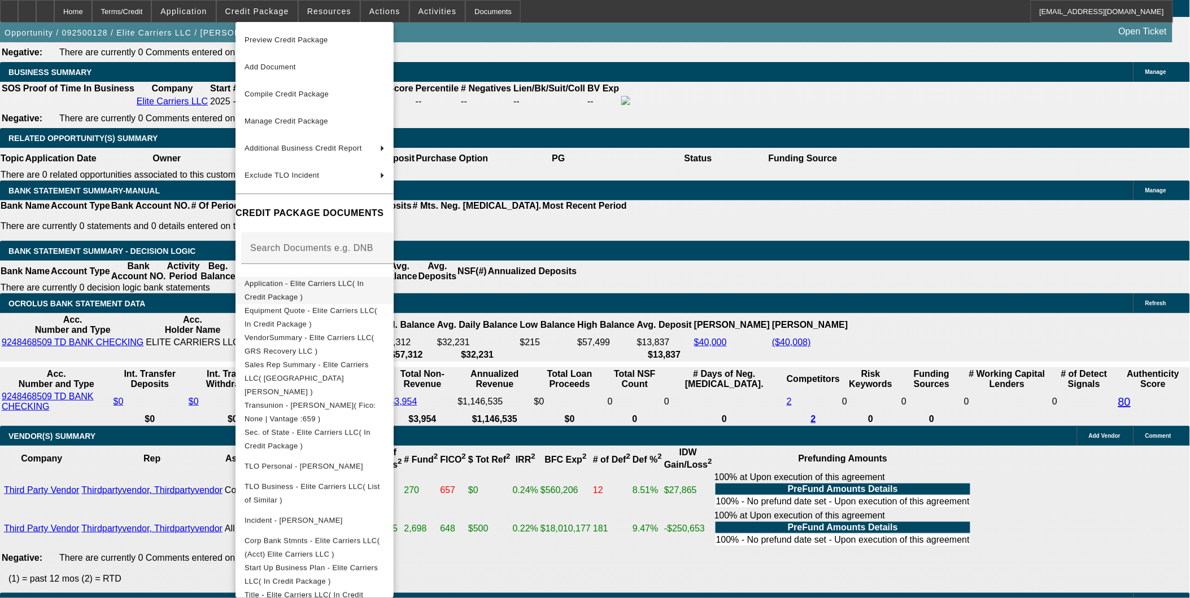
drag, startPoint x: 330, startPoint y: 304, endPoint x: 387, endPoint y: 274, distance: 64.4
click at [330, 304] on button "Equipment Quote - Elite Carriers LLC( In Credit Package )" at bounding box center [314, 317] width 158 height 27
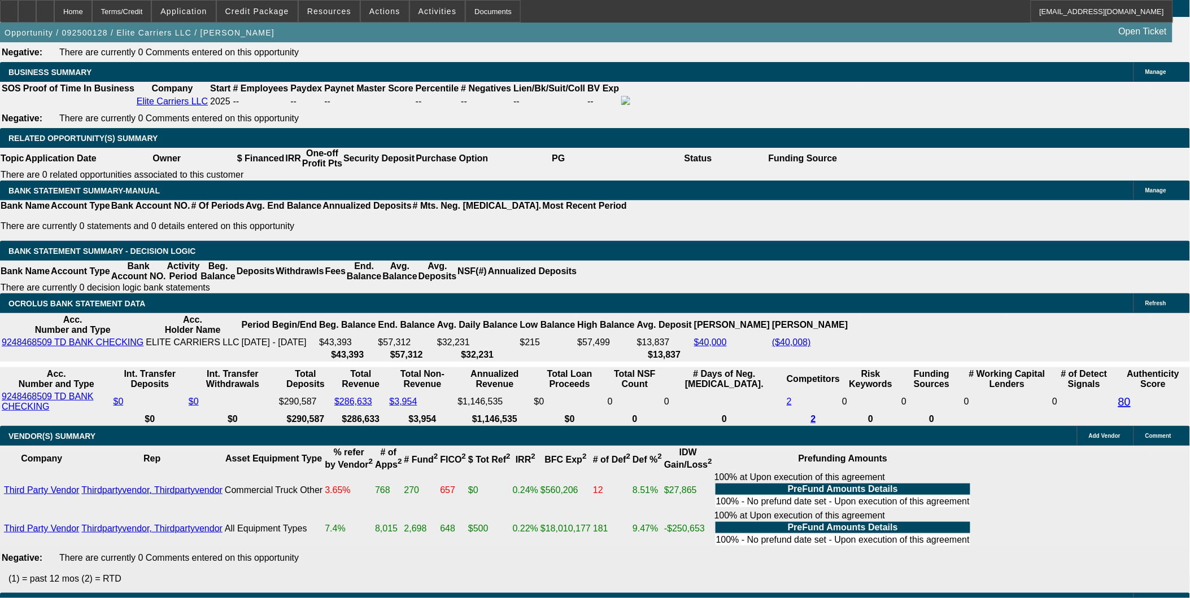
click at [264, 2] on span at bounding box center [257, 11] width 81 height 27
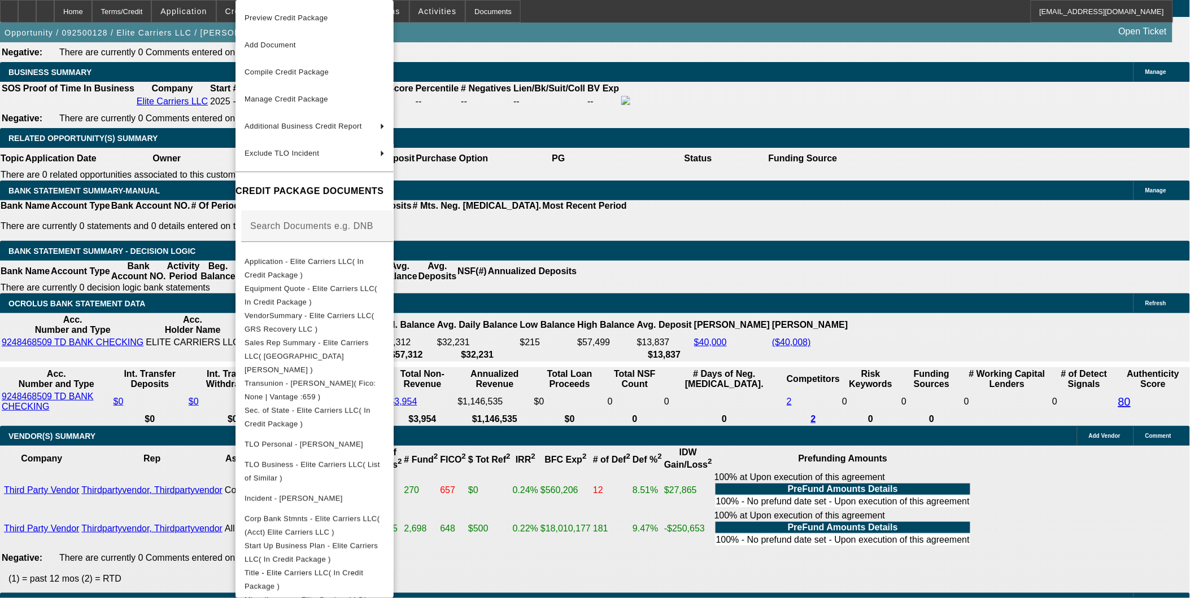
click at [749, 135] on div at bounding box center [595, 299] width 1190 height 598
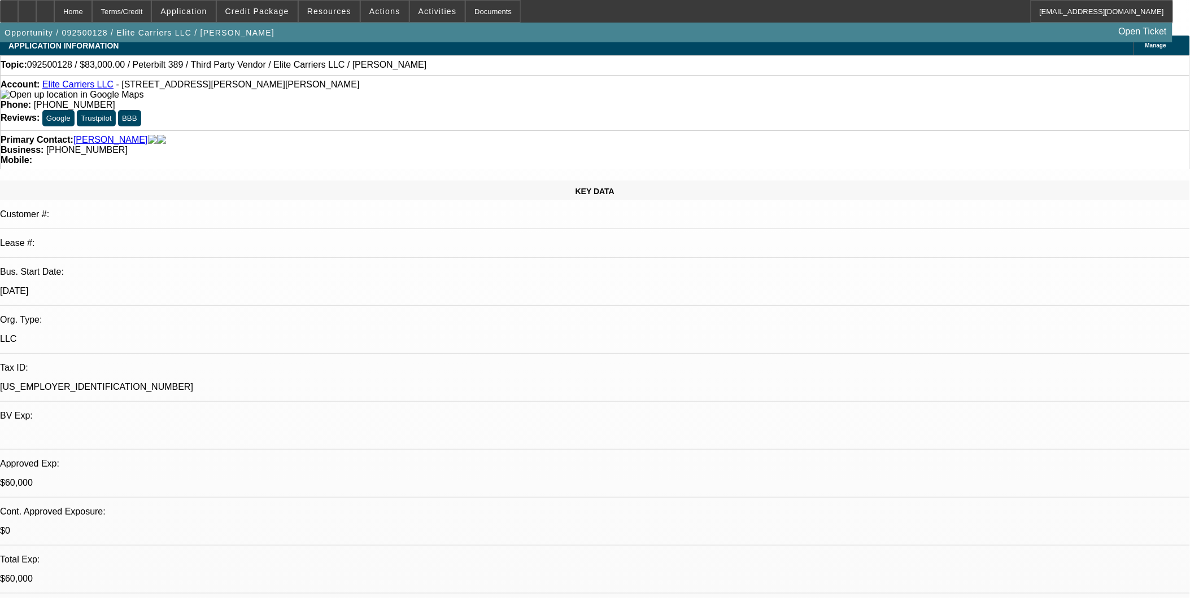
scroll to position [0, 0]
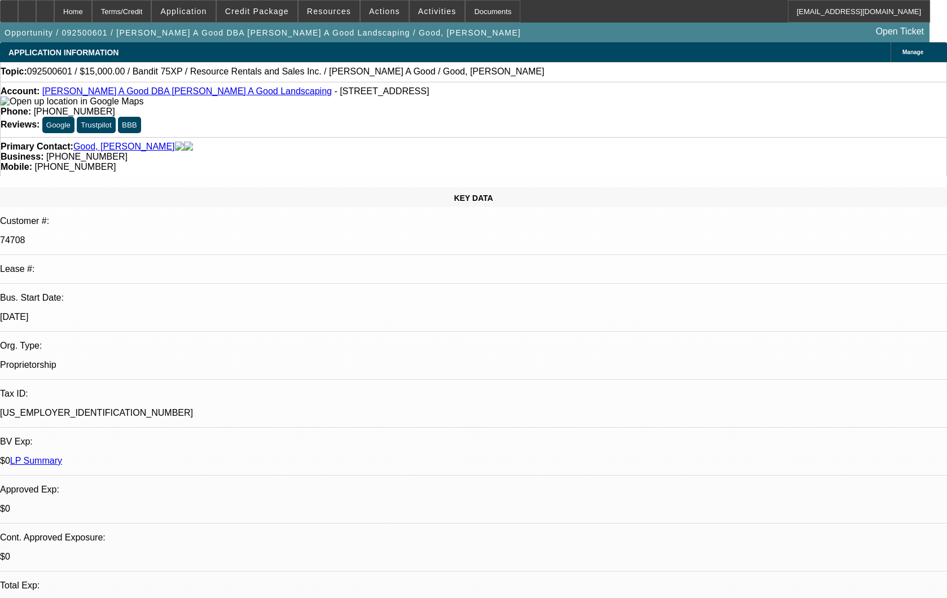
select select "0"
select select "2"
select select "0"
select select "6"
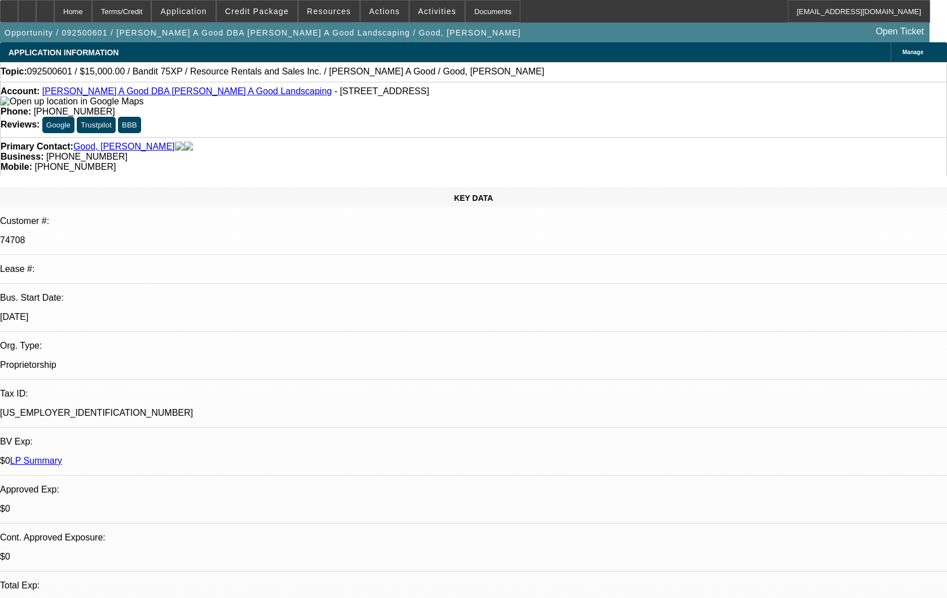
select select "0"
select select "3"
select select "0"
select select "6"
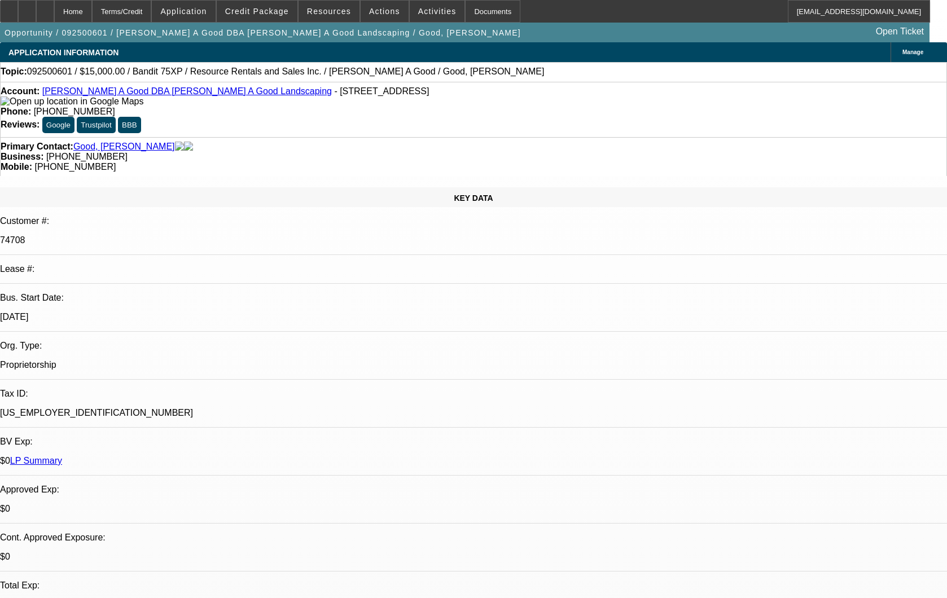
select select "0"
select select "3"
select select "0"
select select "2"
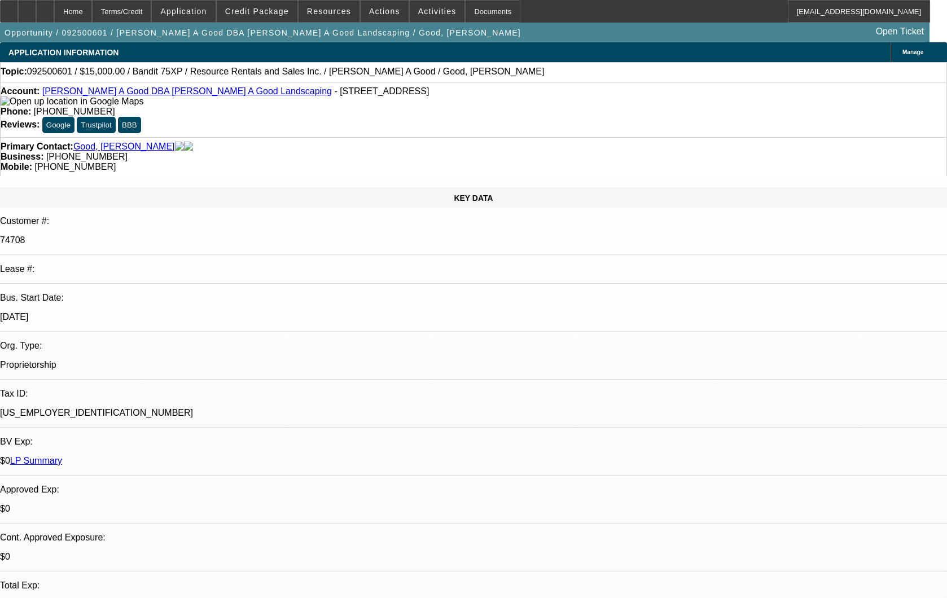
select select "0"
select select "3"
select select "0"
select select "2"
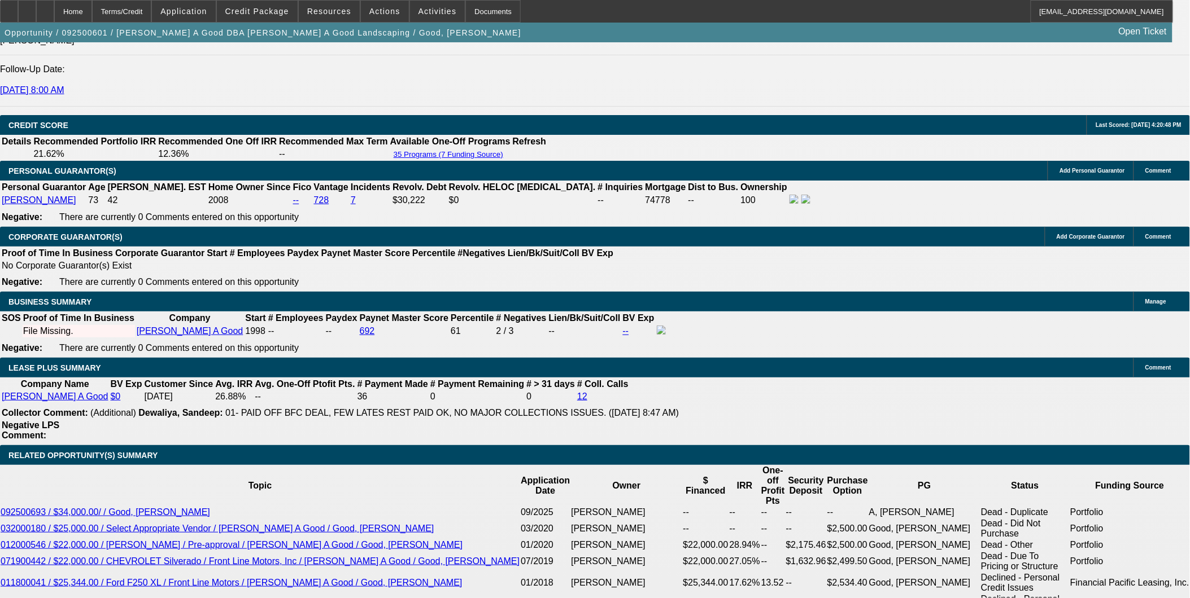
scroll to position [1568, 0]
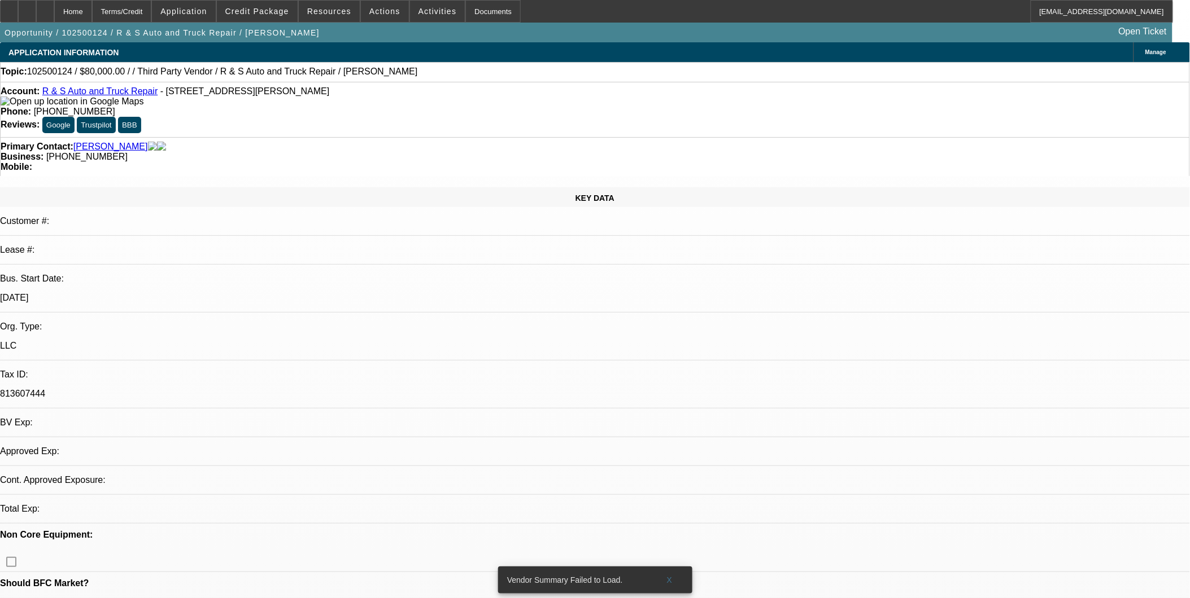
select select "0"
select select "2"
select select "0.1"
select select "1"
select select "2"
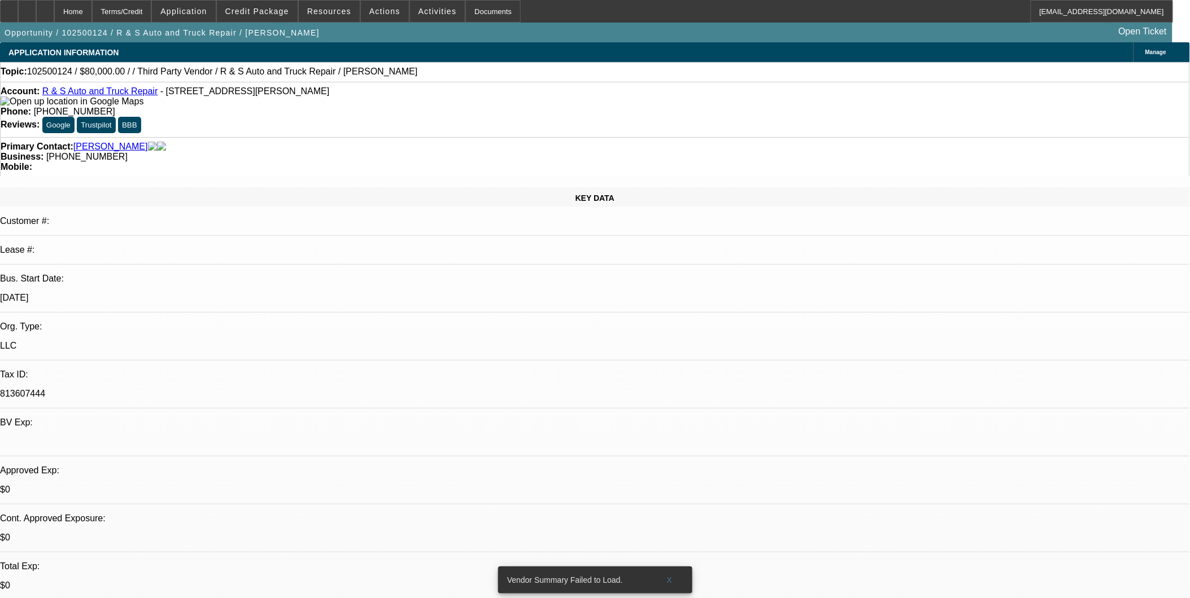
select select "4"
drag, startPoint x: 667, startPoint y: 572, endPoint x: 694, endPoint y: 555, distance: 32.4
click at [667, 576] on span "X" at bounding box center [669, 580] width 6 height 9
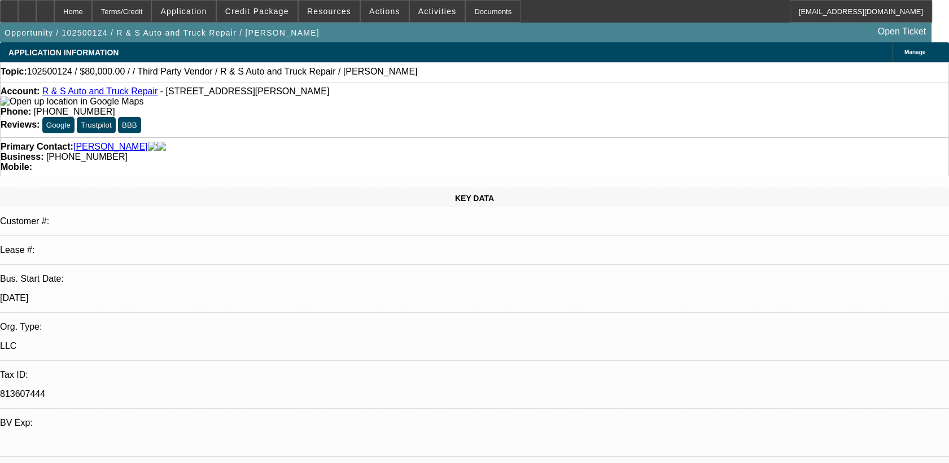
click at [279, 14] on span "Credit Package" at bounding box center [257, 11] width 64 height 9
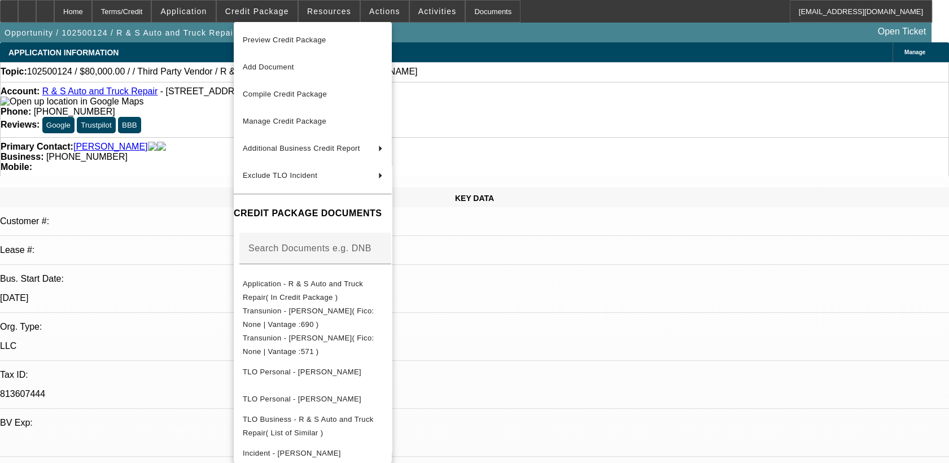
click at [570, 329] on div at bounding box center [474, 231] width 949 height 463
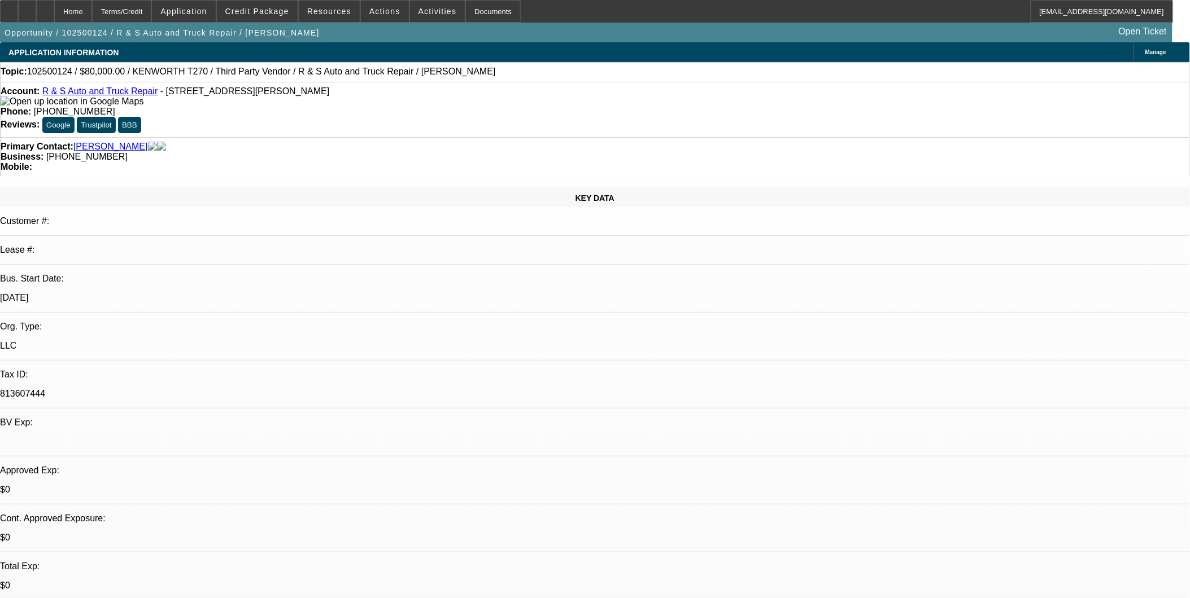
select select "0"
select select "2"
select select "0.1"
select select "4"
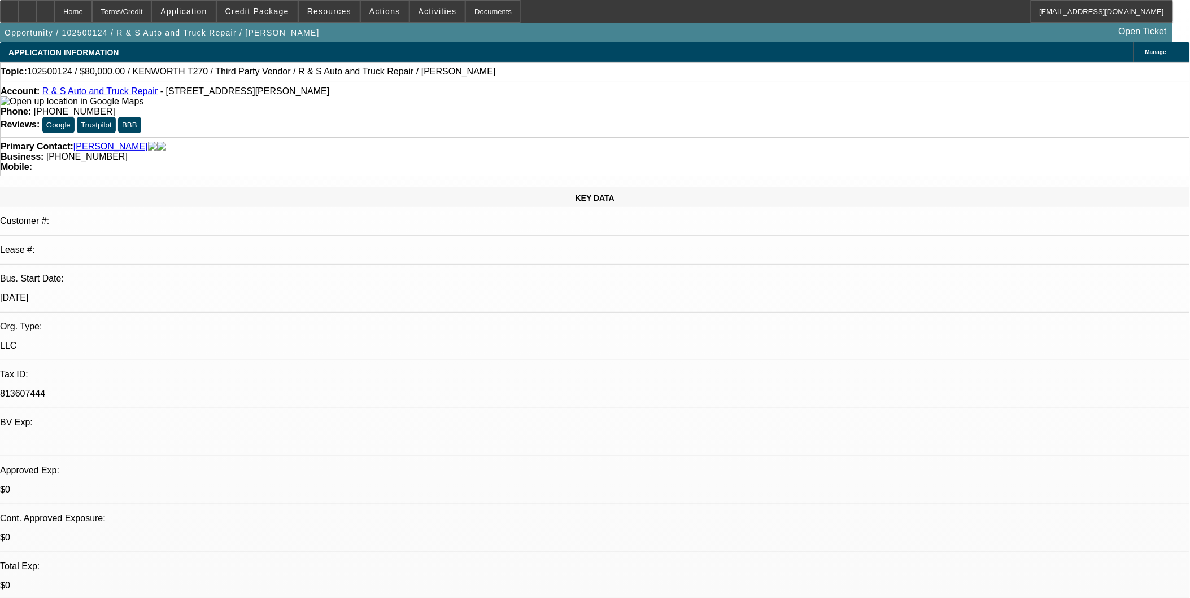
drag, startPoint x: 921, startPoint y: 332, endPoint x: 886, endPoint y: 332, distance: 34.4
copy tr "CAKHSY"
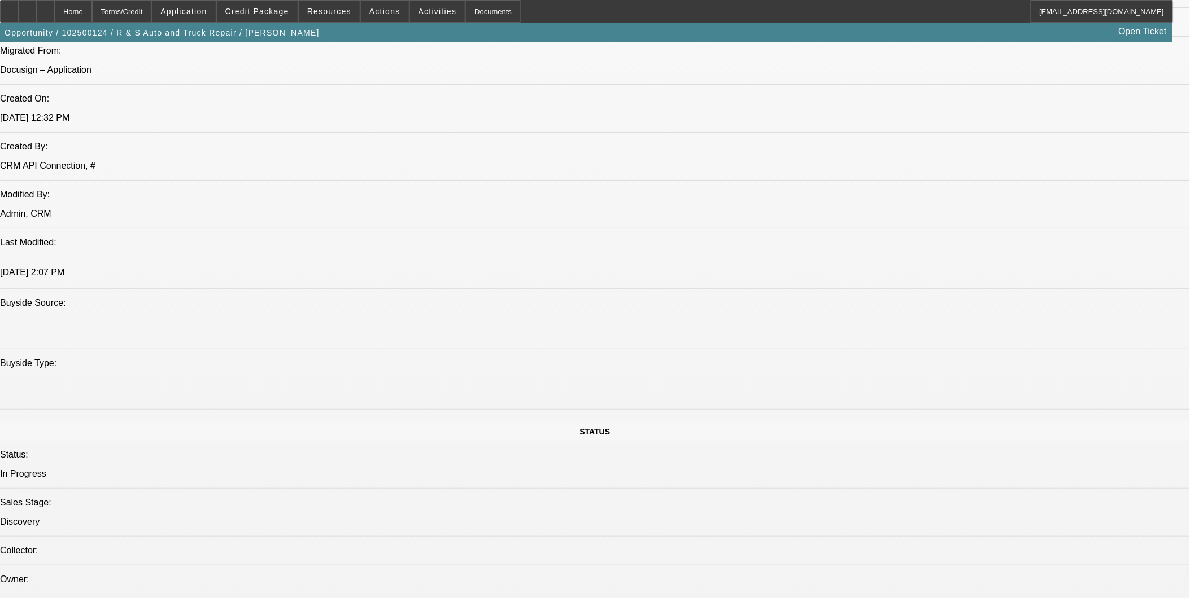
scroll to position [1066, 0]
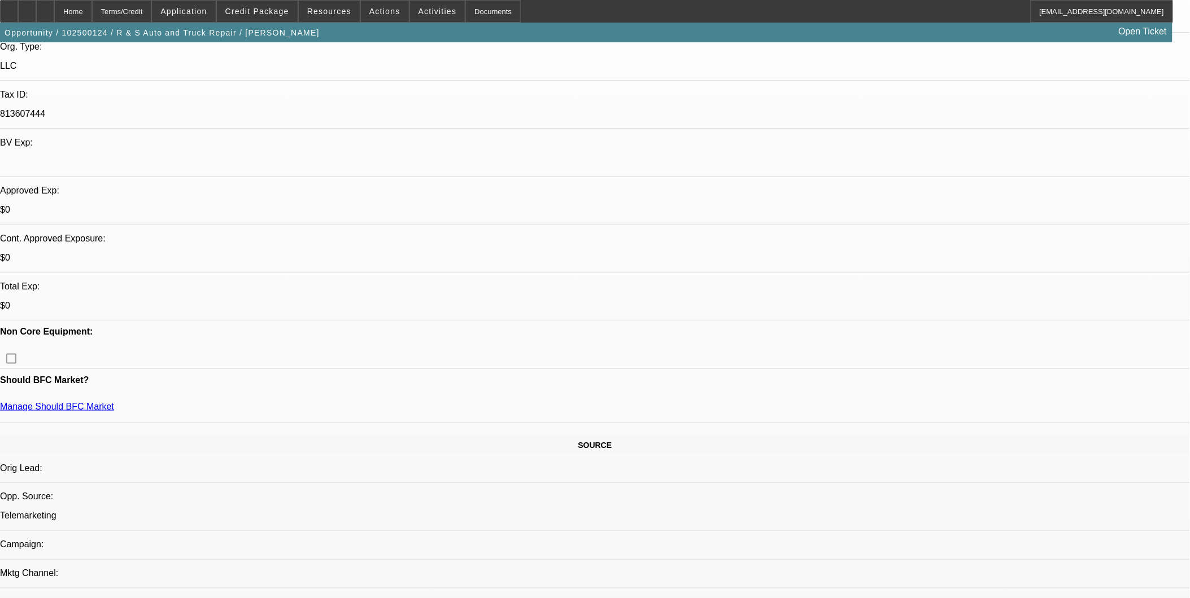
scroll to position [251, 0]
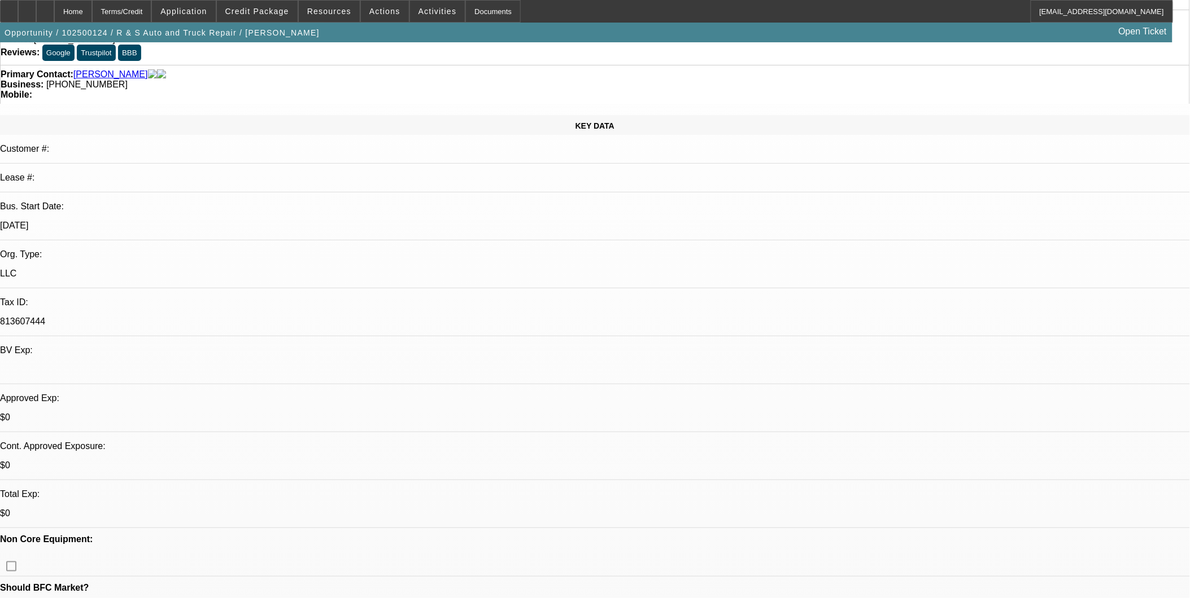
scroll to position [63, 0]
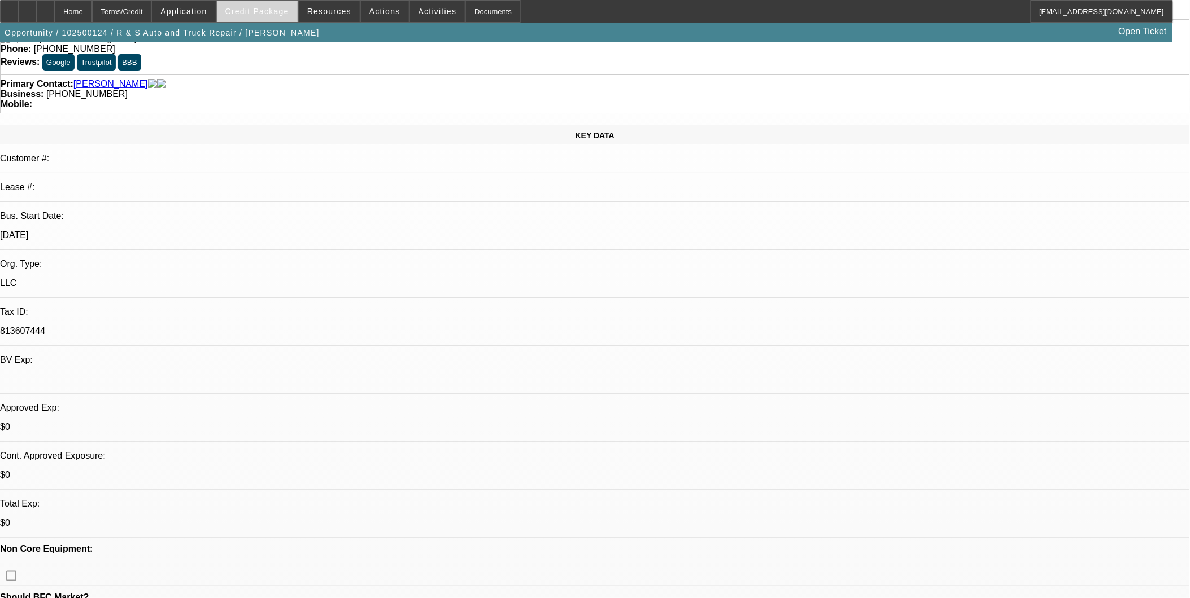
click at [257, 7] on span "Credit Package" at bounding box center [257, 11] width 64 height 9
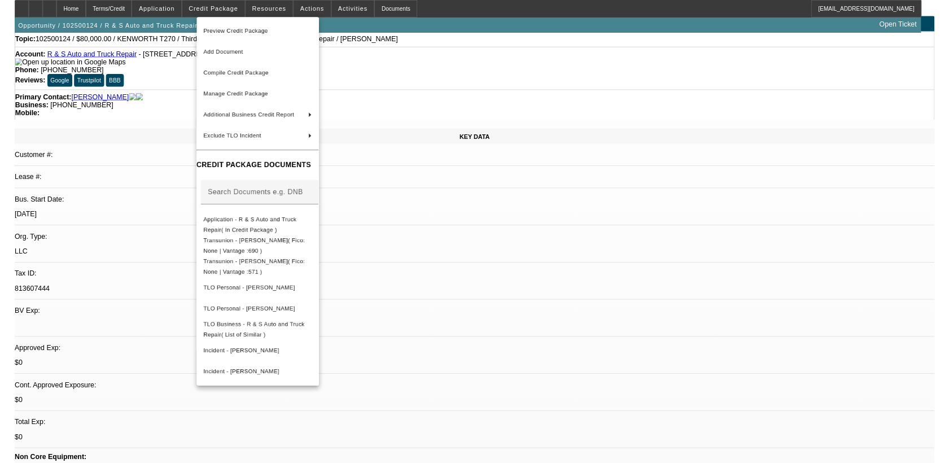
scroll to position [0, 0]
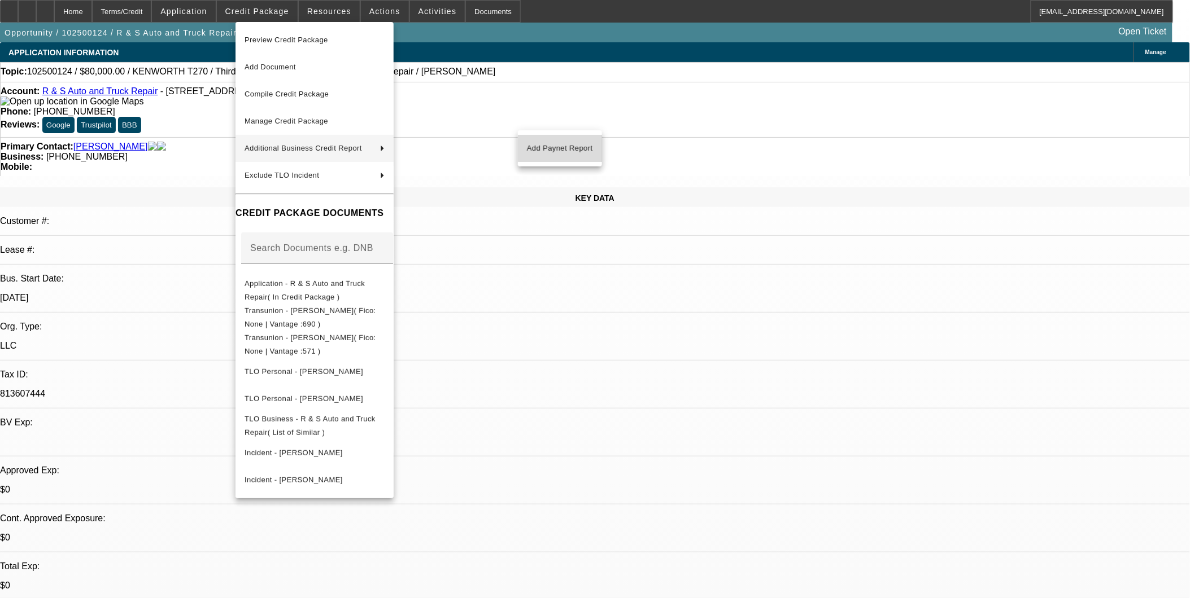
click at [571, 147] on span "Add Paynet Report" at bounding box center [560, 149] width 66 height 14
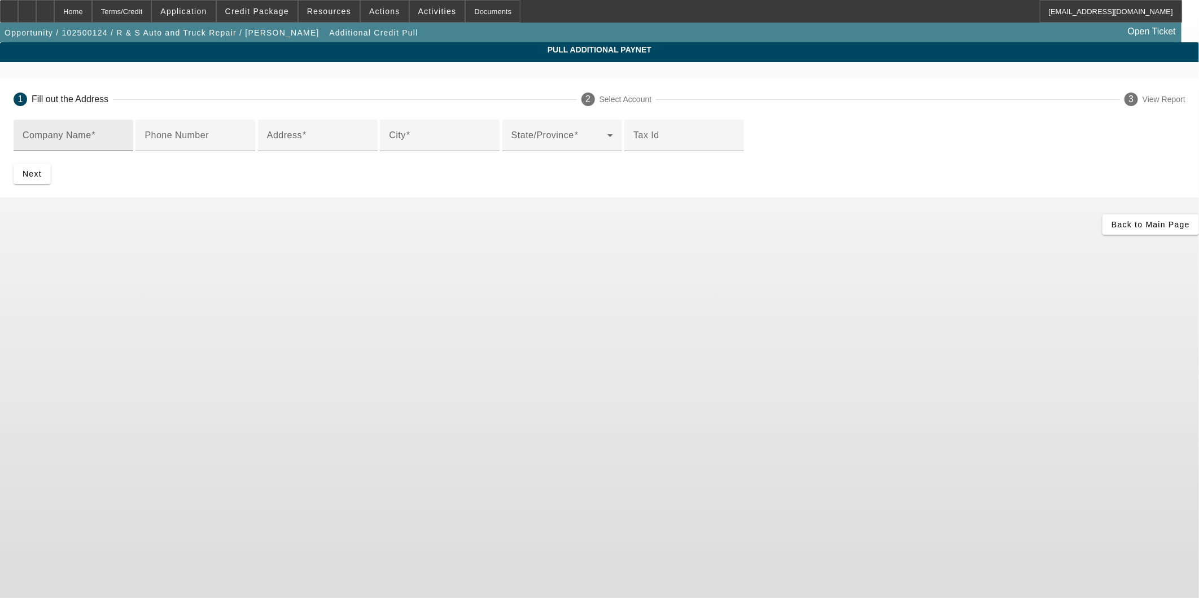
click at [124, 132] on div "Company Name" at bounding box center [74, 136] width 102 height 32
type input "R S Road Svc"
click at [368, 147] on input "Address" at bounding box center [318, 140] width 102 height 14
type input "2364 Tabor rd"
type input "berkeley springs"
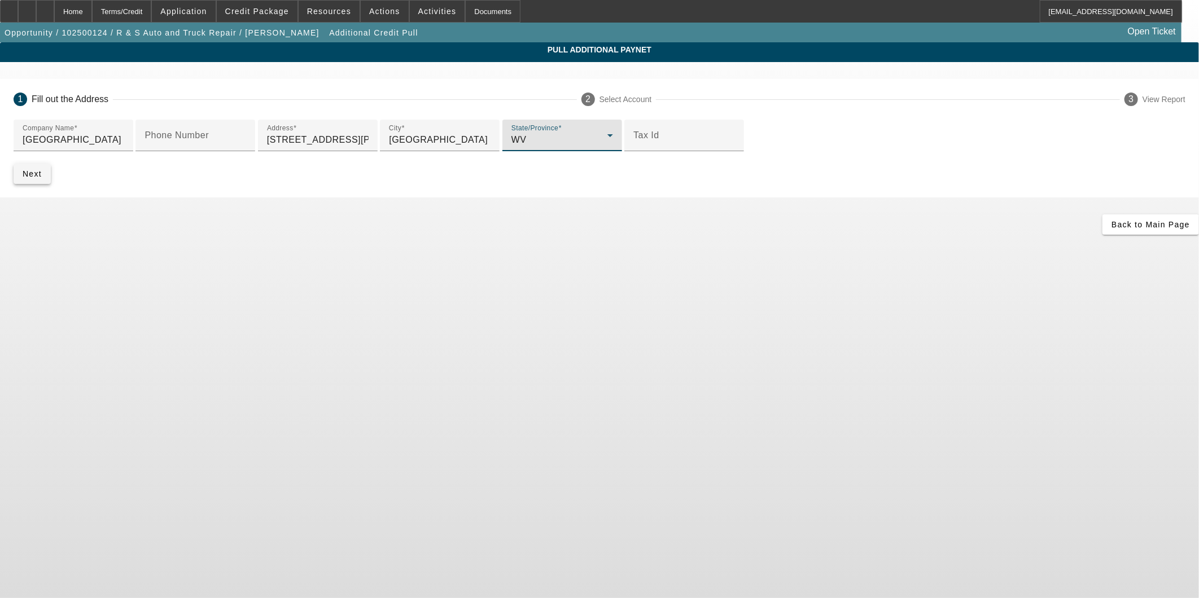
click at [42, 178] on span "Next" at bounding box center [32, 173] width 19 height 9
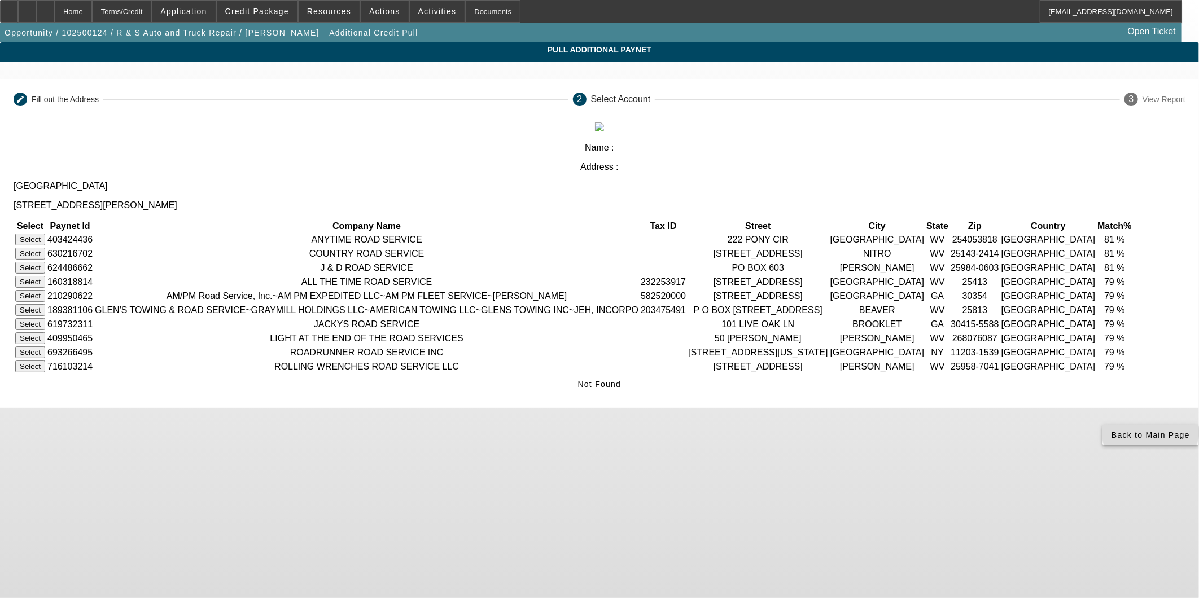
click at [958, 440] on span "Back to Main Page" at bounding box center [1151, 435] width 78 height 9
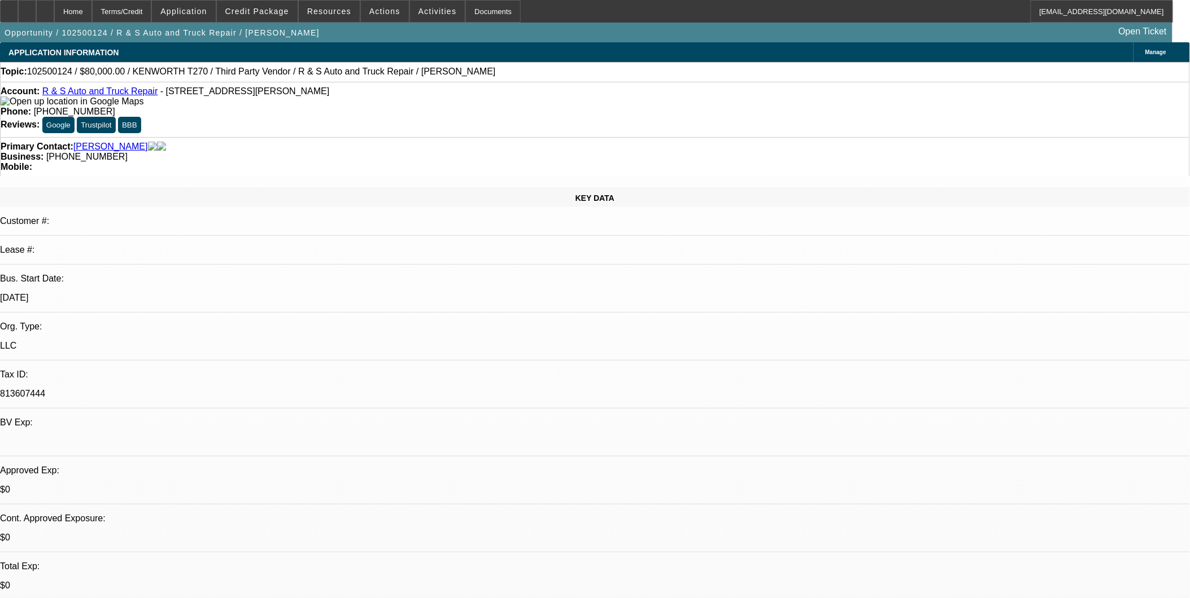
select select "0"
select select "2"
select select "0.1"
select select "4"
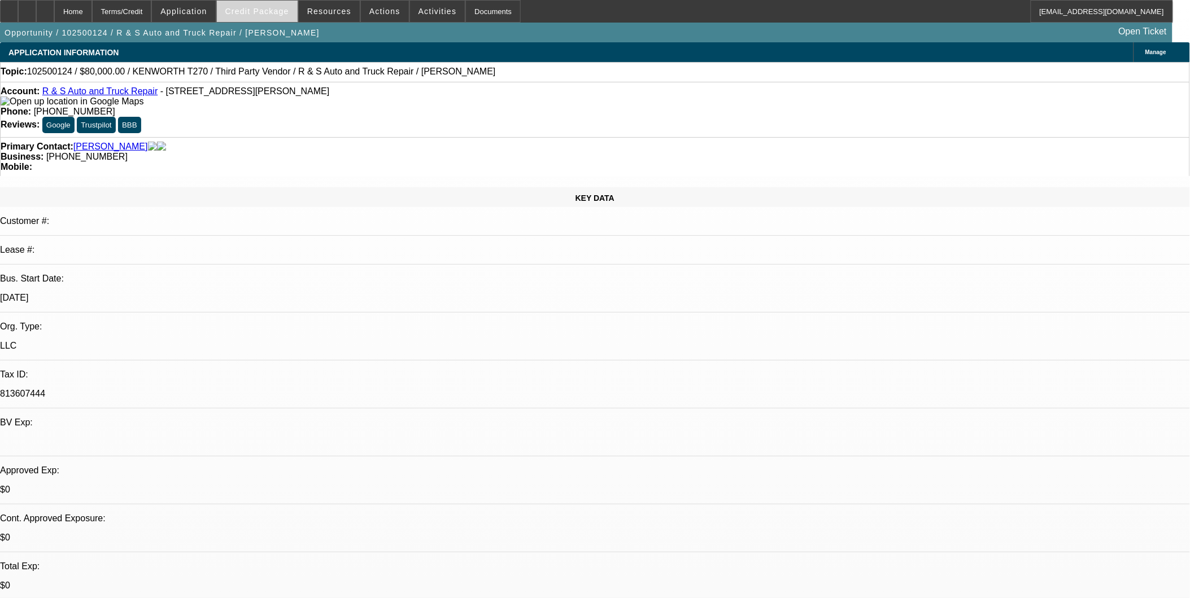
click at [273, 14] on span "Credit Package" at bounding box center [257, 11] width 64 height 9
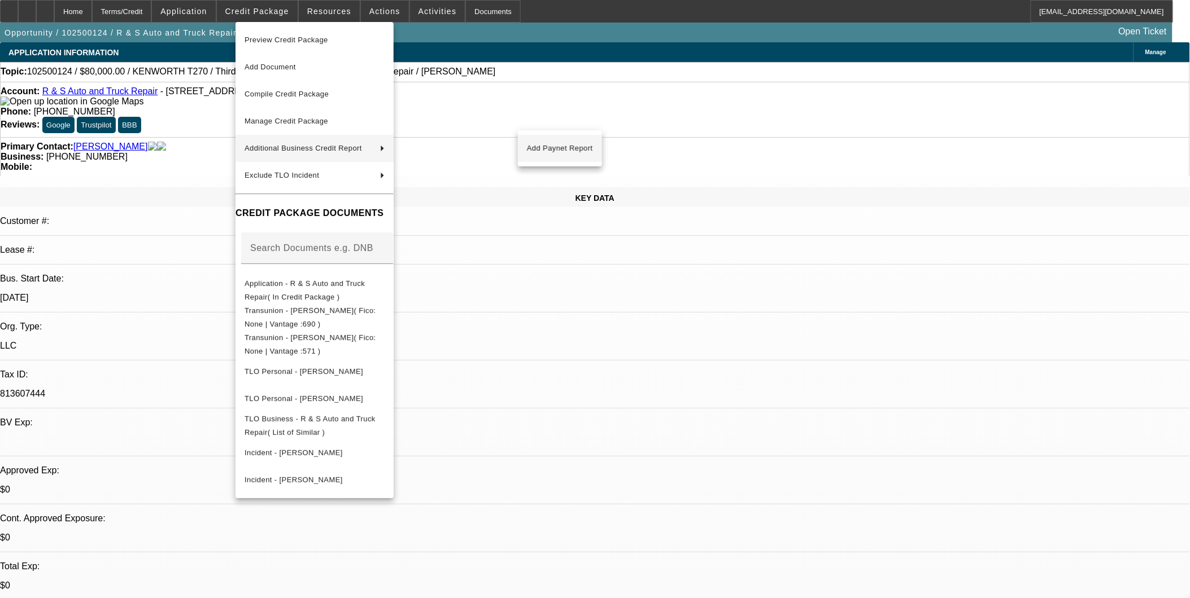
click at [591, 149] on span "Add Paynet Report" at bounding box center [560, 149] width 66 height 14
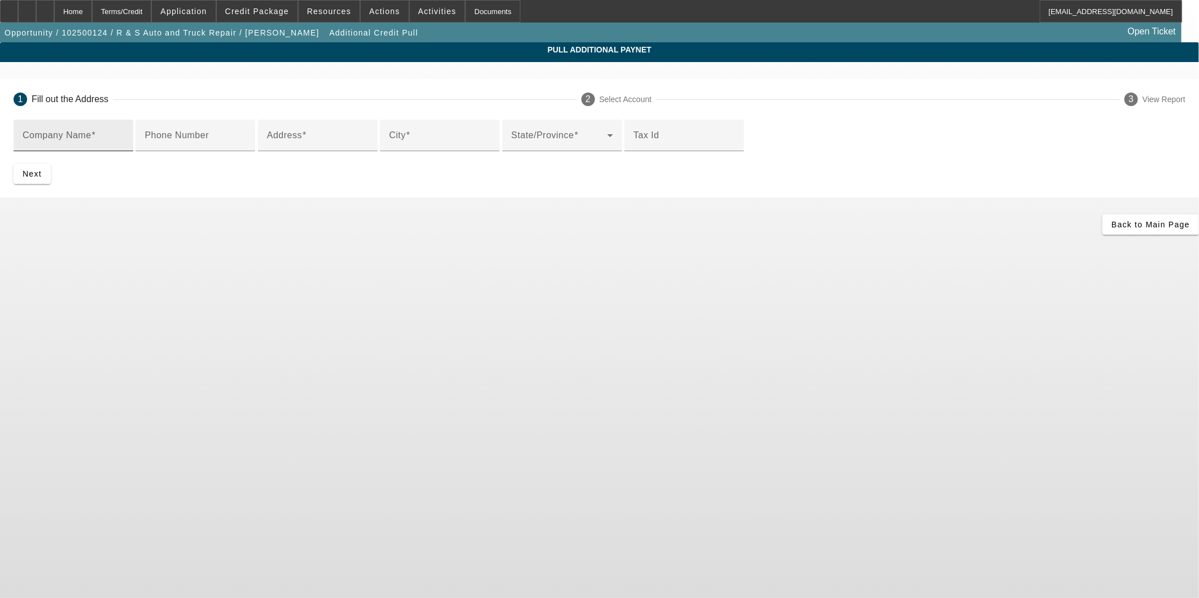
click at [91, 133] on mat-label "Company Name" at bounding box center [57, 135] width 69 height 10
click at [124, 133] on input "Company Name" at bounding box center [74, 140] width 102 height 14
type input "Arundel Recovery & Towing Inc."
type input "1114 arundel corp rd"
type input "glen burnie"
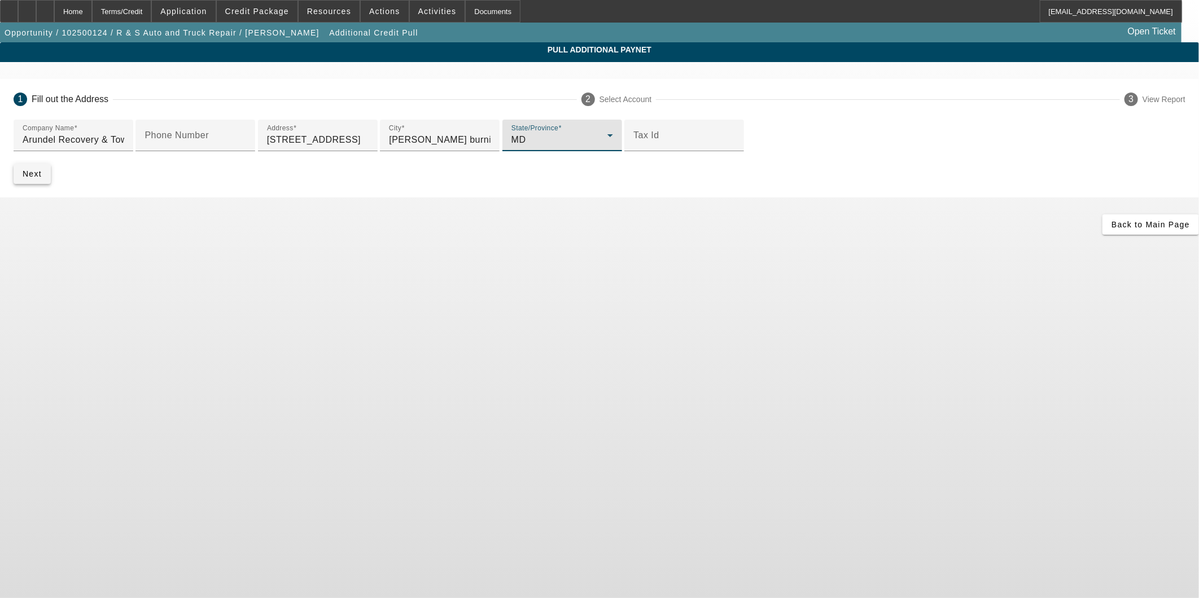
click at [51, 187] on span "submit" at bounding box center [32, 173] width 37 height 27
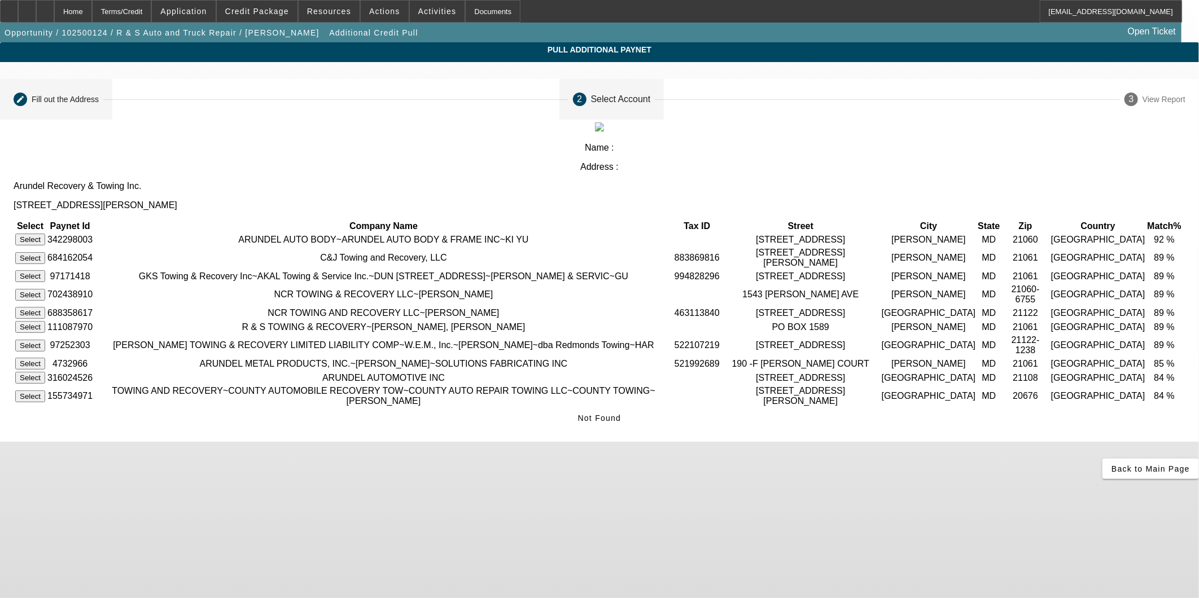
click at [99, 99] on div "Fill out the Address" at bounding box center [65, 99] width 67 height 9
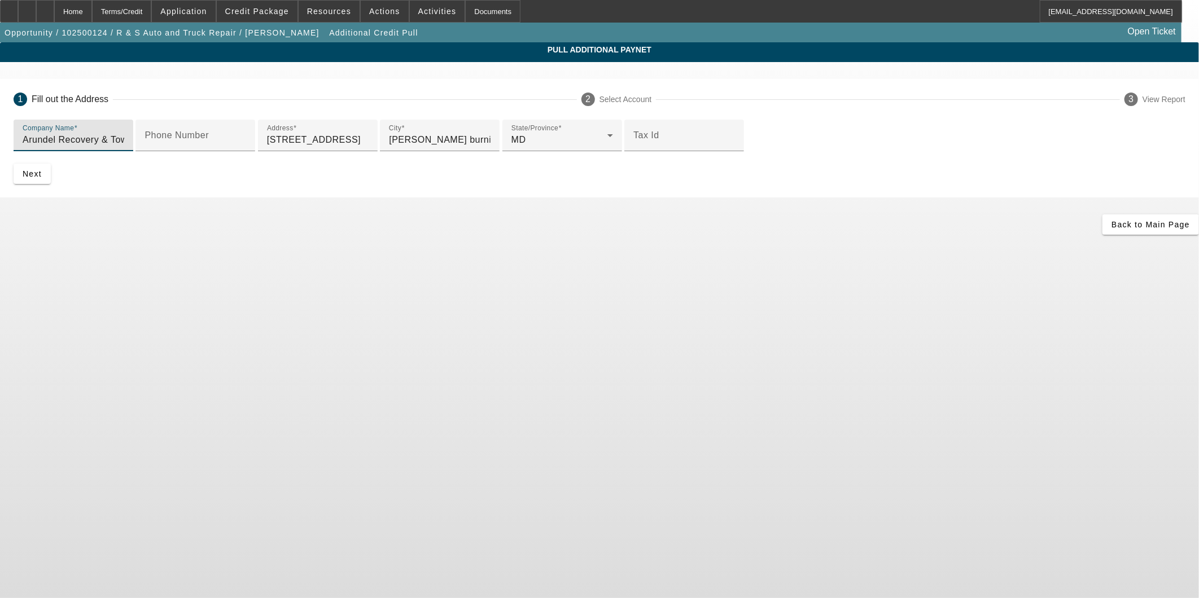
drag, startPoint x: 437, startPoint y: 138, endPoint x: 291, endPoint y: 134, distance: 145.7
click at [291, 134] on div "Company Name Arundel Recovery & Towing Inc. Phone Number Address 1114 arundel c…" at bounding box center [599, 159] width 1199 height 78
type input "Roger Stone"
click at [51, 187] on span "submit" at bounding box center [32, 173] width 37 height 27
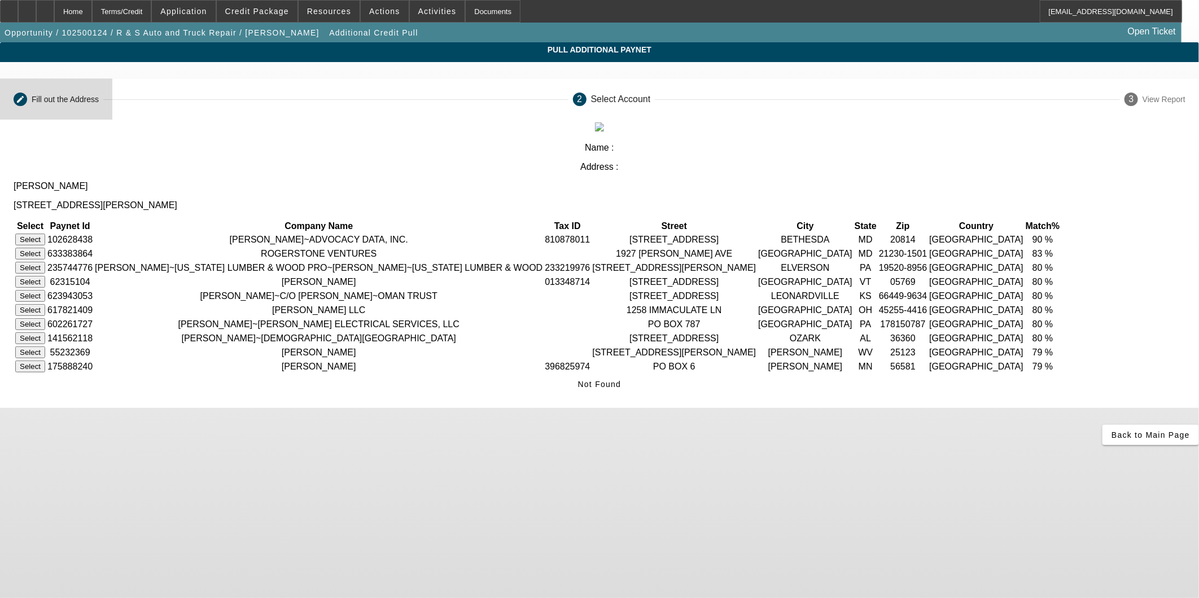
click at [112, 90] on mat-step-header "Editable create Fill out the Address" at bounding box center [56, 99] width 112 height 41
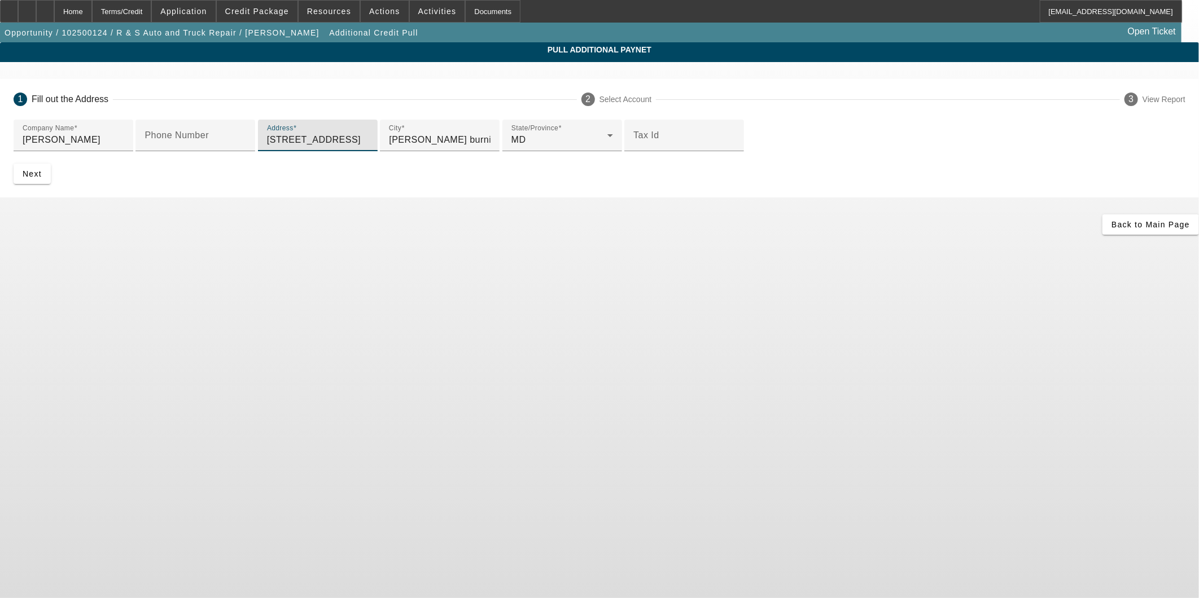
drag, startPoint x: 396, startPoint y: 233, endPoint x: 237, endPoint y: 229, distance: 158.7
click at [237, 229] on app-additional-credit-pull "Pull Additional Paynet 1 Fill out the Address 2 Select Account 3 View Report Co…" at bounding box center [599, 138] width 1199 height 193
type input "358 s washington st"
click at [389, 147] on input "berkeley springs" at bounding box center [440, 140] width 102 height 14
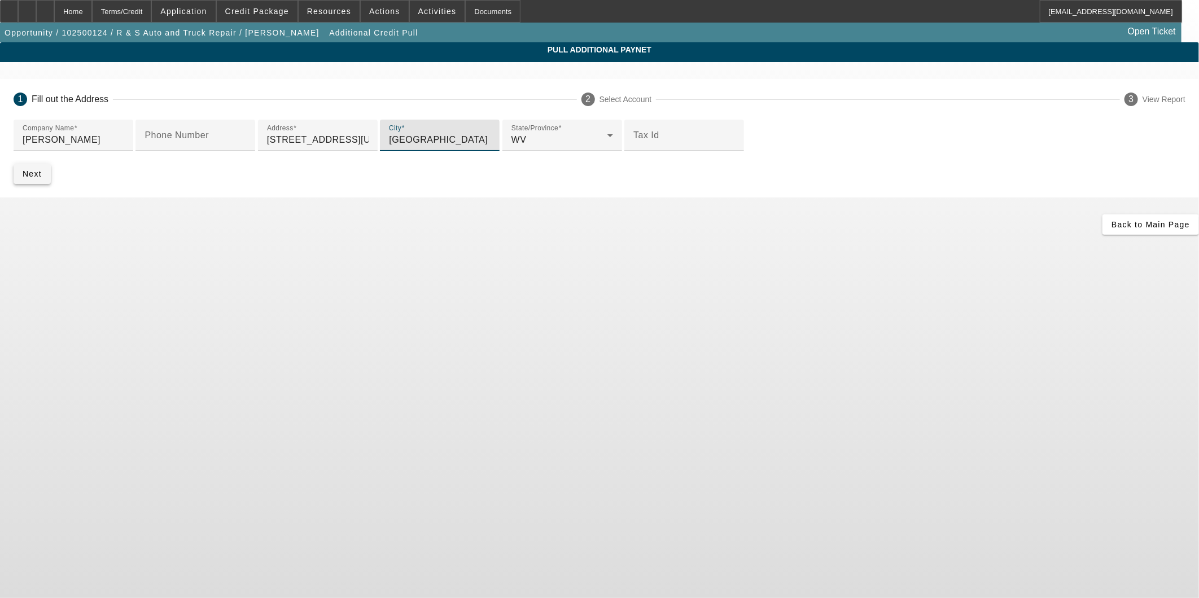
type input "berkeley springs"
click at [51, 187] on span "submit" at bounding box center [32, 173] width 37 height 27
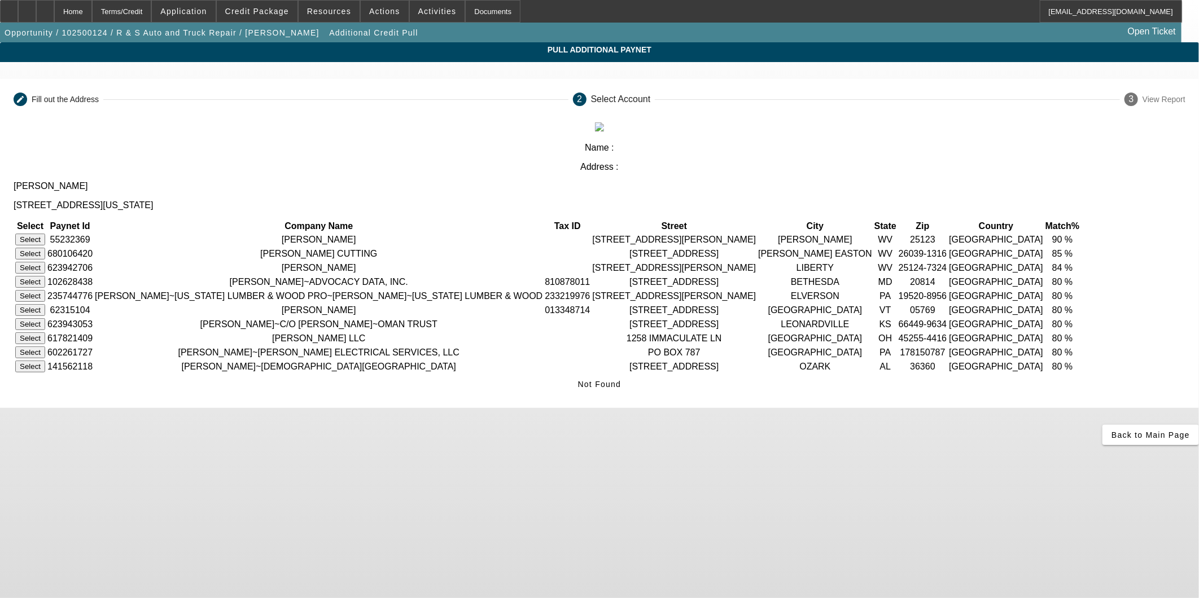
click at [45, 234] on button "Select" at bounding box center [30, 240] width 30 height 12
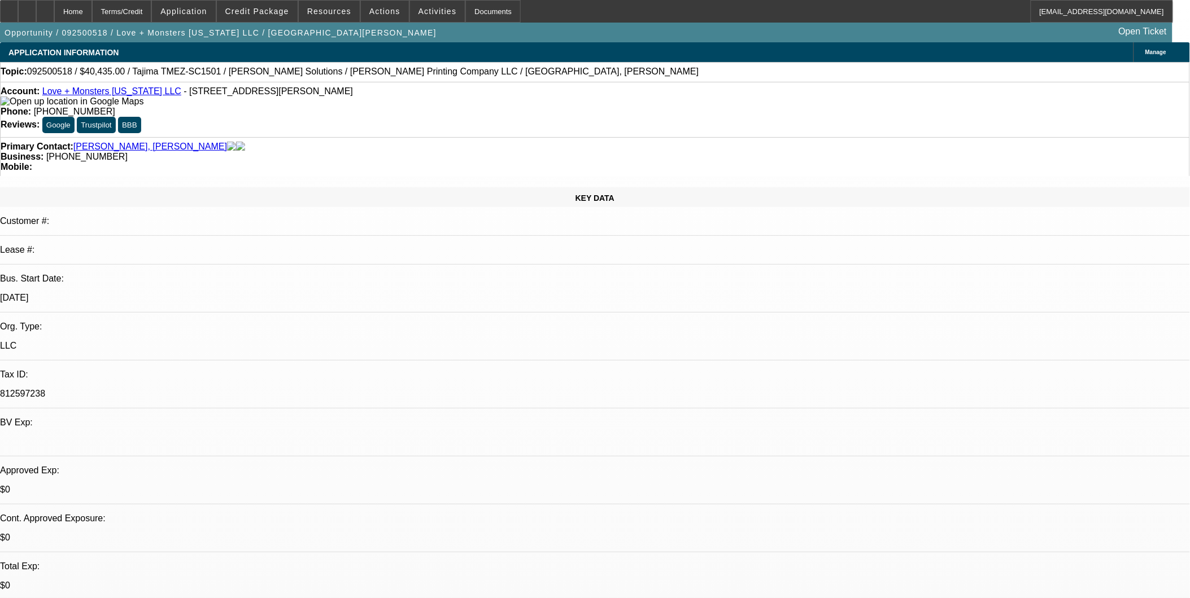
select select "0"
select select "2"
select select "0.1"
select select "1"
select select "2"
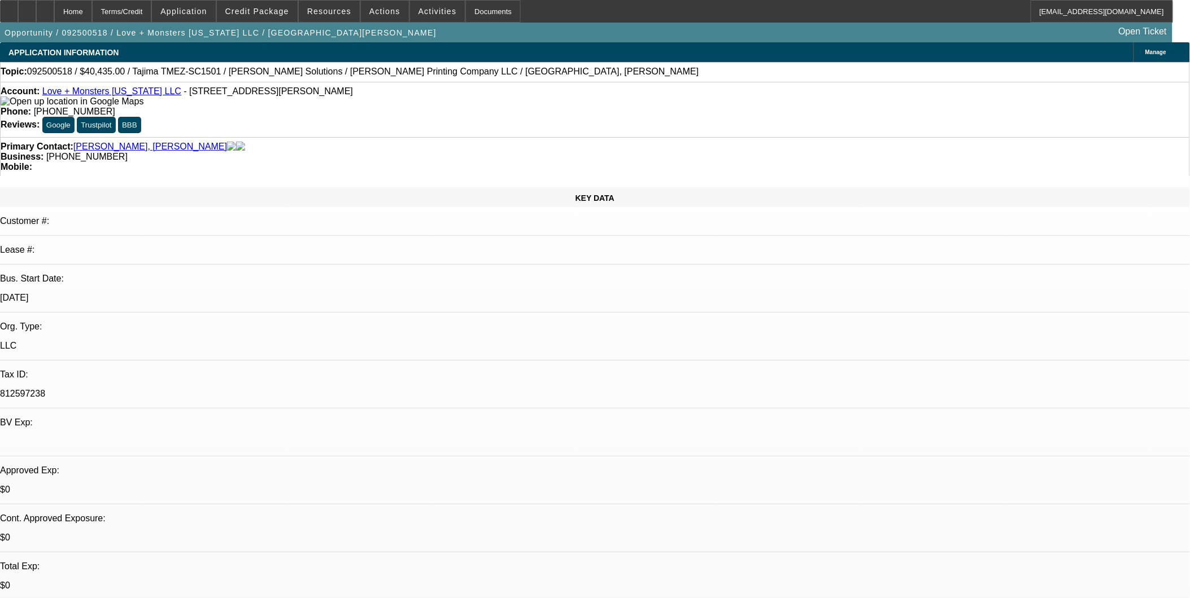
select select "4"
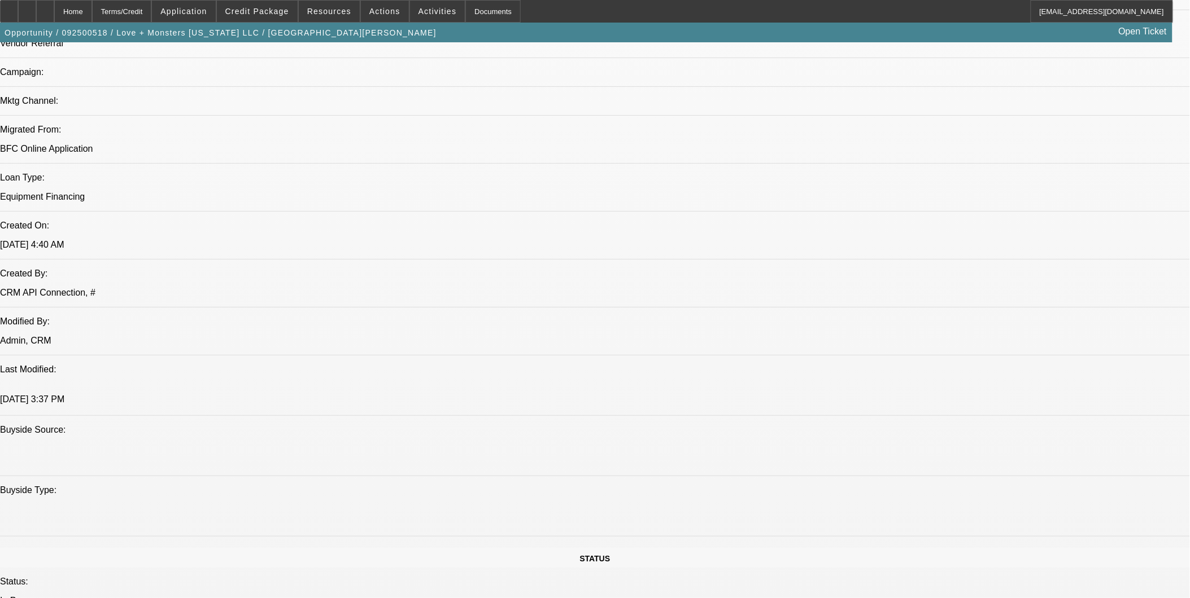
scroll to position [753, 0]
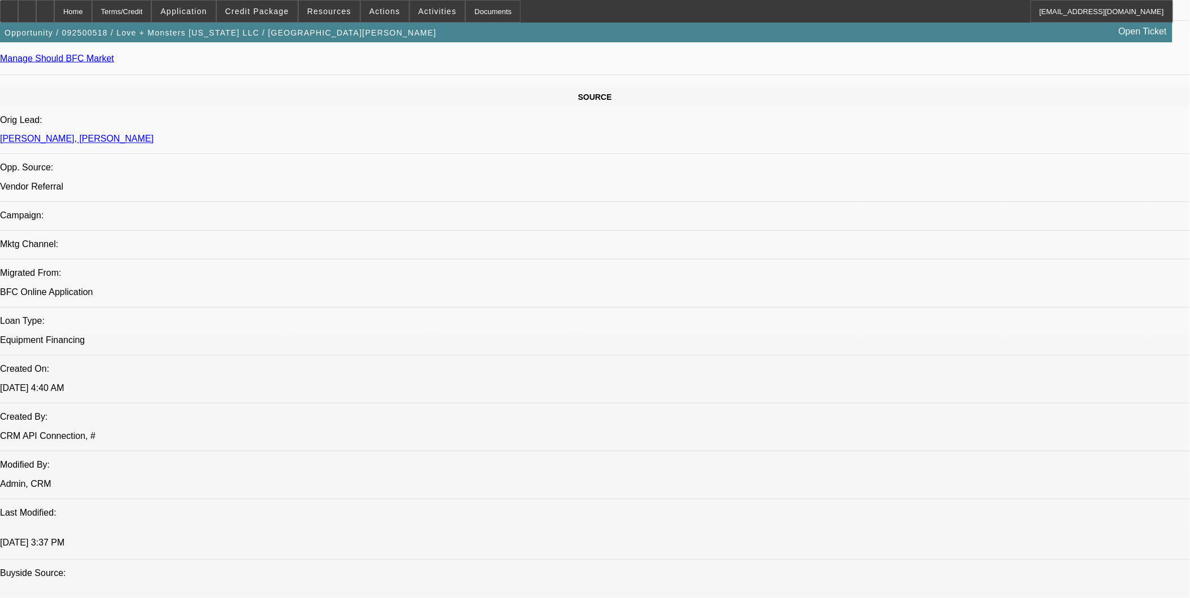
scroll to position [627, 0]
click at [248, 12] on span "Credit Package" at bounding box center [257, 11] width 64 height 9
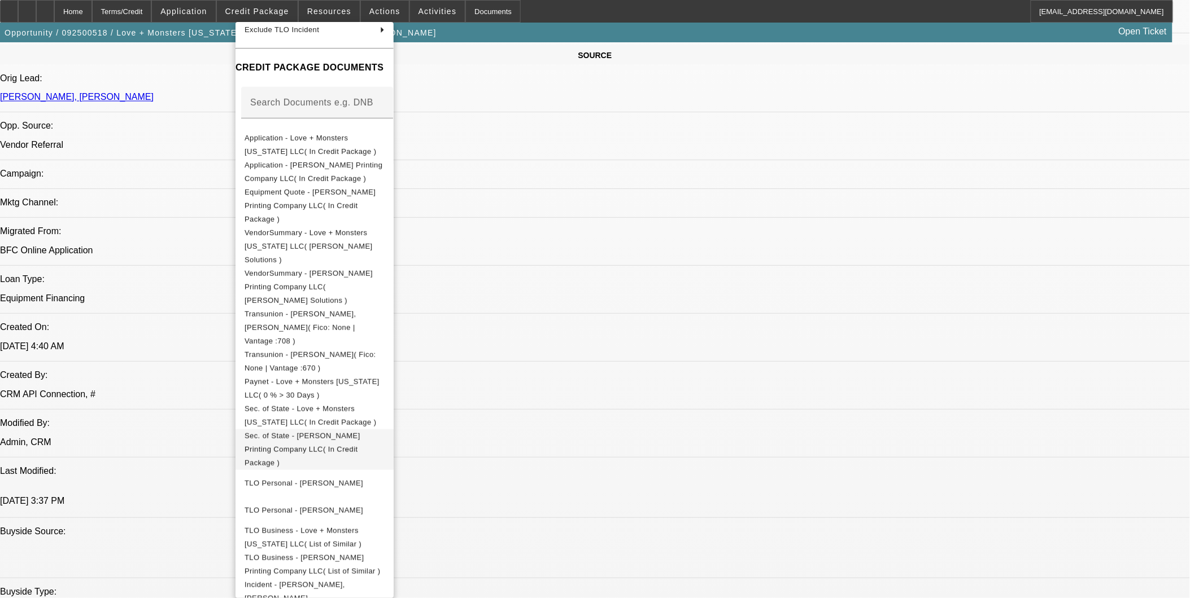
scroll to position [753, 0]
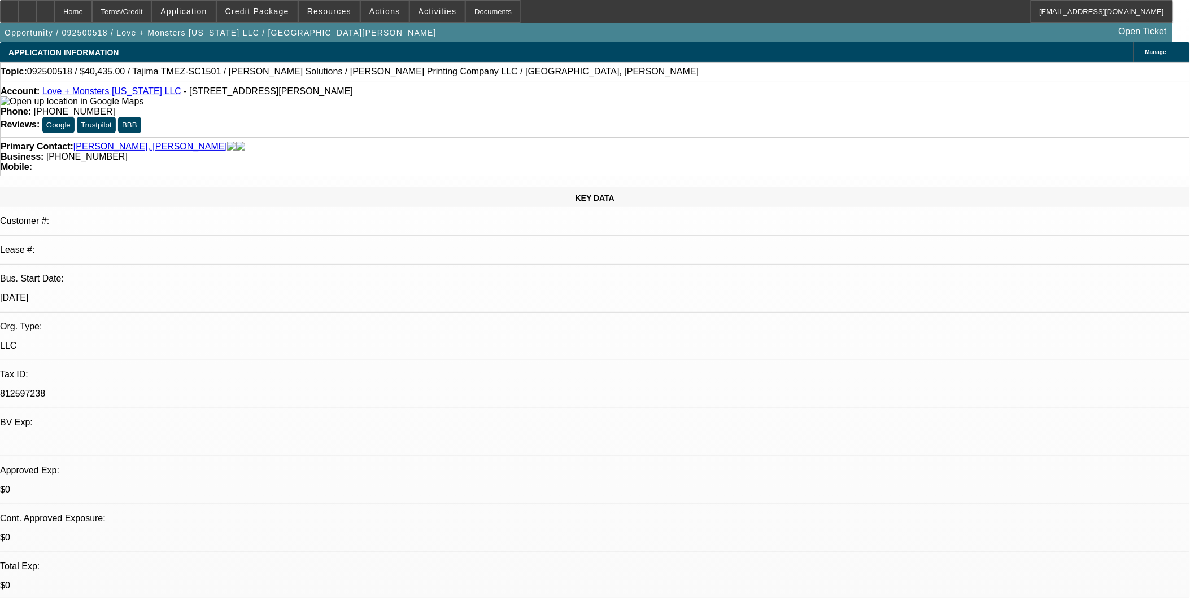
select select "0"
select select "2"
select select "0.1"
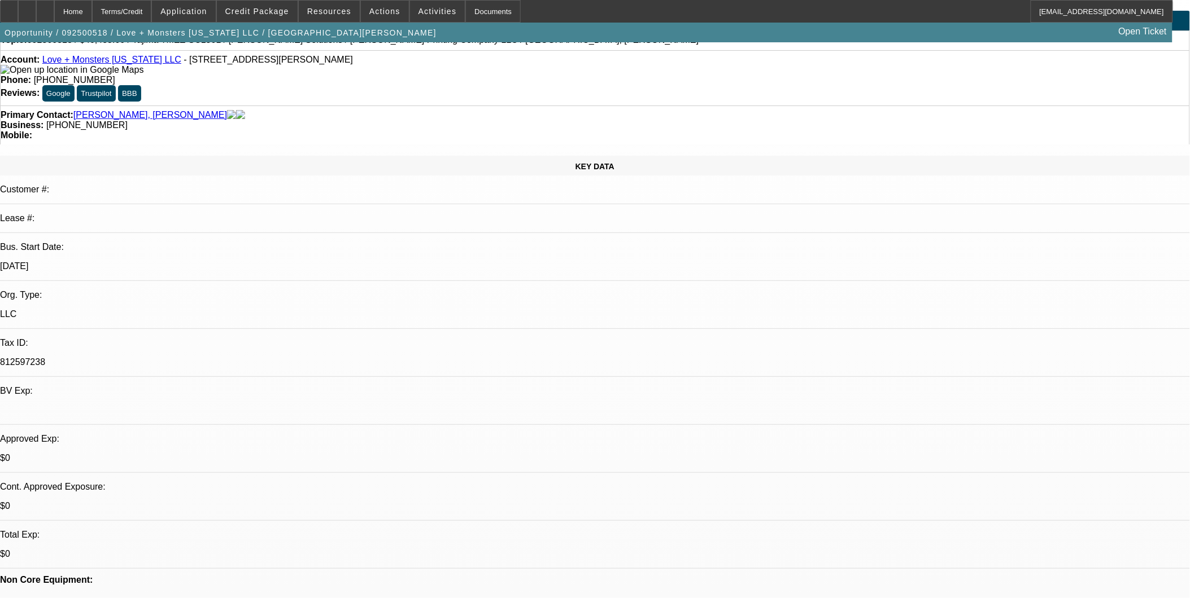
select select "1"
select select "2"
select select "4"
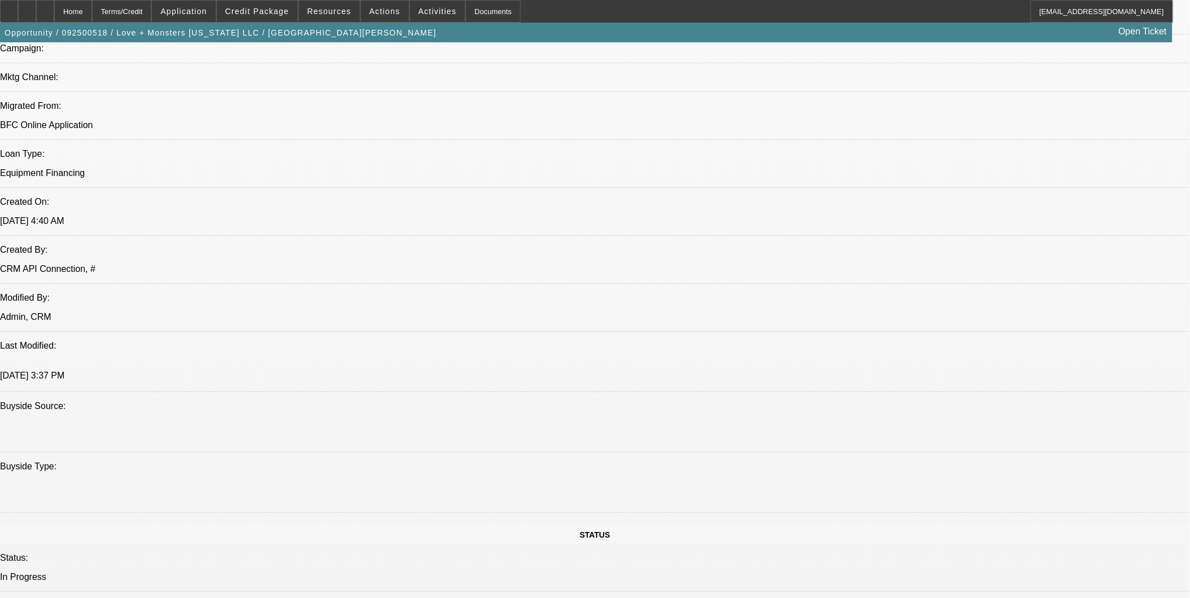
scroll to position [941, 0]
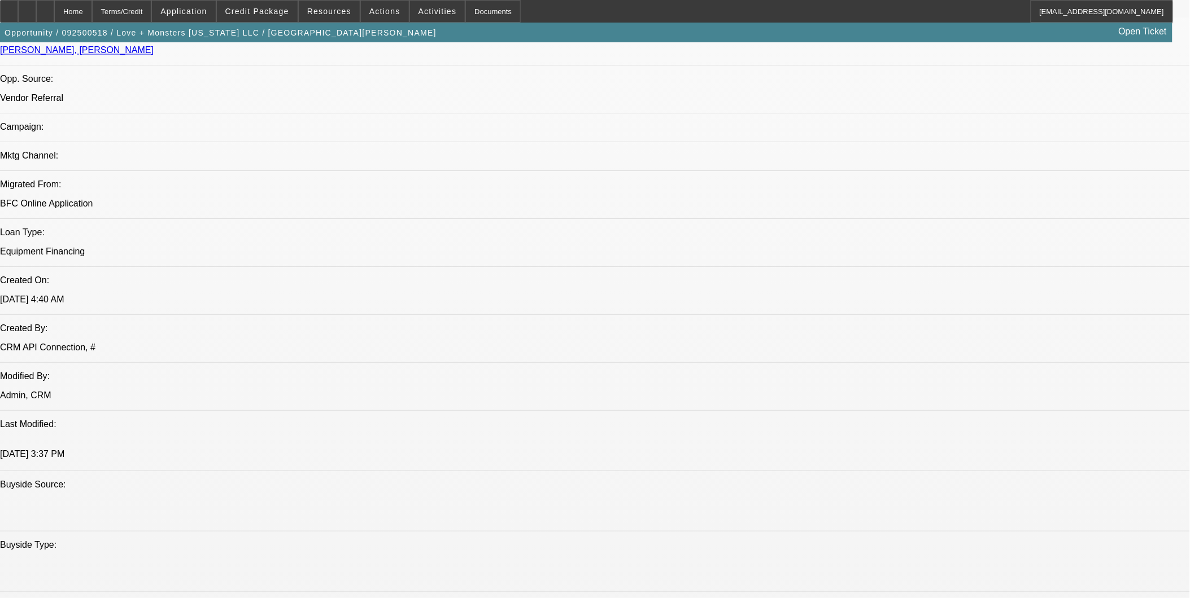
scroll to position [439, 0]
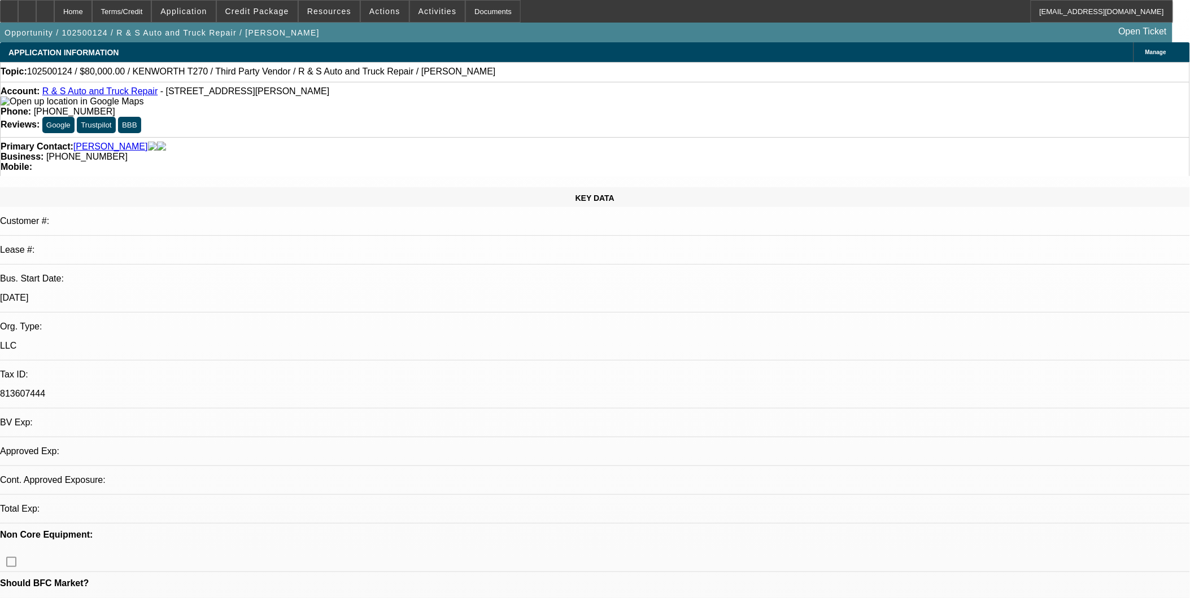
select select "0"
select select "2"
select select "0.1"
select select "1"
select select "2"
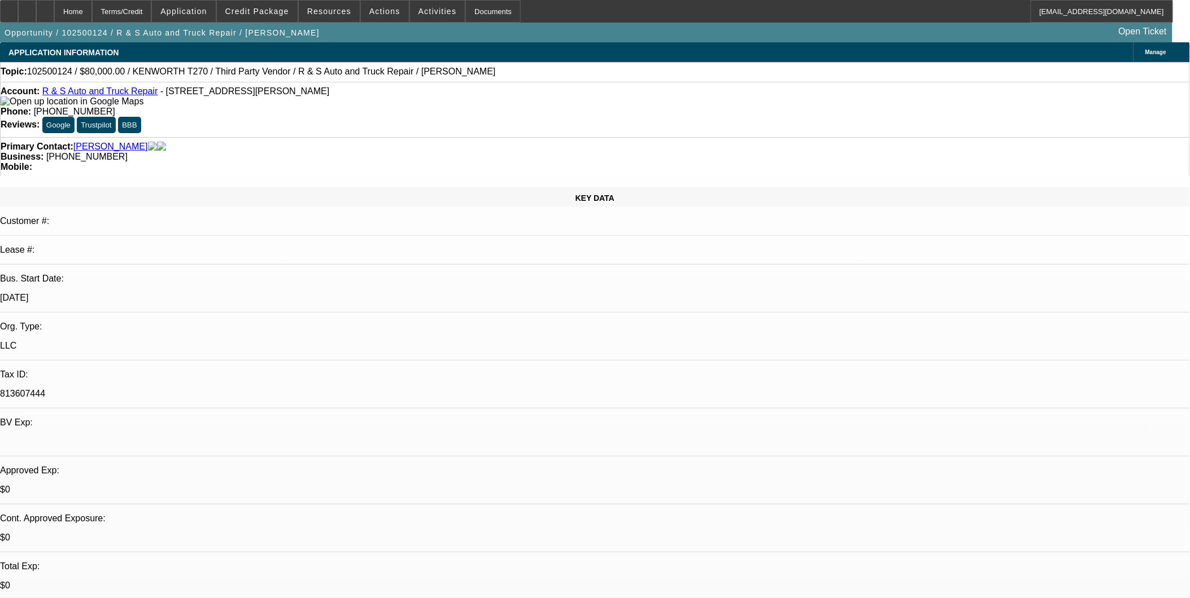
select select "4"
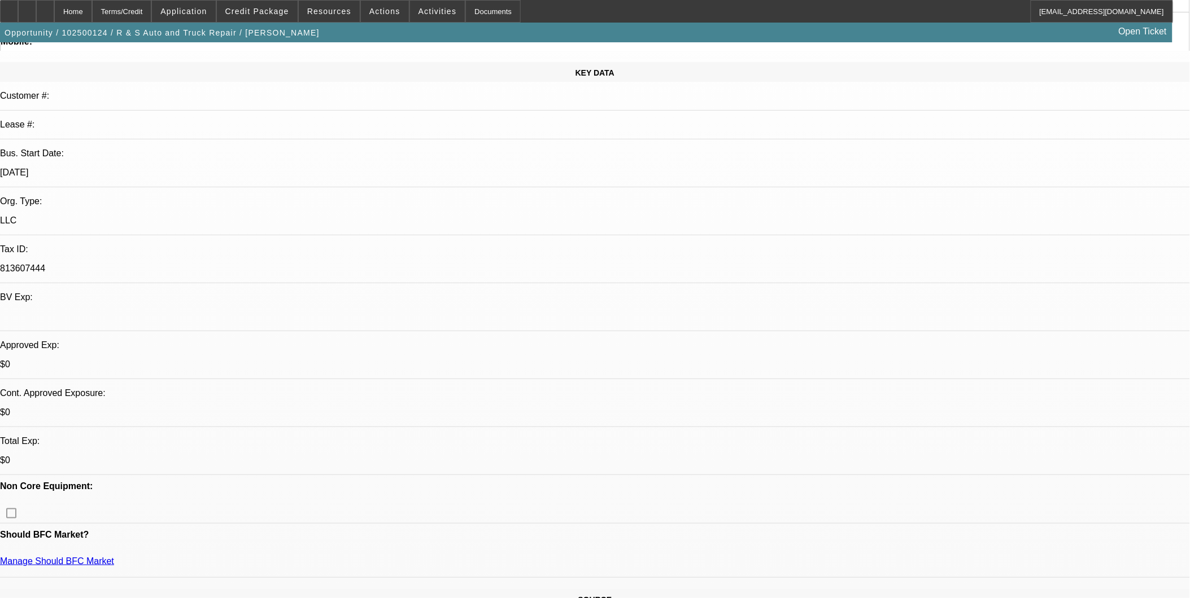
scroll to position [188, 0]
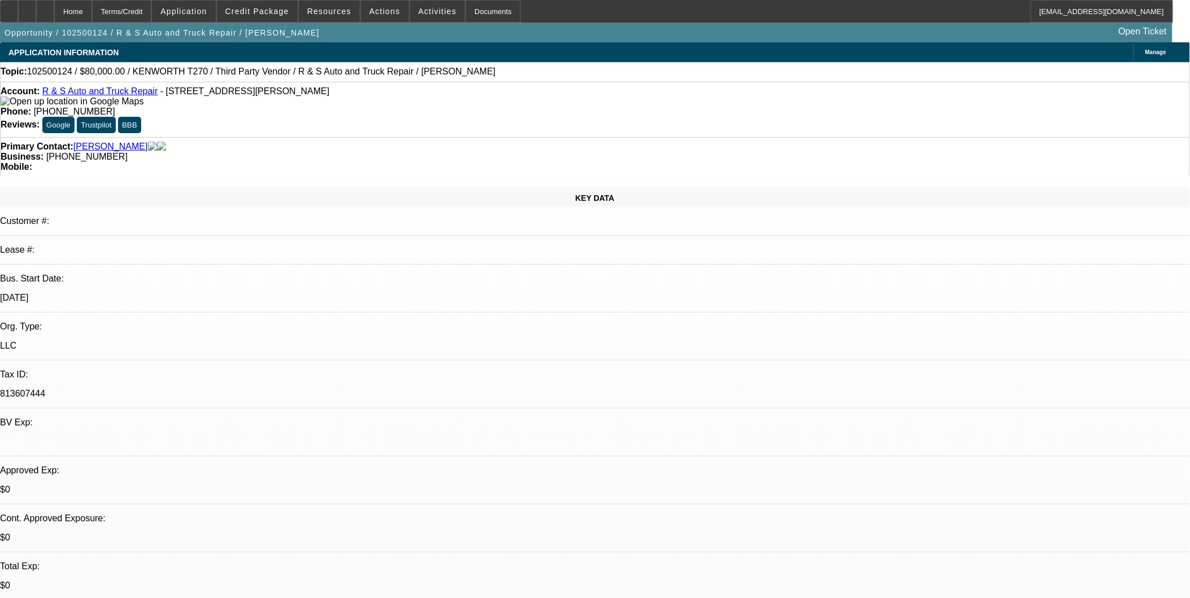
scroll to position [63, 0]
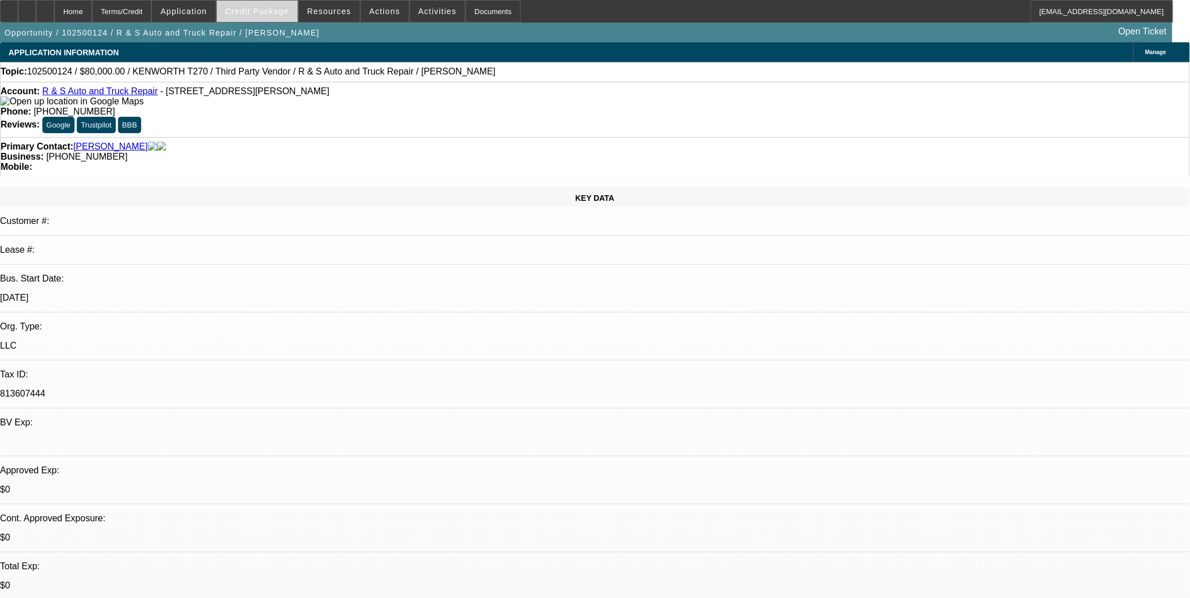
click at [260, 6] on span at bounding box center [257, 11] width 81 height 27
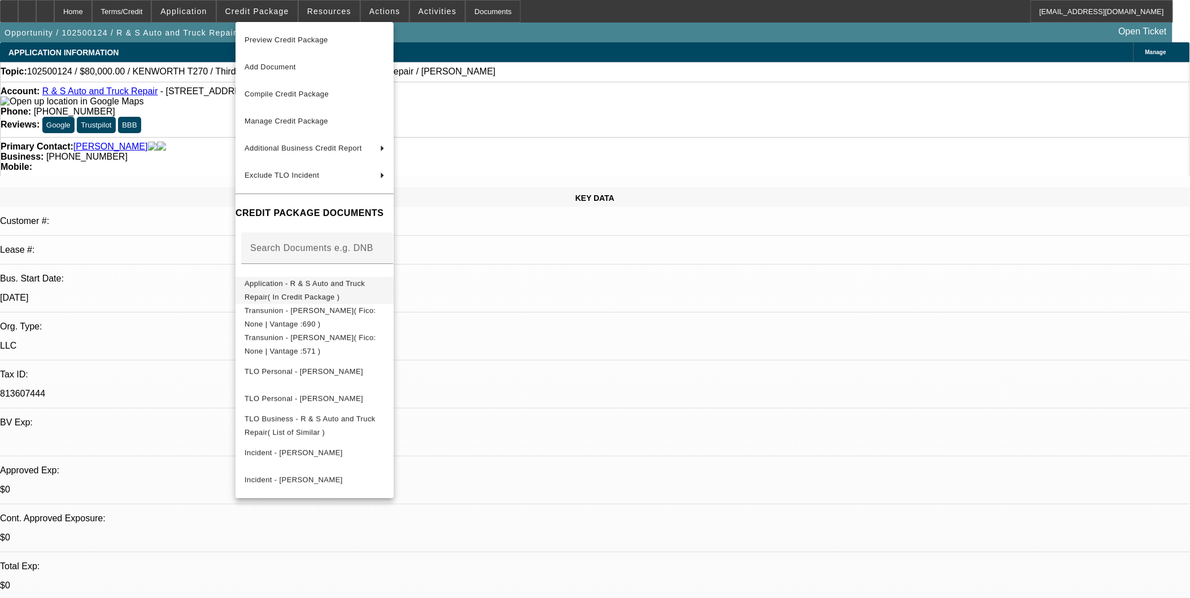
click at [324, 291] on span "Application - R & S Auto and Truck Repair( In Credit Package )" at bounding box center [314, 290] width 140 height 27
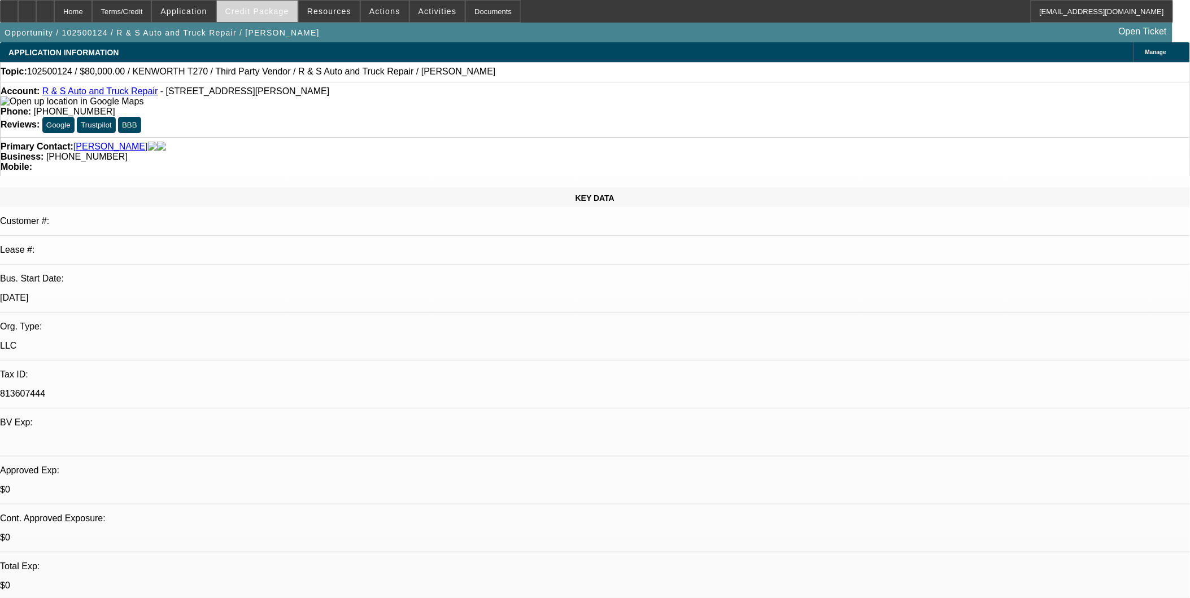
click at [279, 20] on span at bounding box center [257, 11] width 81 height 27
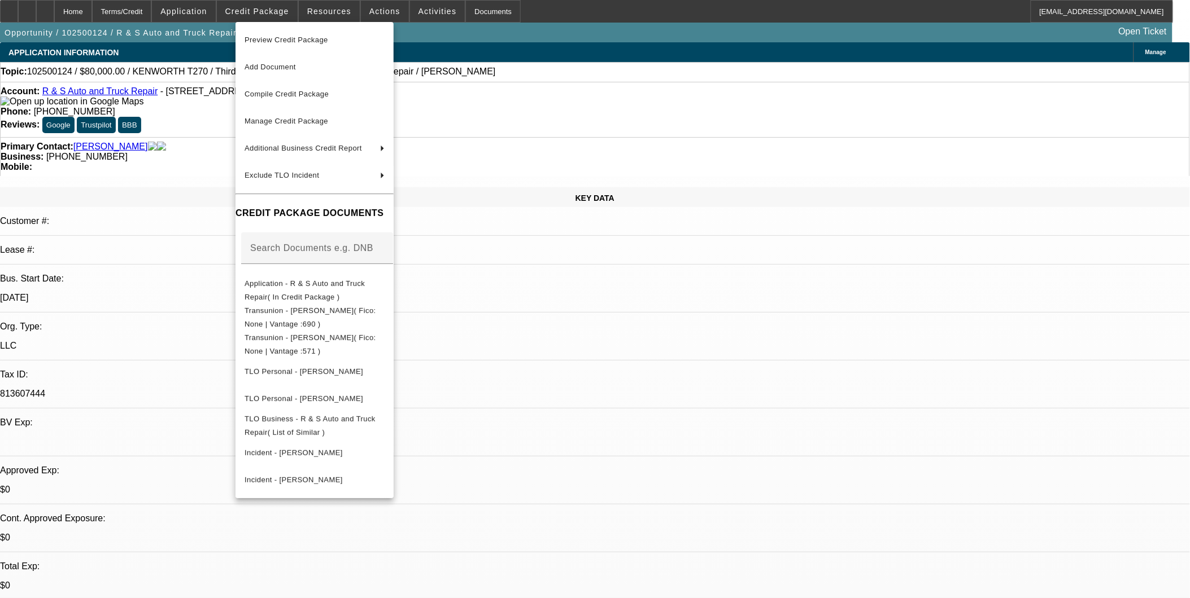
click at [578, 329] on div at bounding box center [595, 299] width 1190 height 598
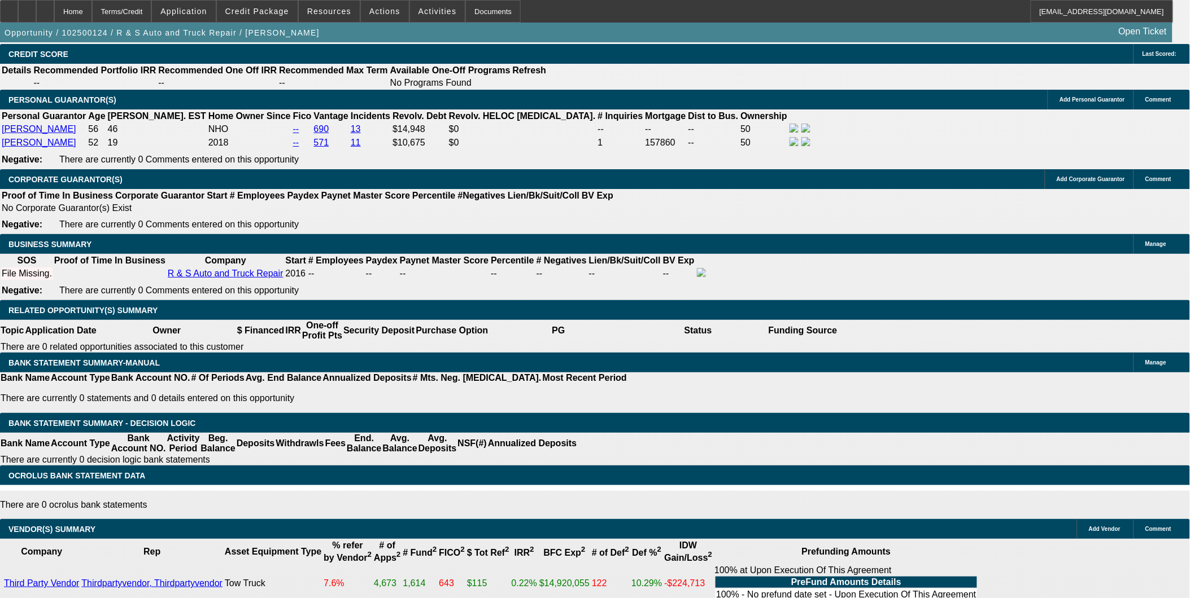
scroll to position [1568, 0]
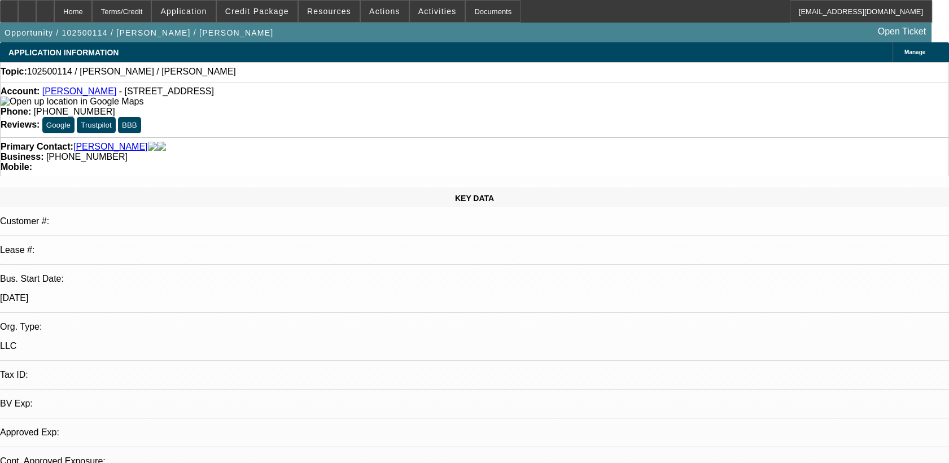
select select "0"
select select "2"
select select "0.1"
select select "1"
select select "2"
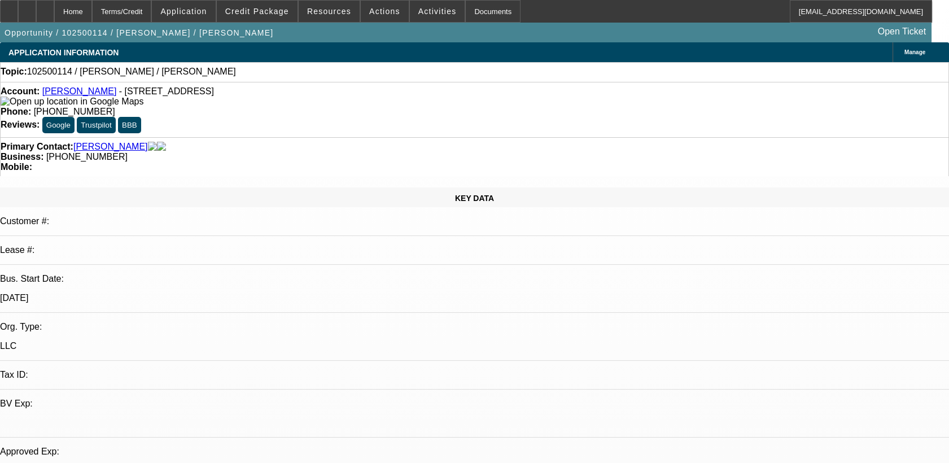
select select "4"
